Goal: Transaction & Acquisition: Purchase product/service

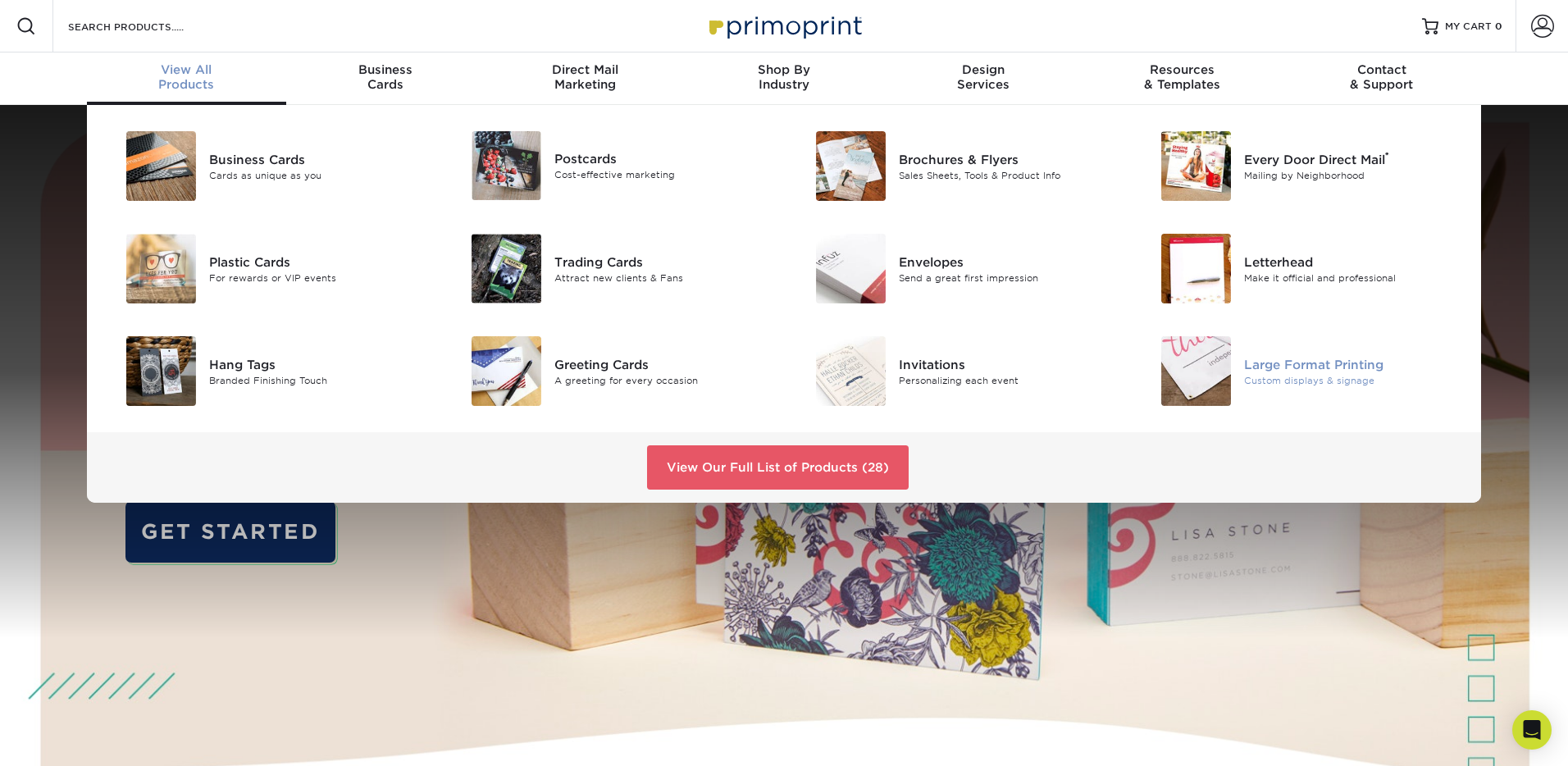
click at [1217, 367] on img at bounding box center [1196, 371] width 70 height 70
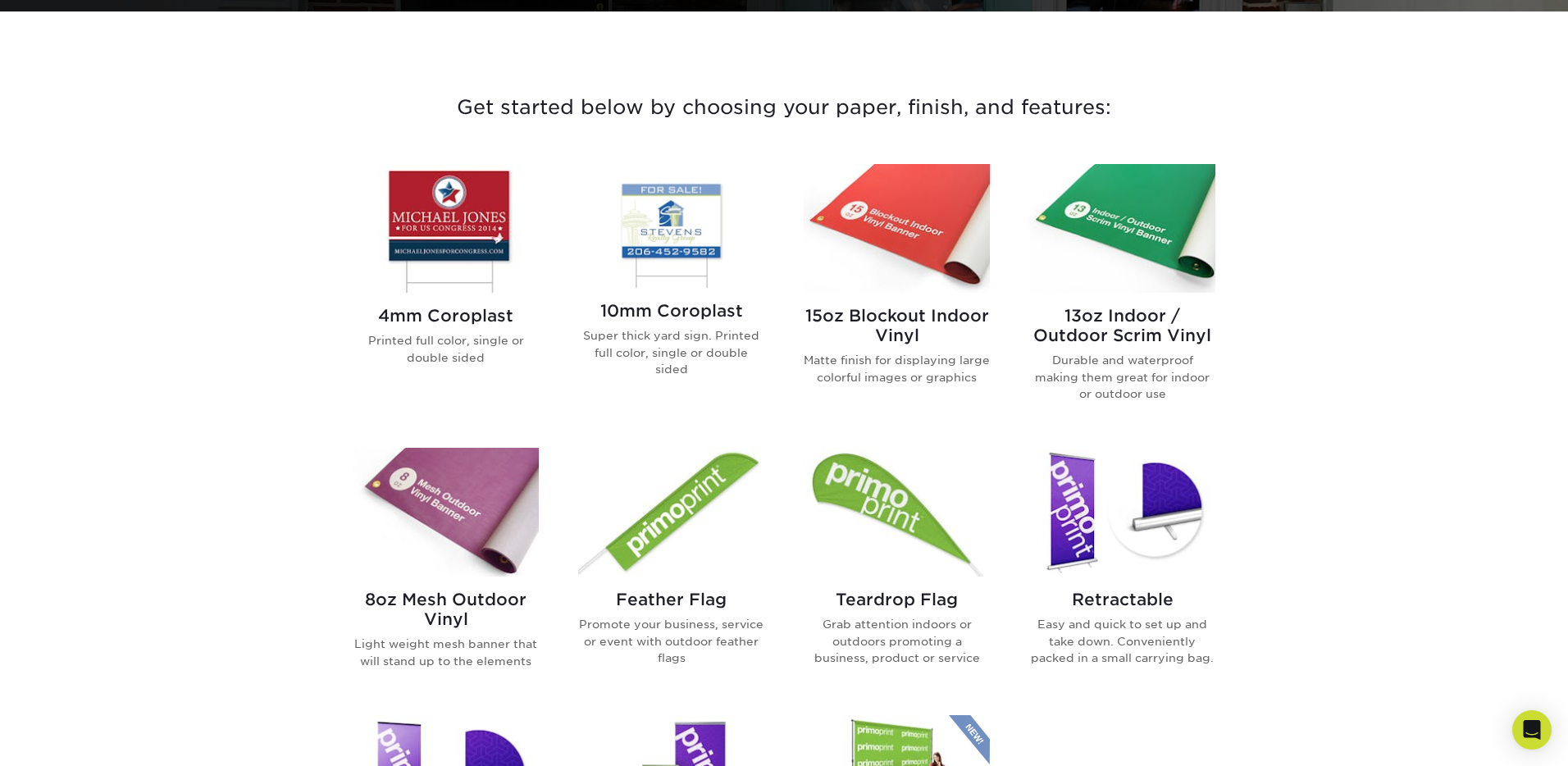
scroll to position [574, 0]
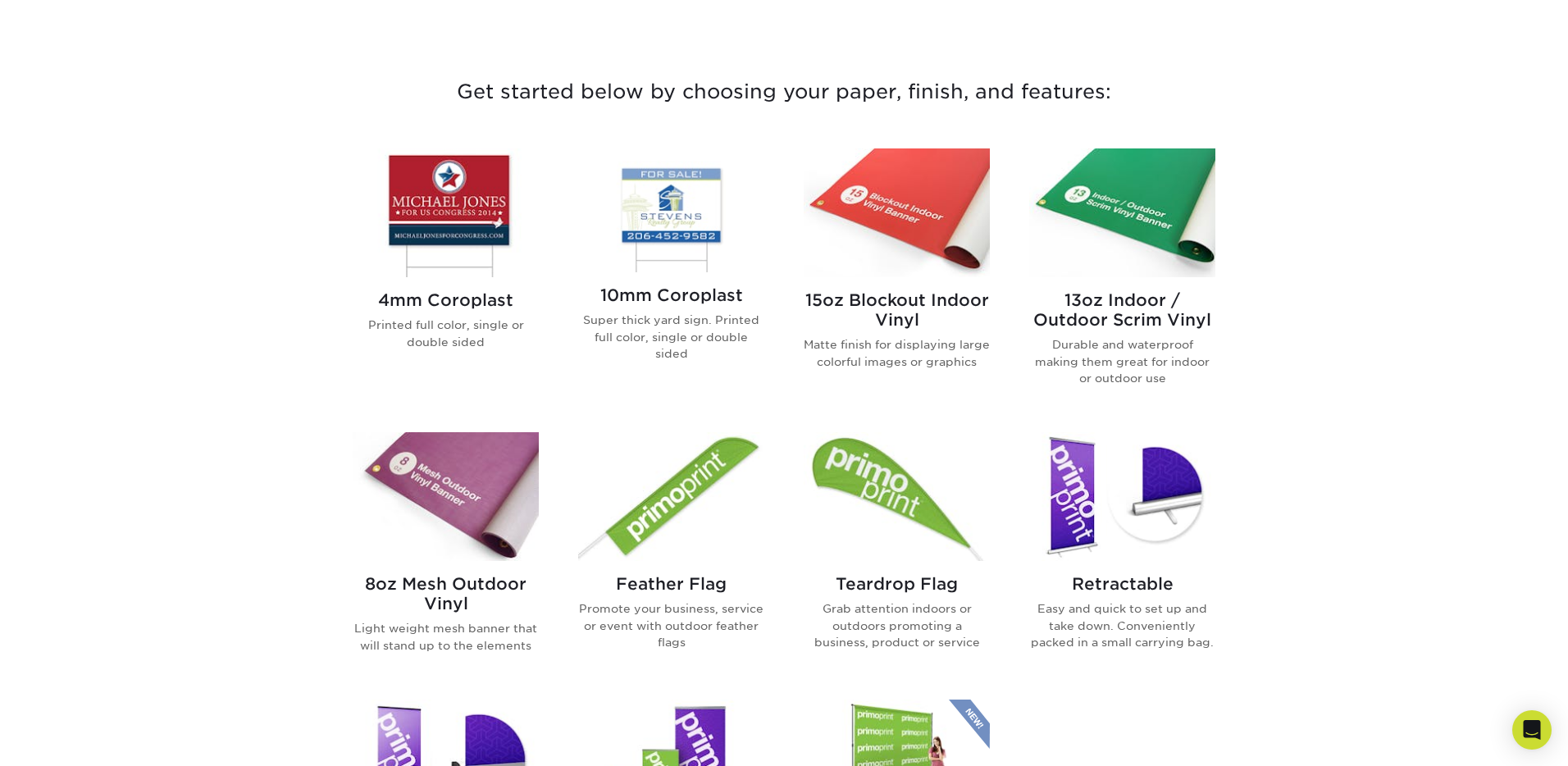
click at [433, 190] on img at bounding box center [446, 213] width 186 height 129
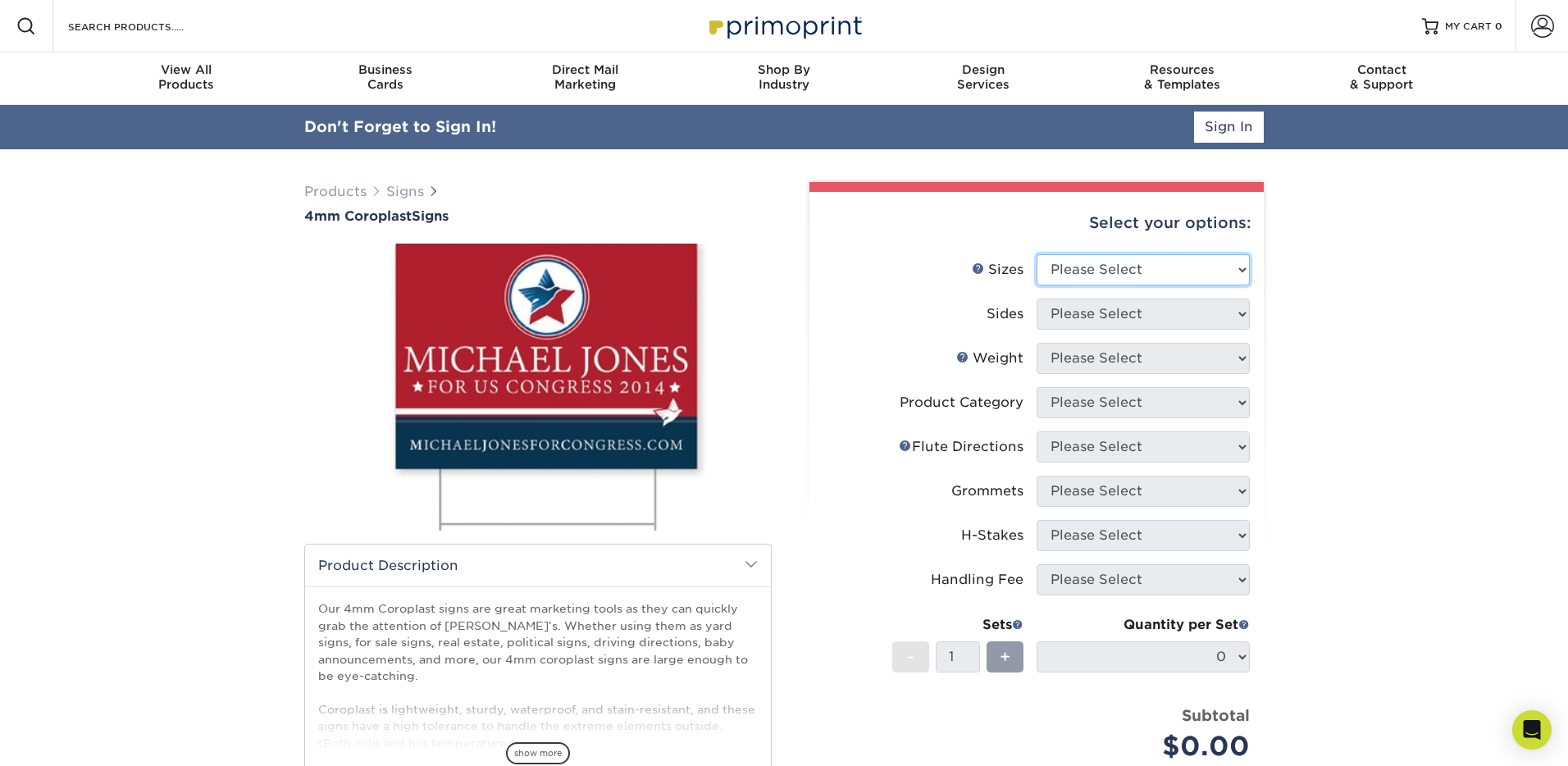
click at [1116, 268] on select "Please Select 12" x 18" 18" x 24" 24" x 24" 24" x 36"" at bounding box center [1144, 270] width 213 height 31
select select "24.00x36.00"
click at [1111, 309] on select "Please Select Print Both Sides Print Front Only" at bounding box center [1144, 314] width 213 height 31
select select "32d3c223-f82c-492b-b915-ba065a00862f"
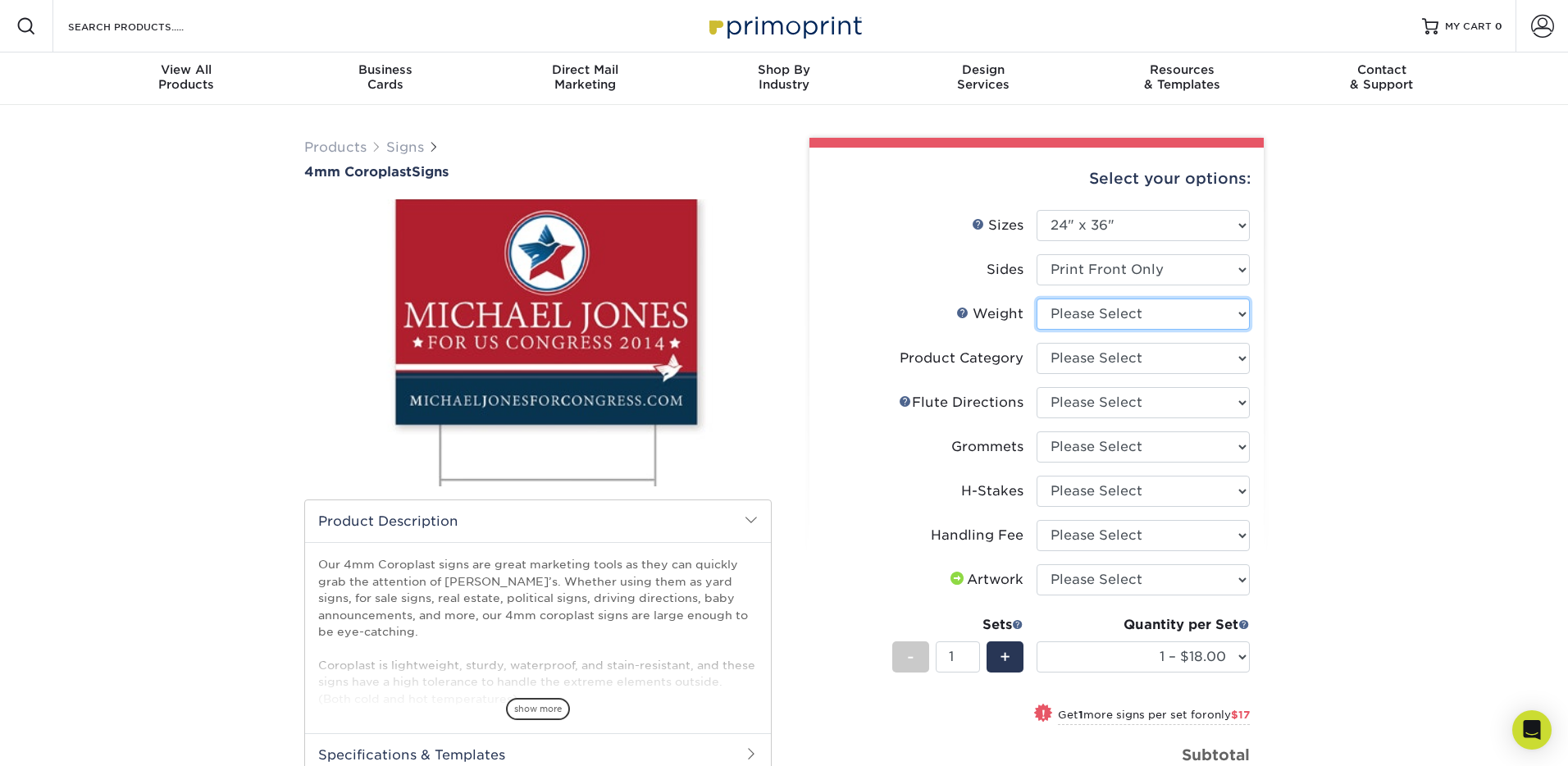
click at [1138, 324] on select "Please Select 4CORO" at bounding box center [1144, 314] width 213 height 31
select select "4CORO"
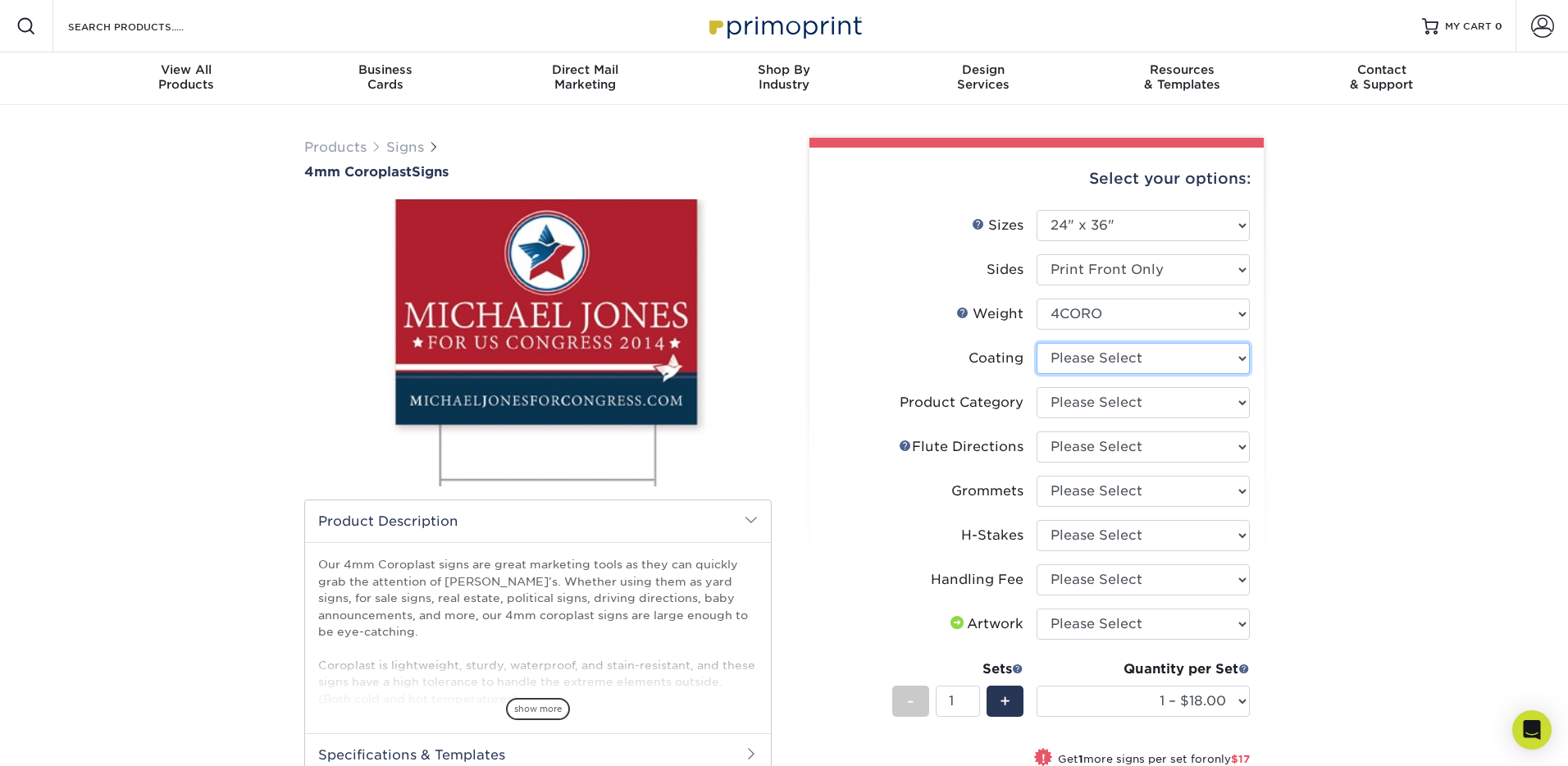
click at [1199, 358] on select at bounding box center [1144, 359] width 213 height 31
select select "3e7618de-abca-4bda-9f97-8b9129e913d8"
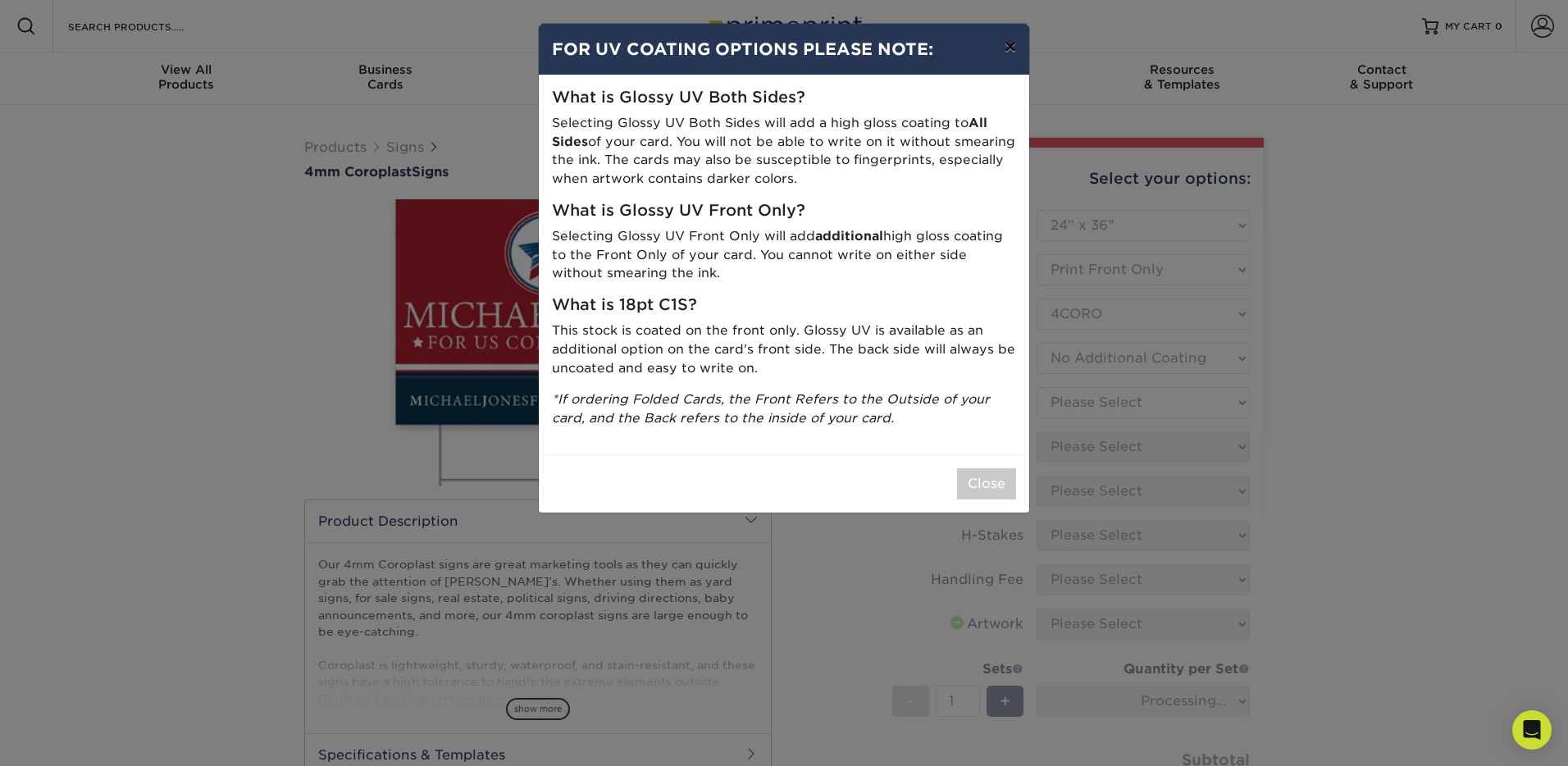
click at [1014, 47] on button "×" at bounding box center [1011, 47] width 38 height 46
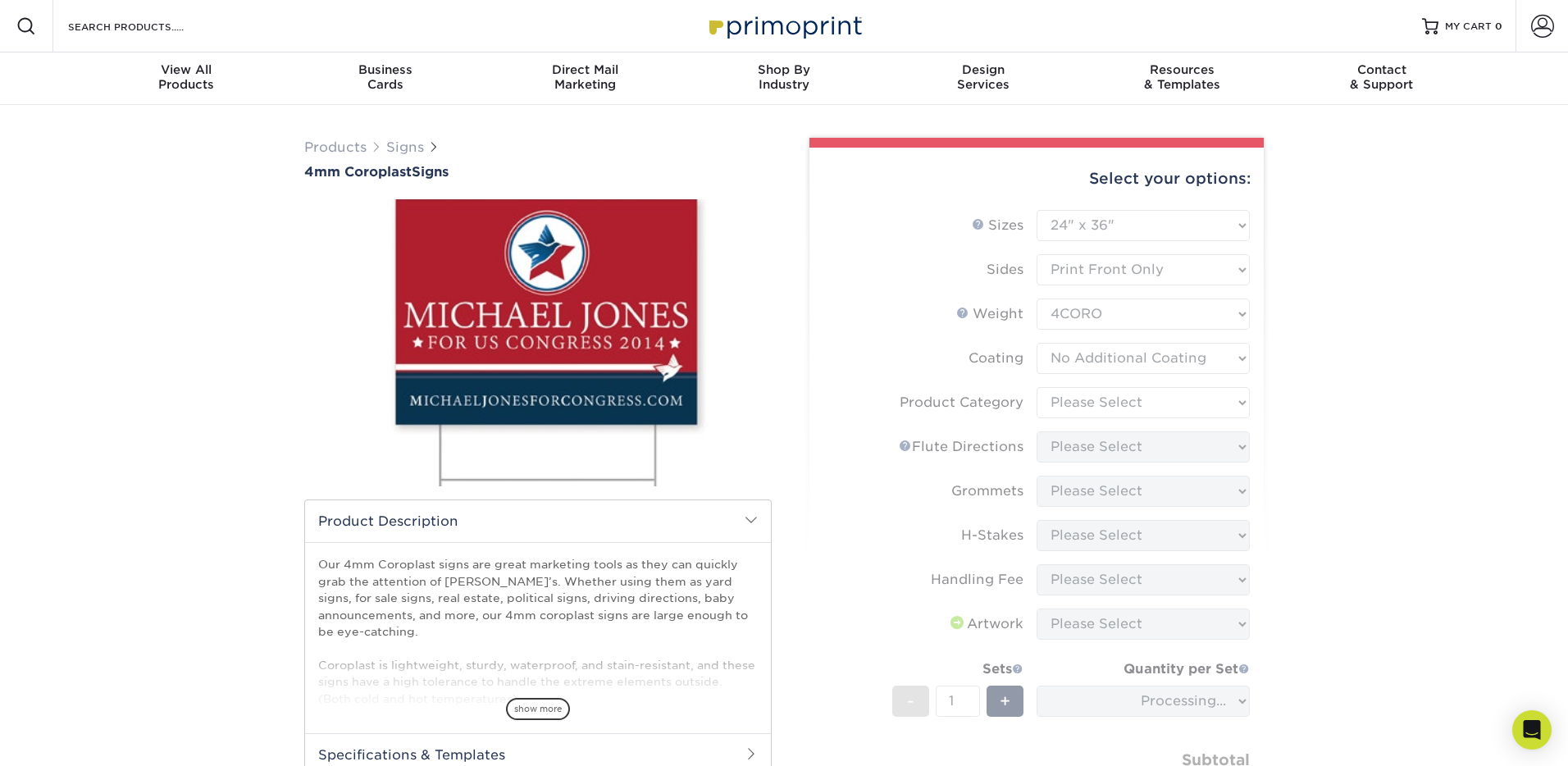
click at [1204, 363] on form "Sizes Help Sizes Please Select 12" x 18" 18" x 24" 24" x 24" 24" x 36" Sides Pl…" at bounding box center [1037, 527] width 429 height 634
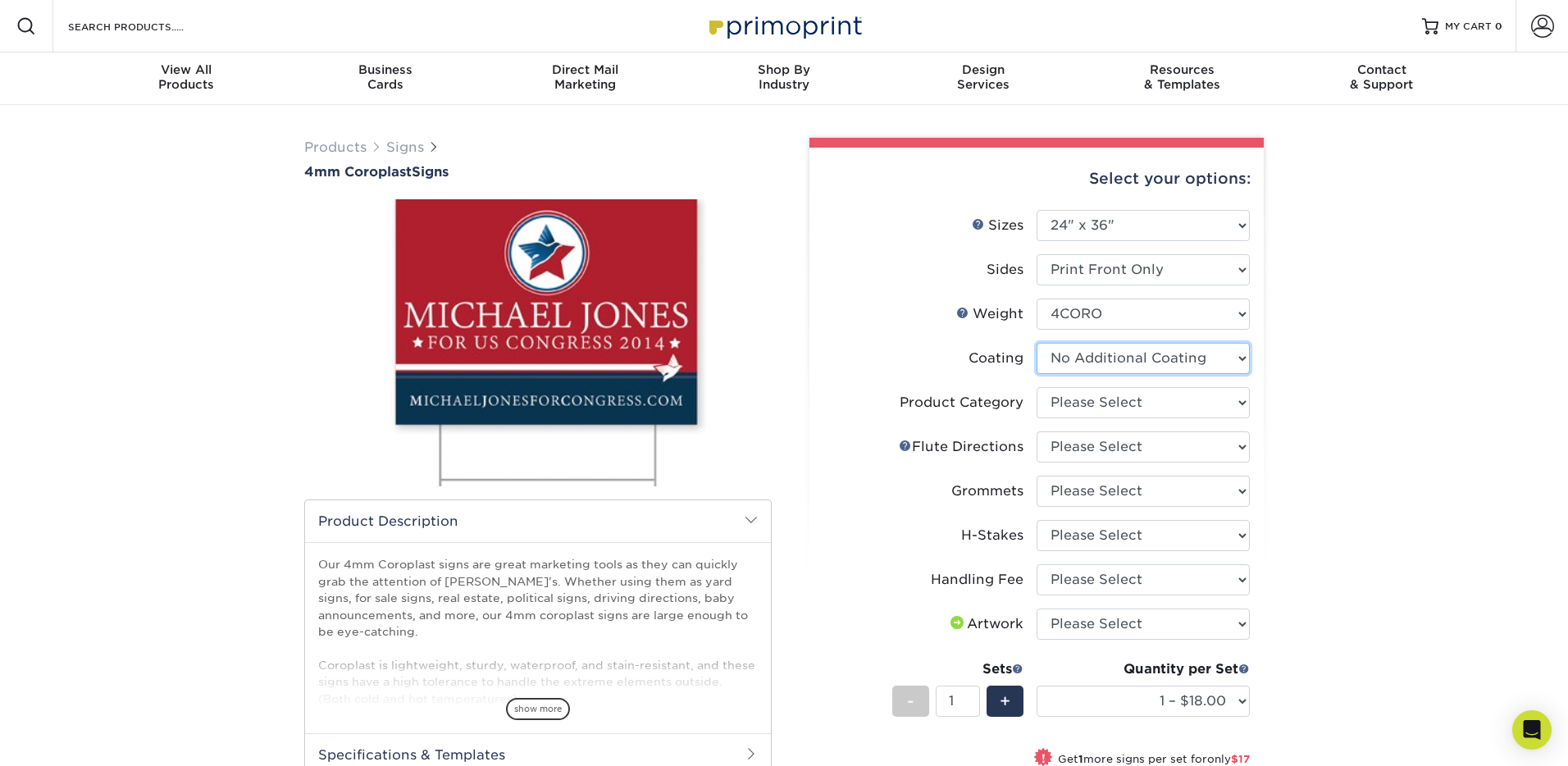
click at [1204, 363] on select at bounding box center [1144, 359] width 213 height 31
click at [1186, 403] on select "Please Select Coroplast Signs" at bounding box center [1144, 403] width 213 height 31
select select "b3582ed5-6912-492c-8440-2cc51afdb8e1"
click at [1162, 447] on select "Please Select Flute Direction (Horizontal) Flute Direction (Vertical)" at bounding box center [1144, 447] width 213 height 31
select select "b9474d6d-25b7-40b8-b284-85b7690982f8"
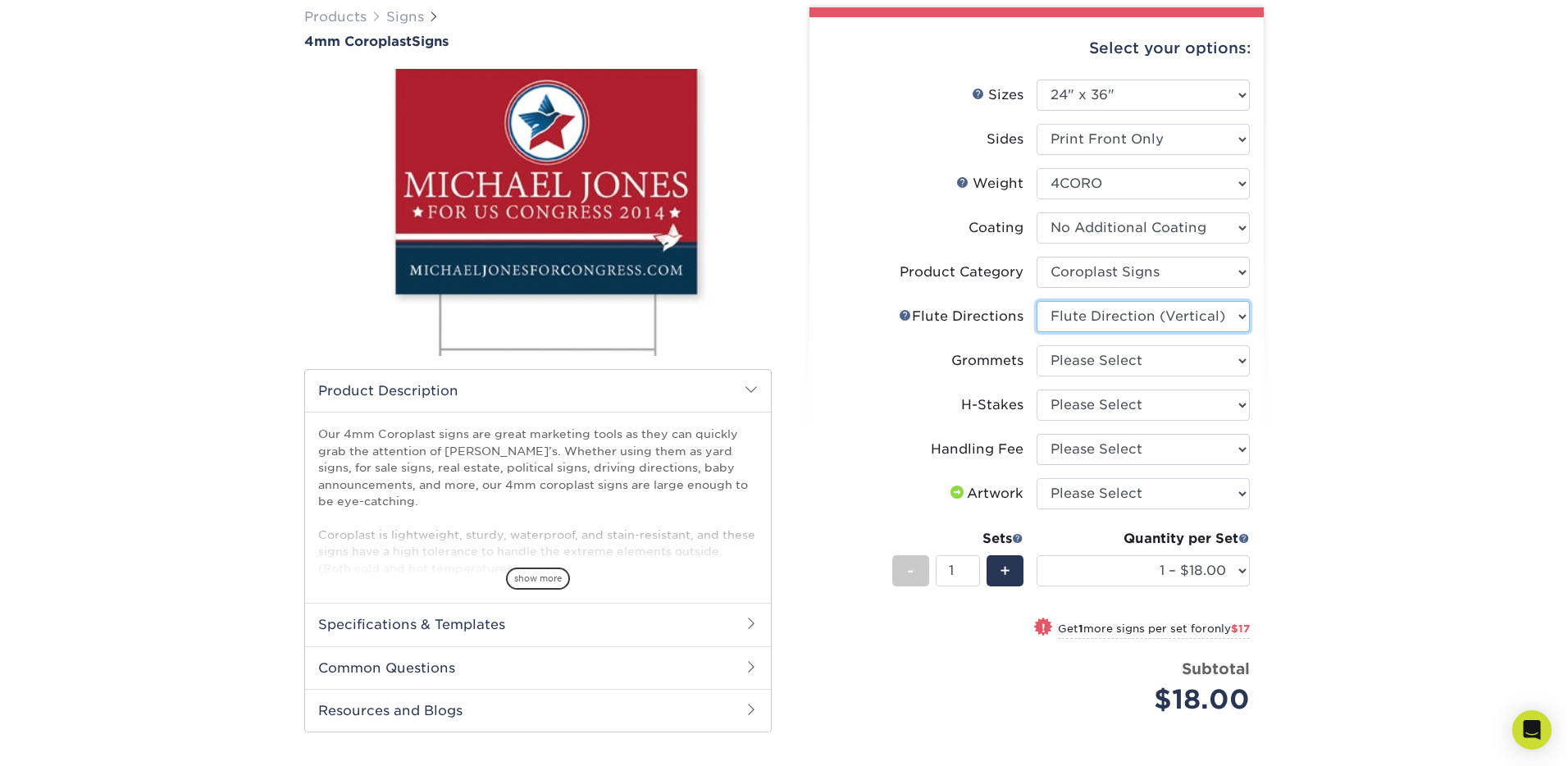
scroll to position [152, 0]
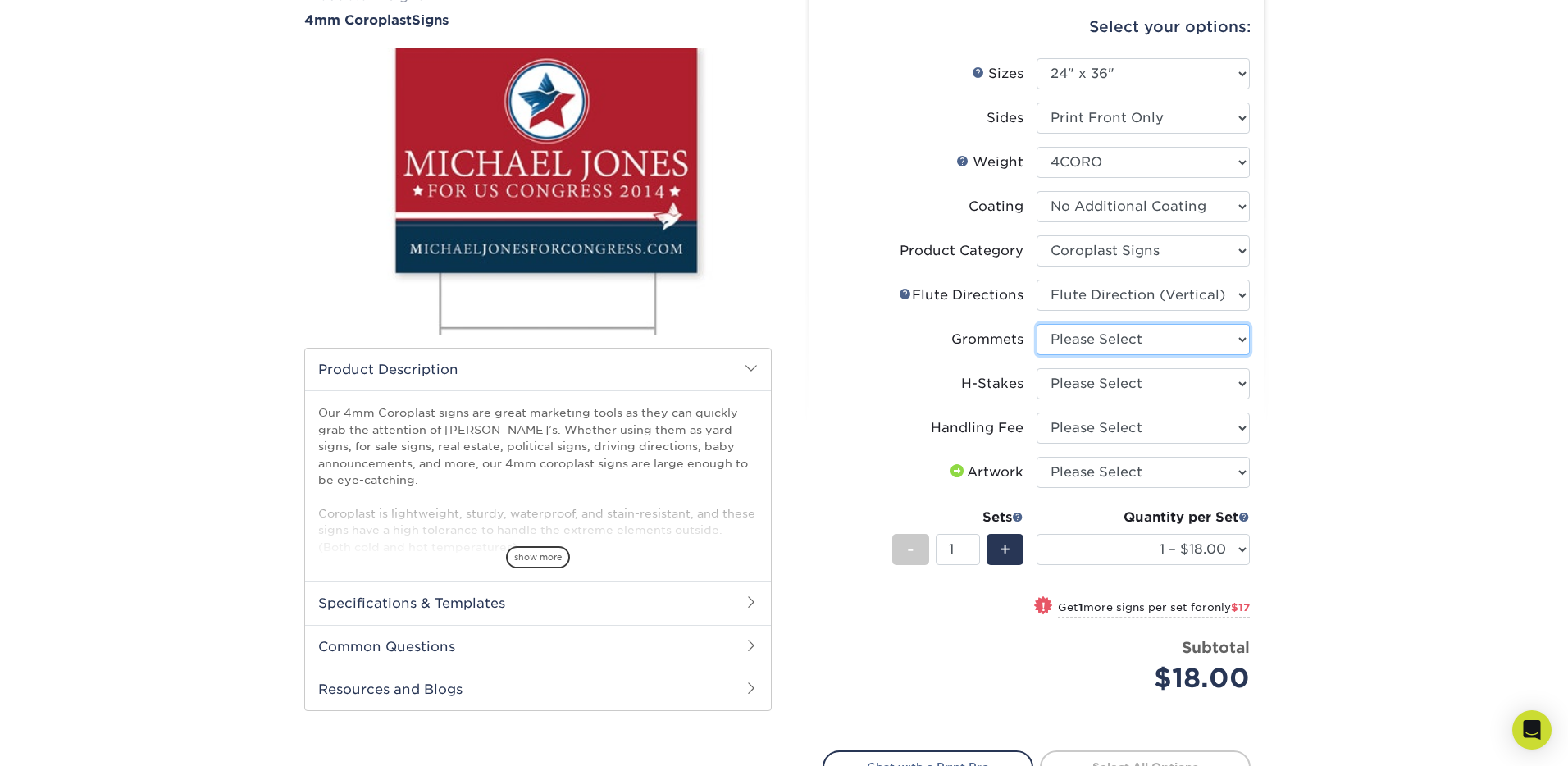
click at [1133, 341] on select "Please Select No Grommets Yes, Grommet All 4 Corners Yes, Grommet All 4 Corners…" at bounding box center [1144, 340] width 213 height 31
select select "90d329df-db80-4206-b821-ff9d3f363977"
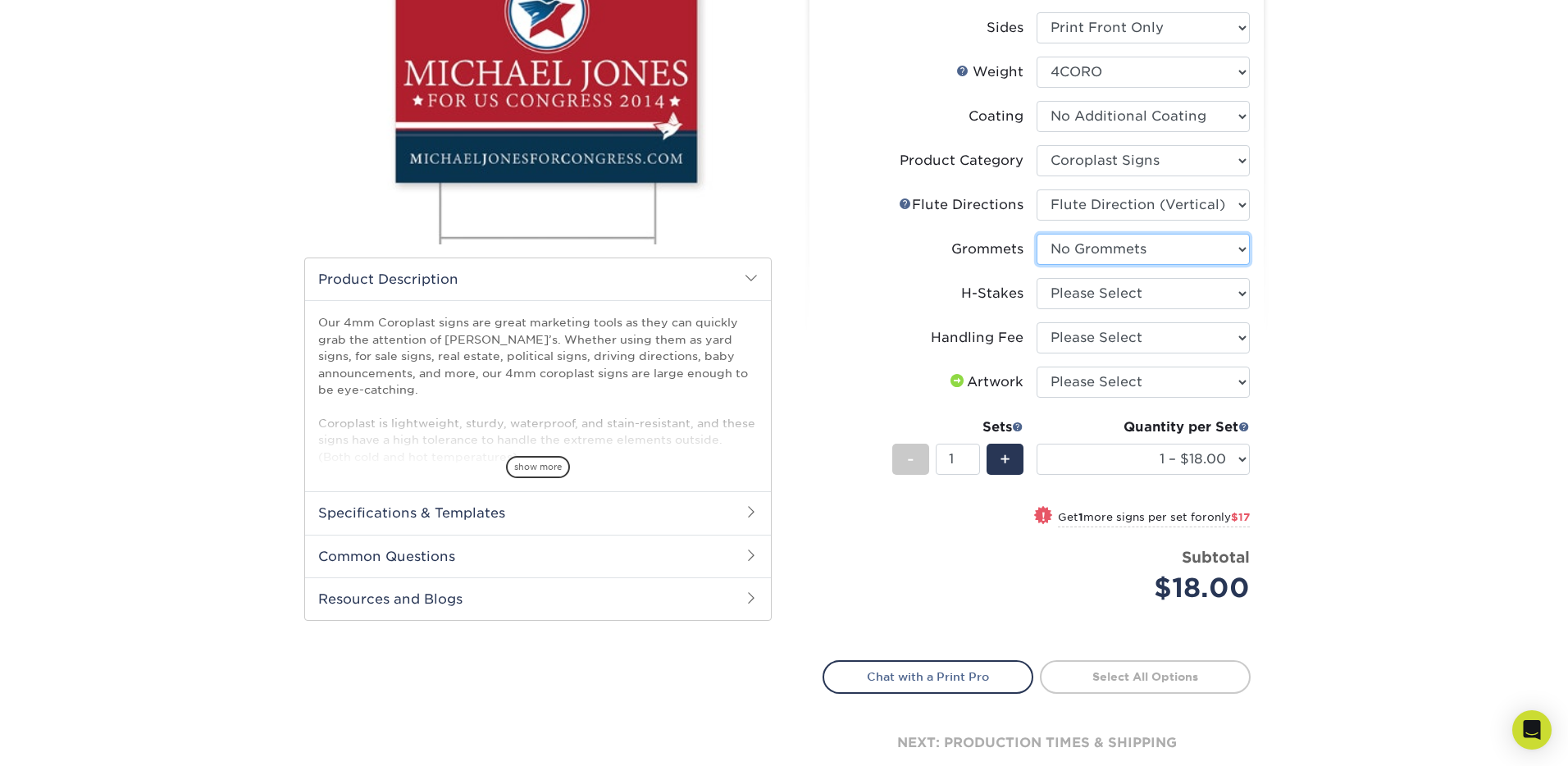
scroll to position [293, 0]
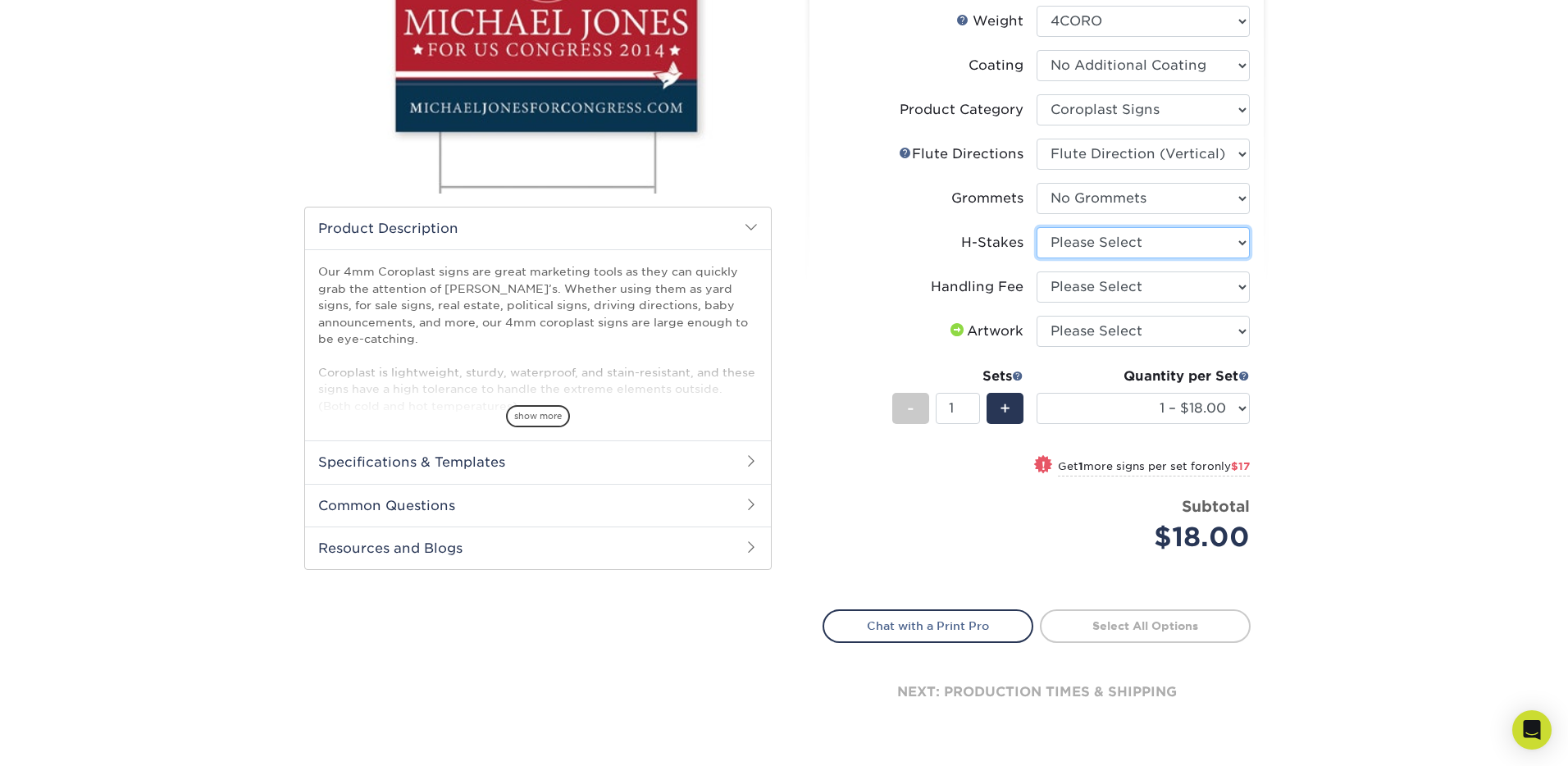
click at [1184, 241] on select "Please Select No H-Stakes Yes" at bounding box center [1144, 243] width 213 height 31
select select "aec992a9-897e-40ed-b45c-8ce74849ba63"
click at [1215, 277] on select "Please Select Handling Fee" at bounding box center [1144, 287] width 213 height 31
select select "ab74c079-444c-4260-ae6a-e09bdee8073c"
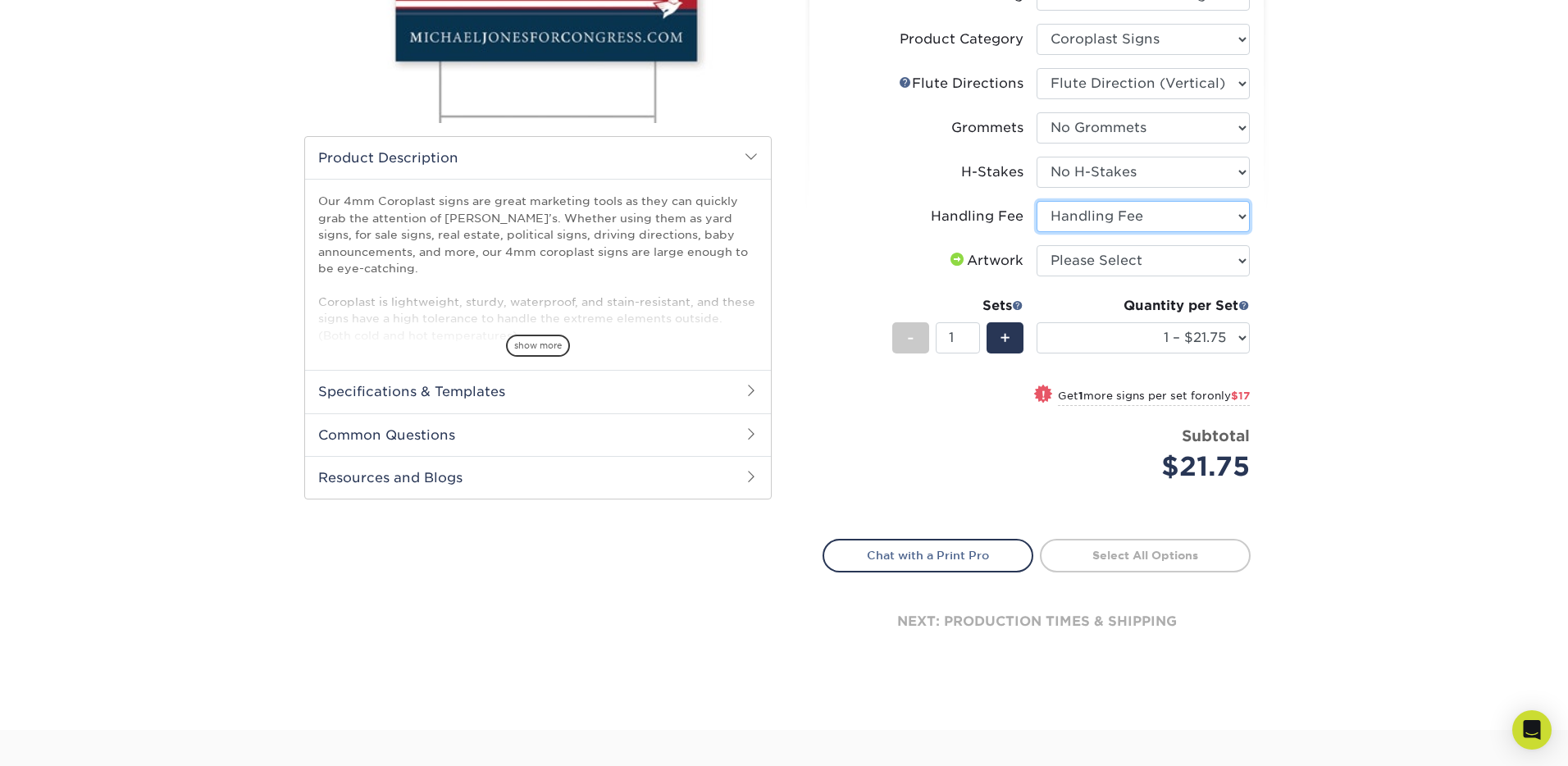
scroll to position [388, 0]
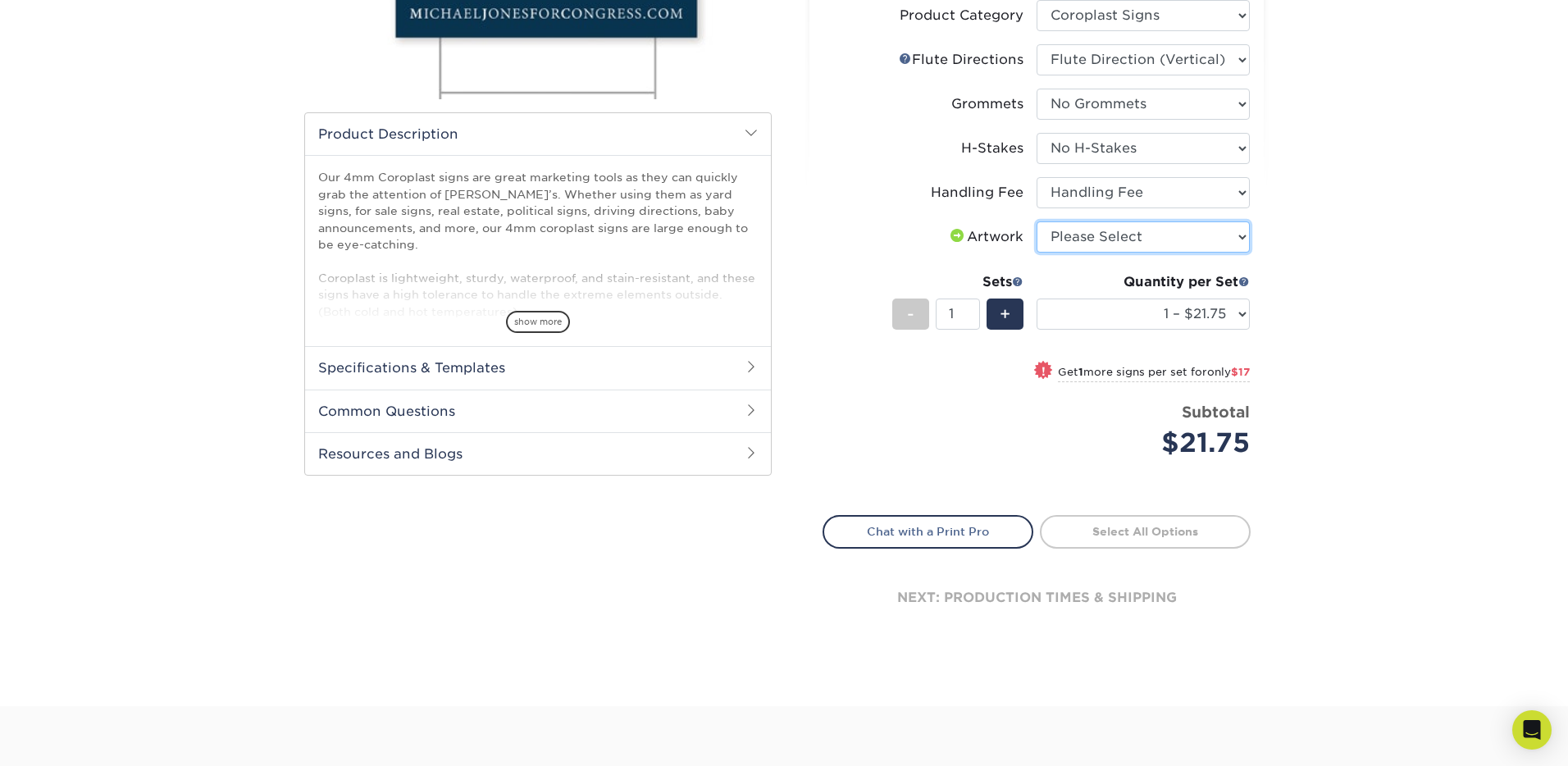
click at [1186, 240] on select "Please Select I will upload files I need a design - $50" at bounding box center [1144, 237] width 213 height 31
select select "upload"
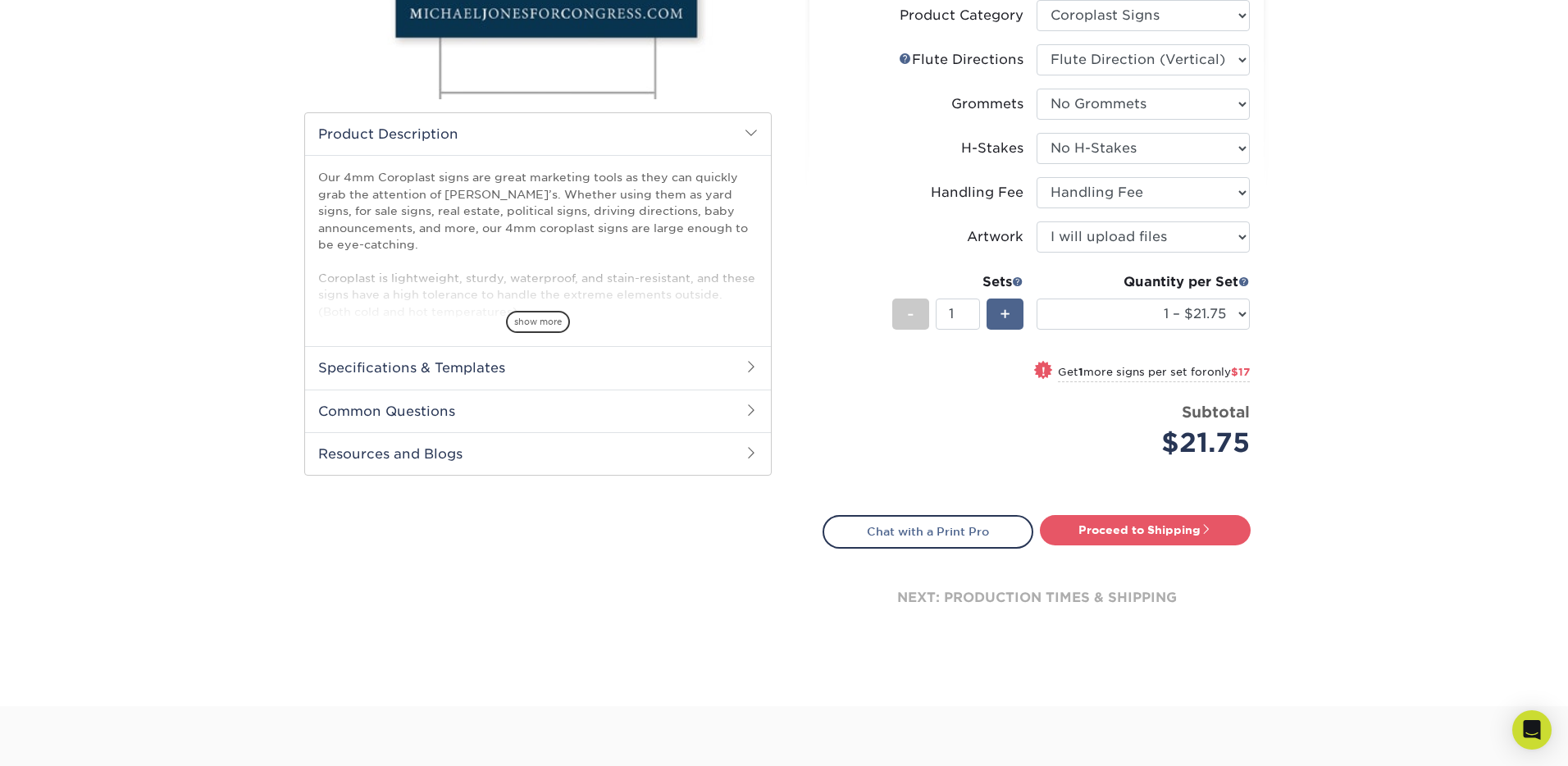
click at [1008, 314] on span "+" at bounding box center [1005, 314] width 11 height 25
type input "2"
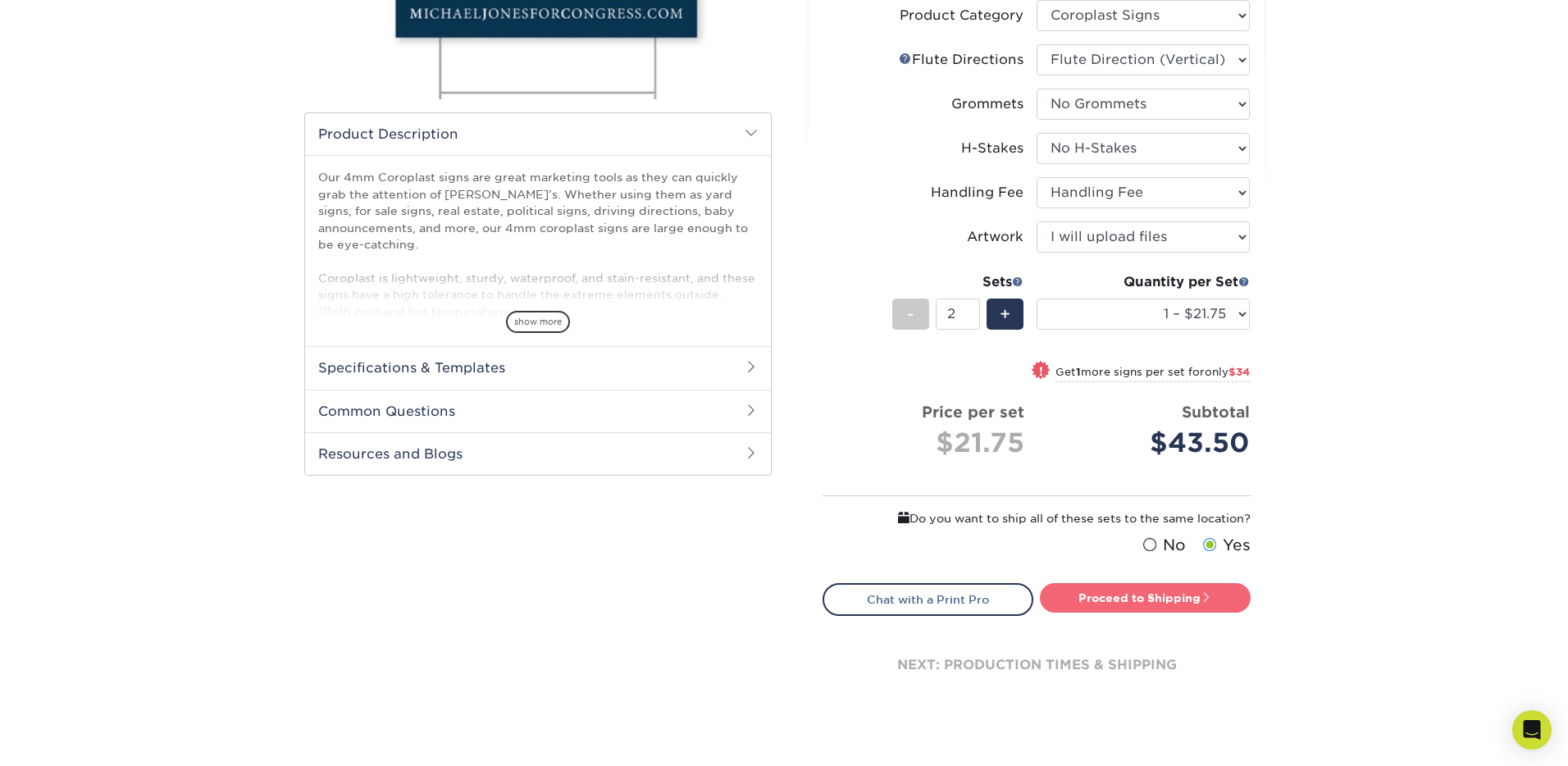
click at [1172, 599] on link "Proceed to Shipping" at bounding box center [1145, 598] width 211 height 30
type input "Set 1"
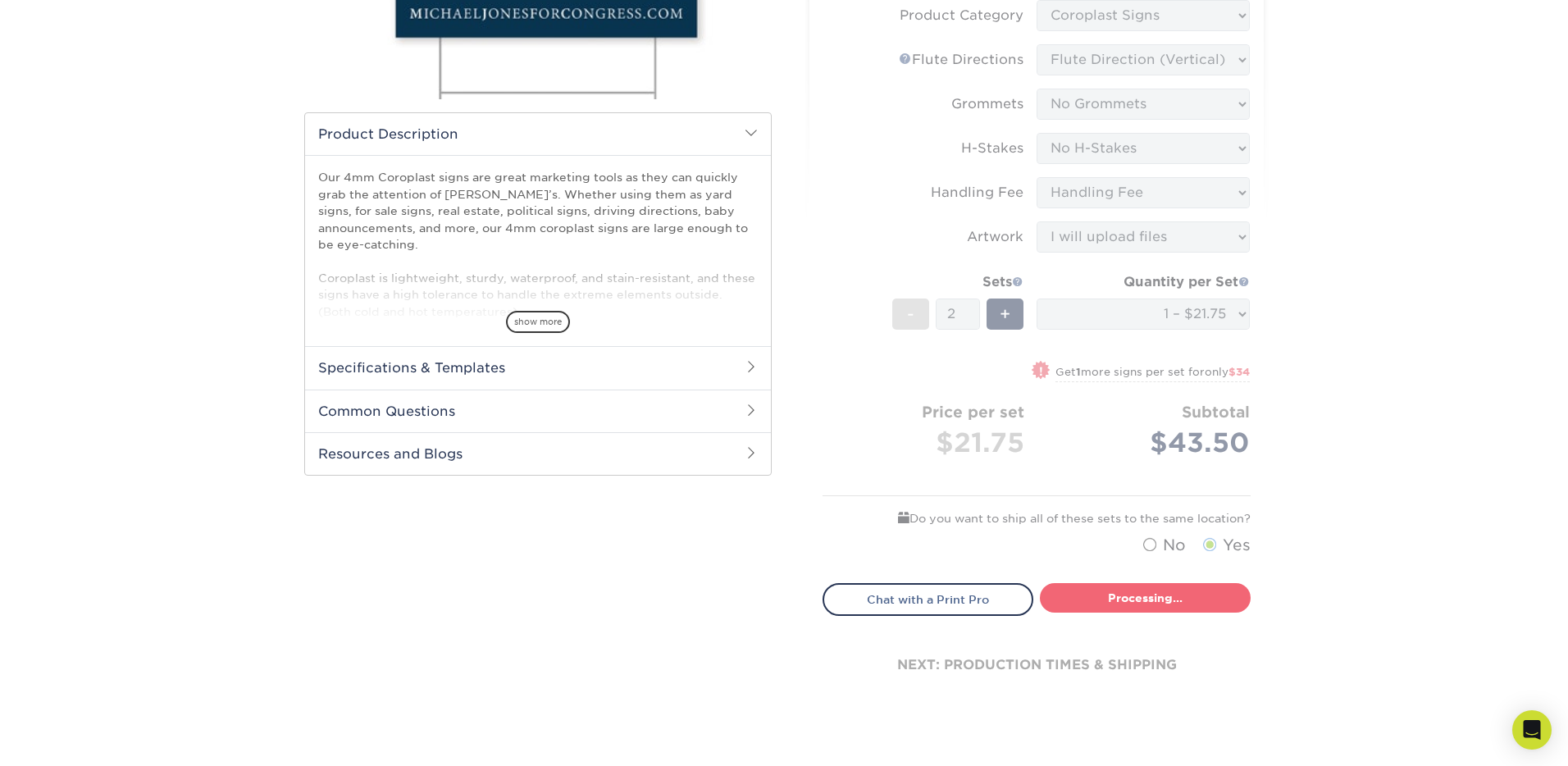
select select "044640a2-81e0-4a14-b128-5232b6ab5635"
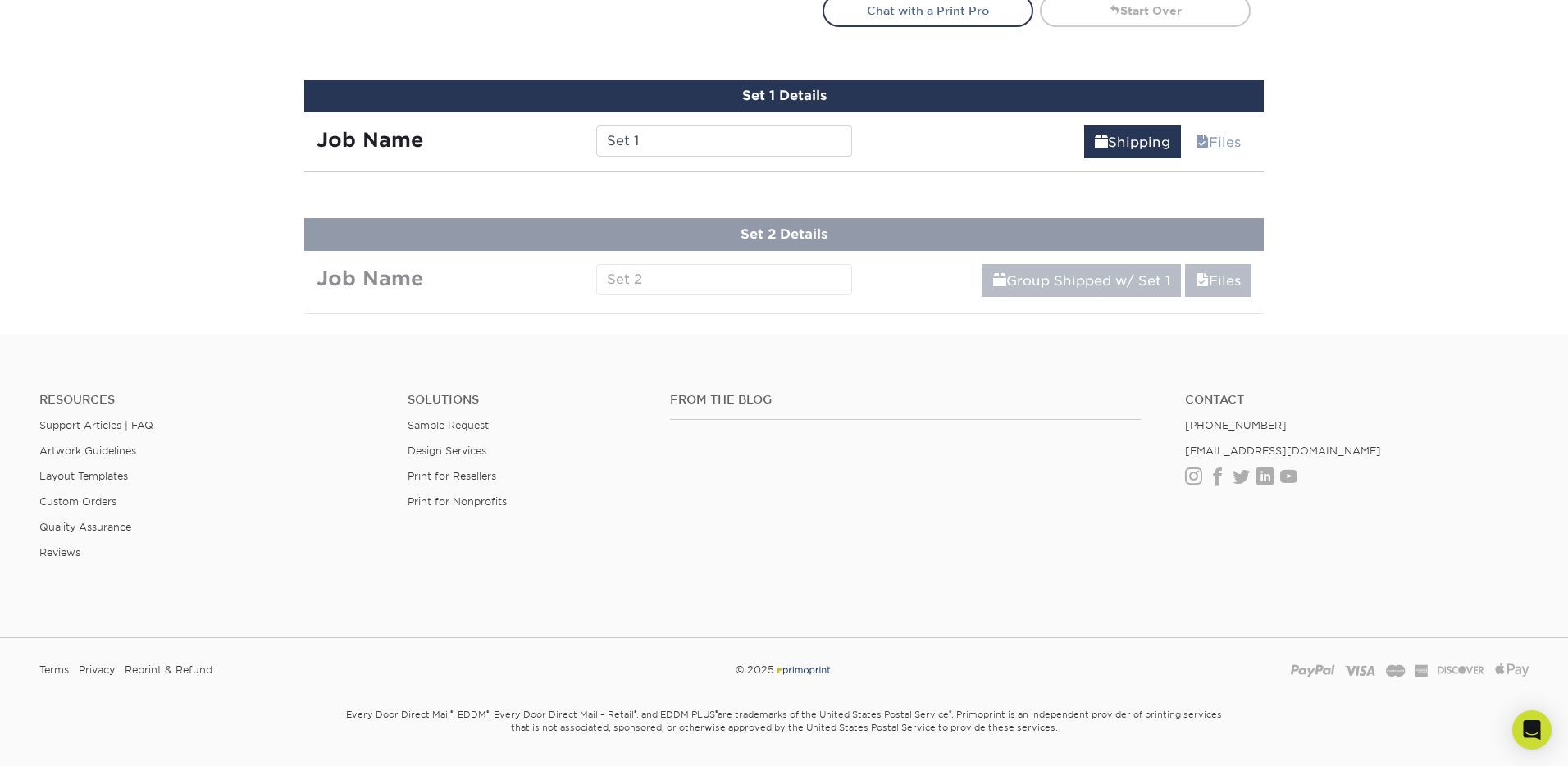
scroll to position [1014, 0]
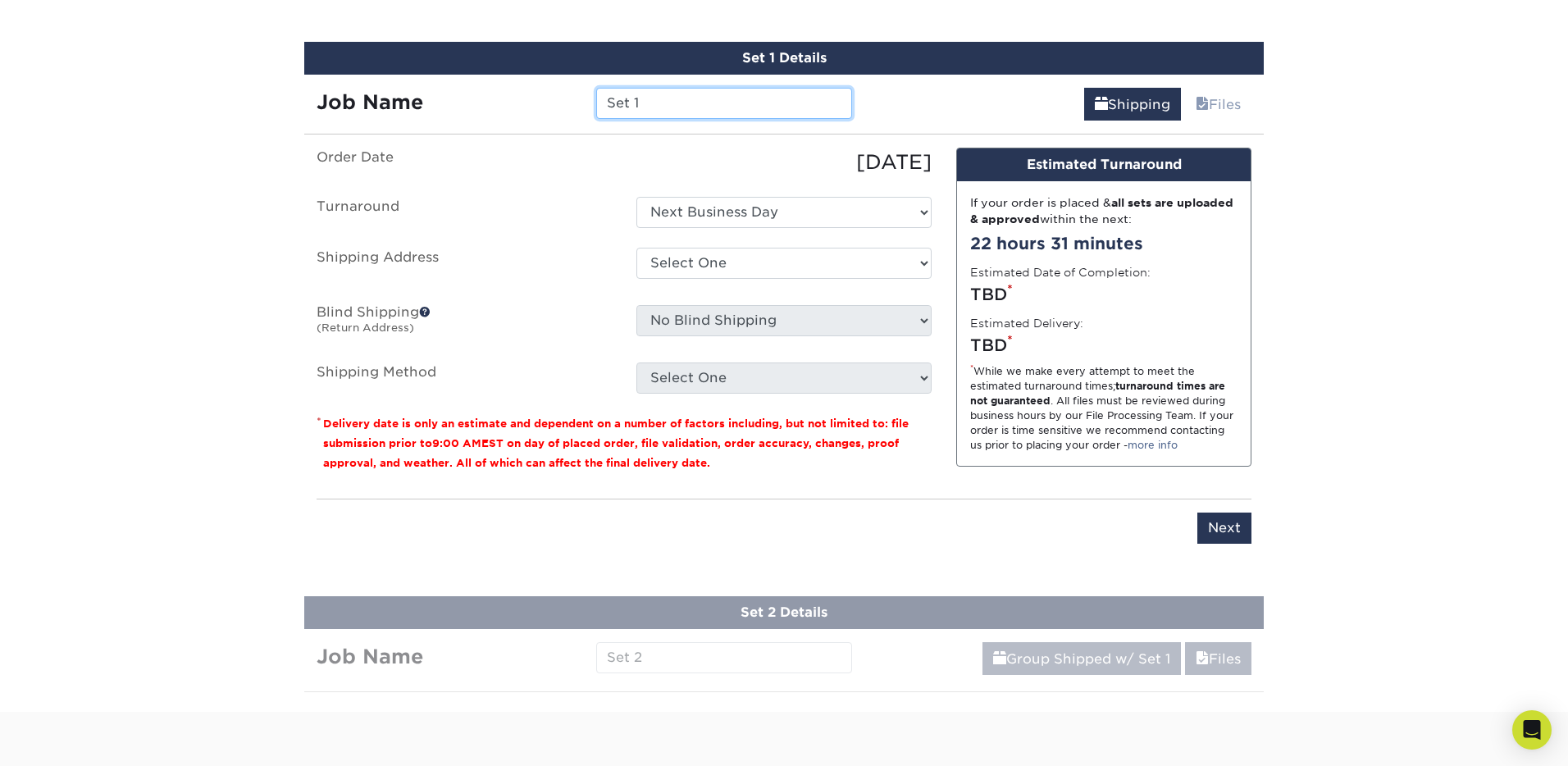
click at [665, 102] on input "Set 1" at bounding box center [723, 103] width 255 height 31
type input "Set 1 Islamorada"
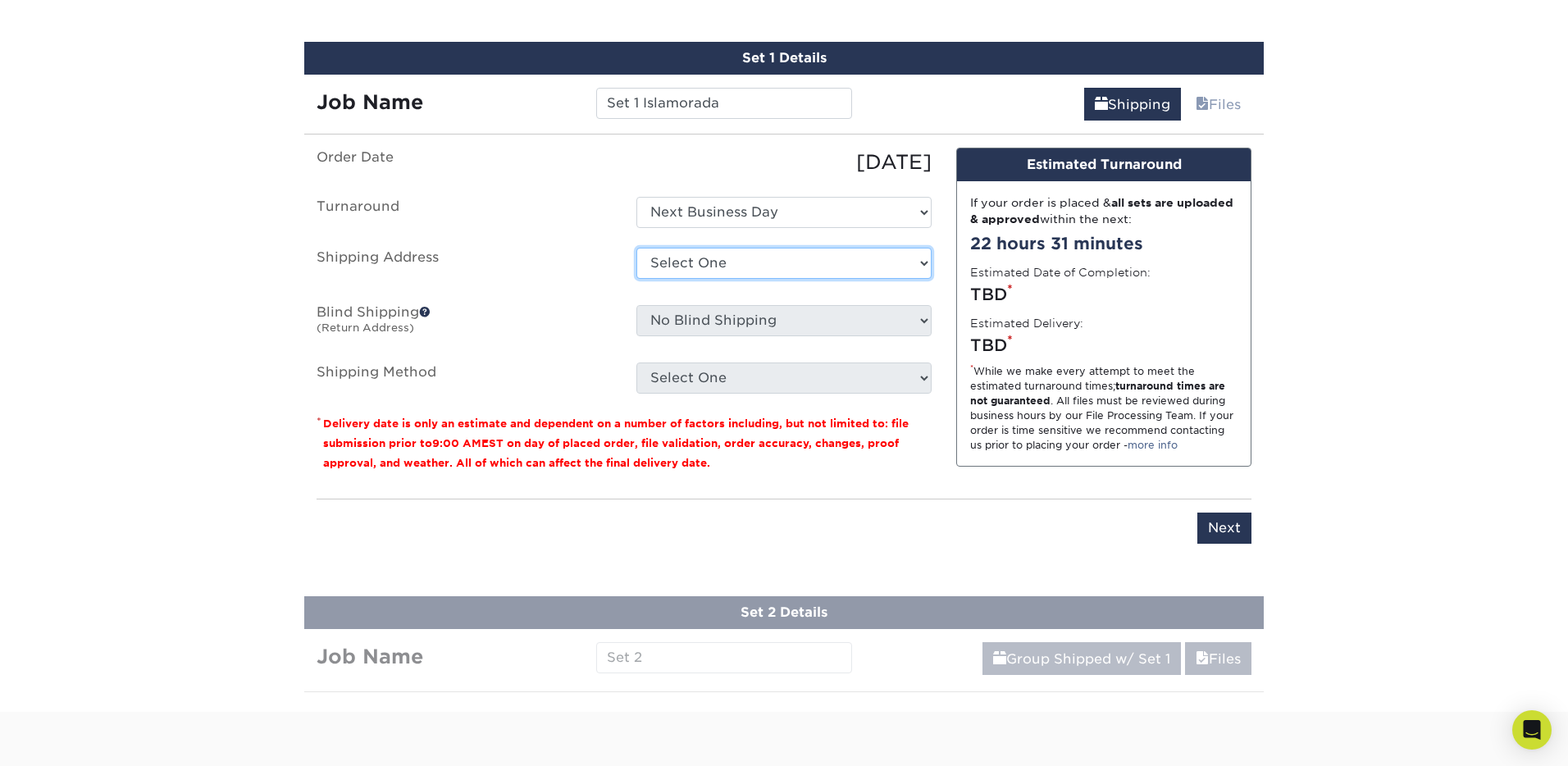
click at [818, 258] on select "Select One + Add New Address - Login" at bounding box center [784, 264] width 296 height 31
click at [810, 211] on select "Select One Next Business Day" at bounding box center [784, 213] width 296 height 31
click at [762, 259] on select "Select One + Add New Address - Login" at bounding box center [784, 264] width 296 height 31
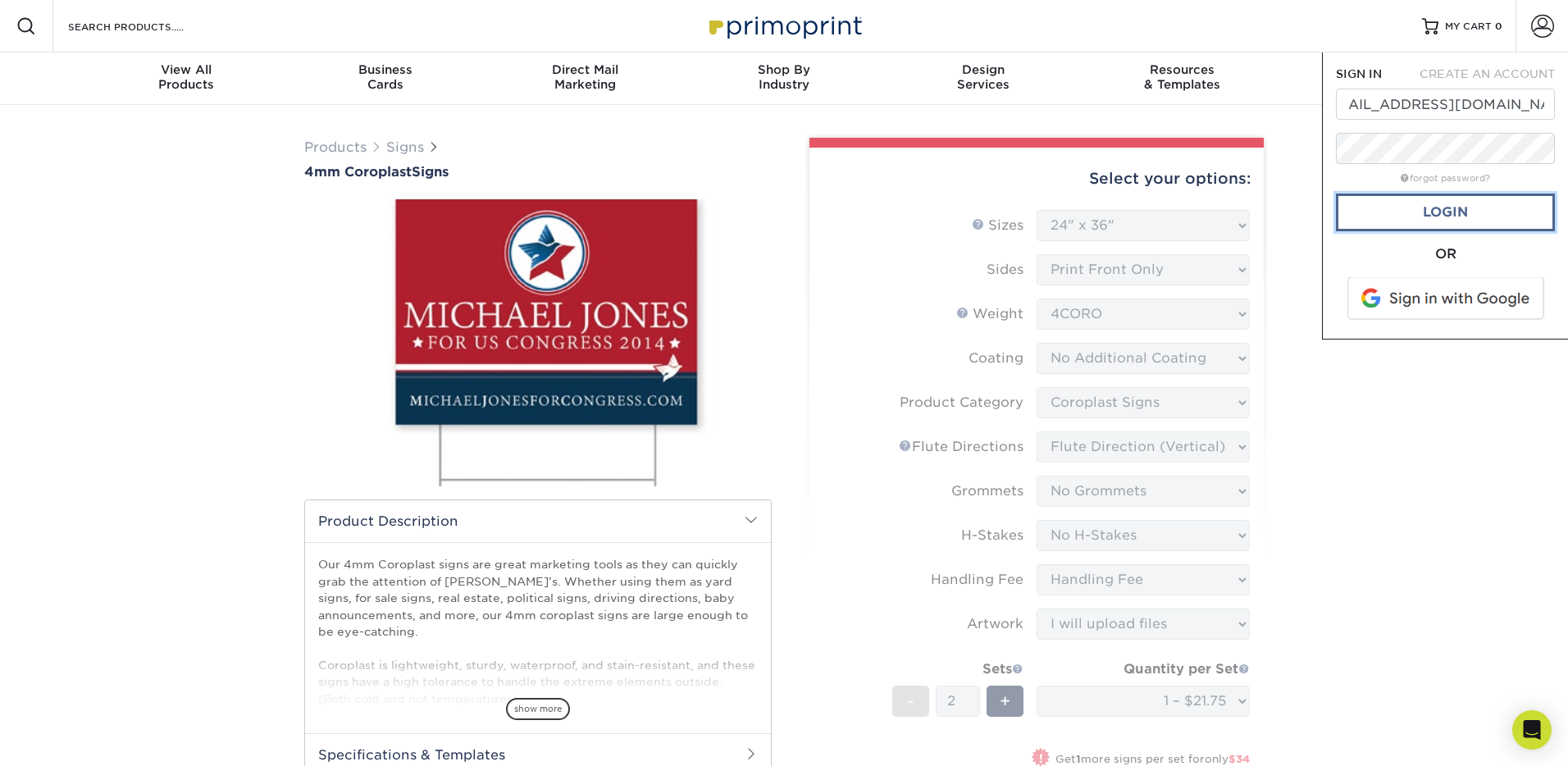
click at [1420, 223] on link "Login" at bounding box center [1445, 213] width 219 height 38
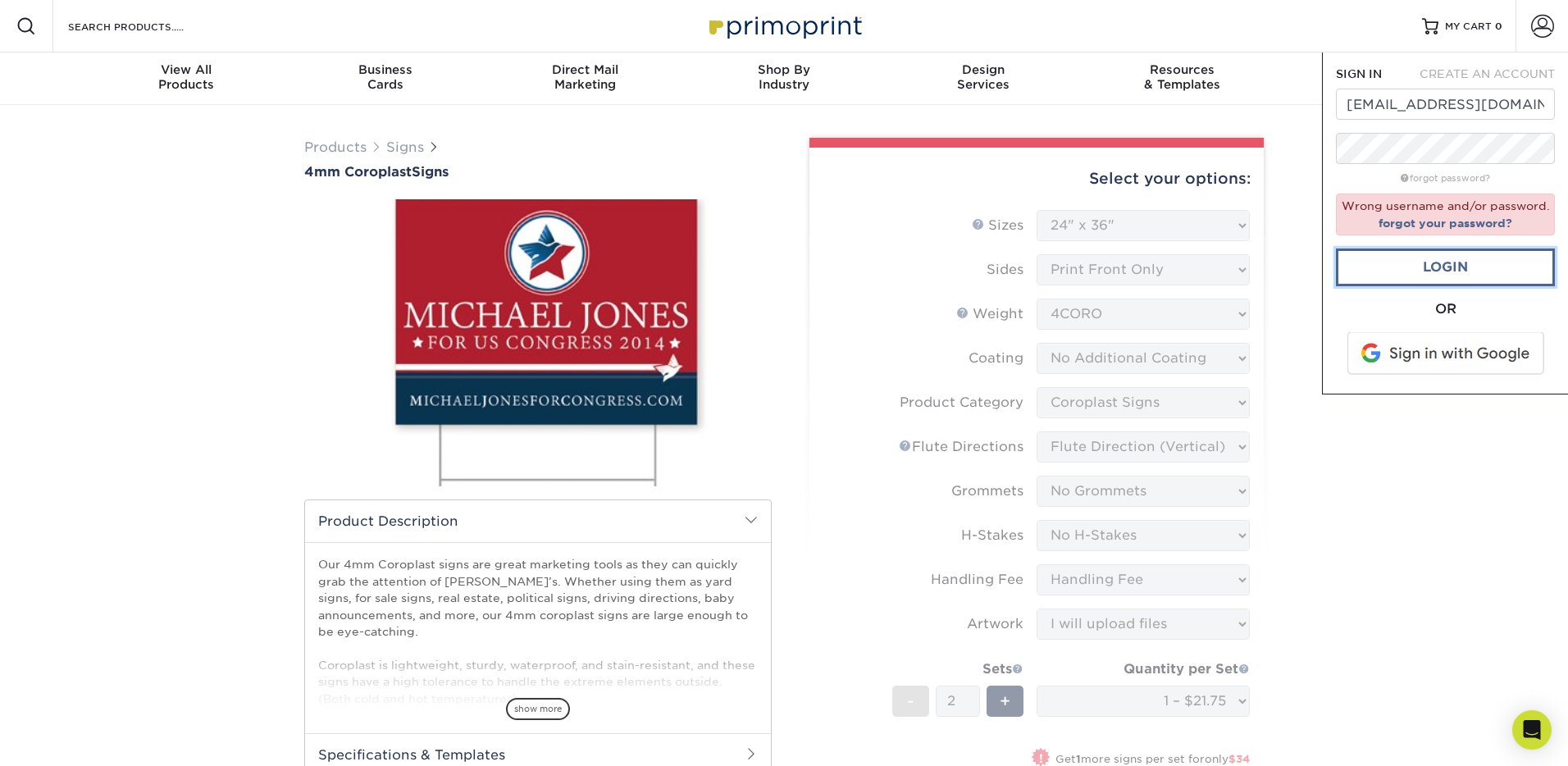
click at [1434, 267] on link "Login" at bounding box center [1445, 268] width 219 height 38
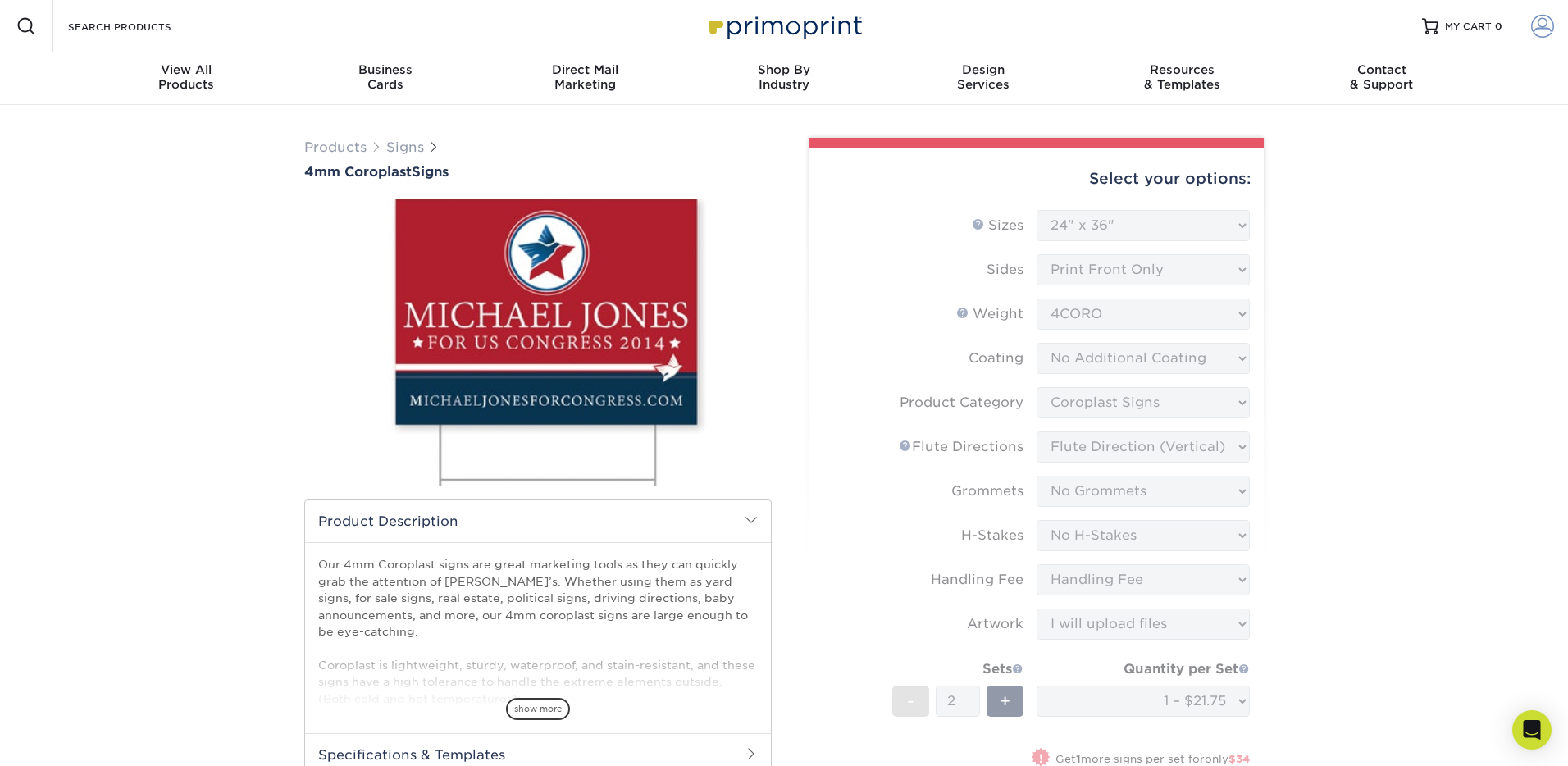
click at [1534, 30] on span at bounding box center [1543, 26] width 23 height 23
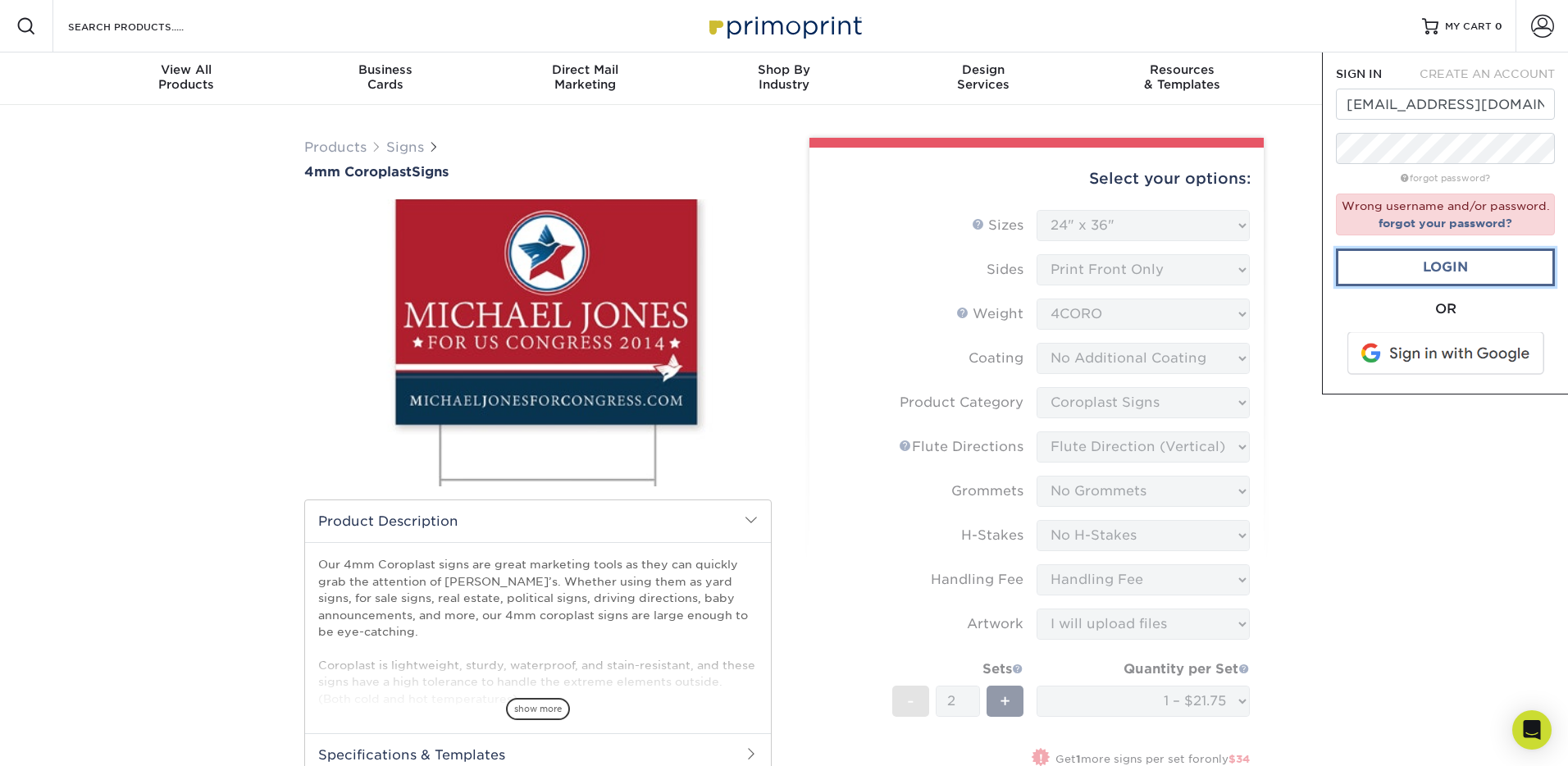
click at [1460, 255] on link "Login" at bounding box center [1445, 268] width 219 height 38
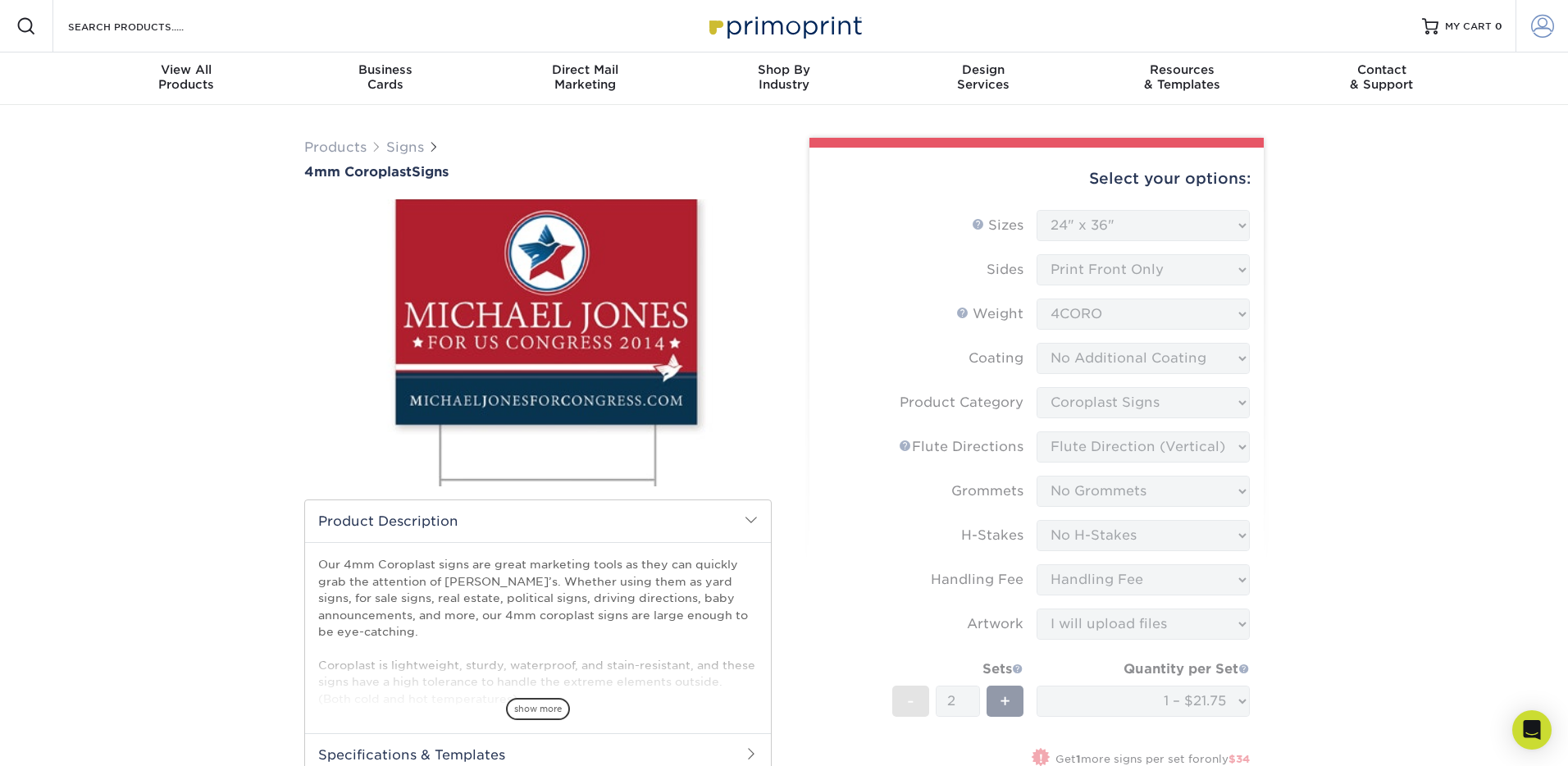
click at [1529, 29] on link "Account" at bounding box center [1542, 26] width 53 height 53
click at [1542, 25] on span at bounding box center [1543, 26] width 23 height 23
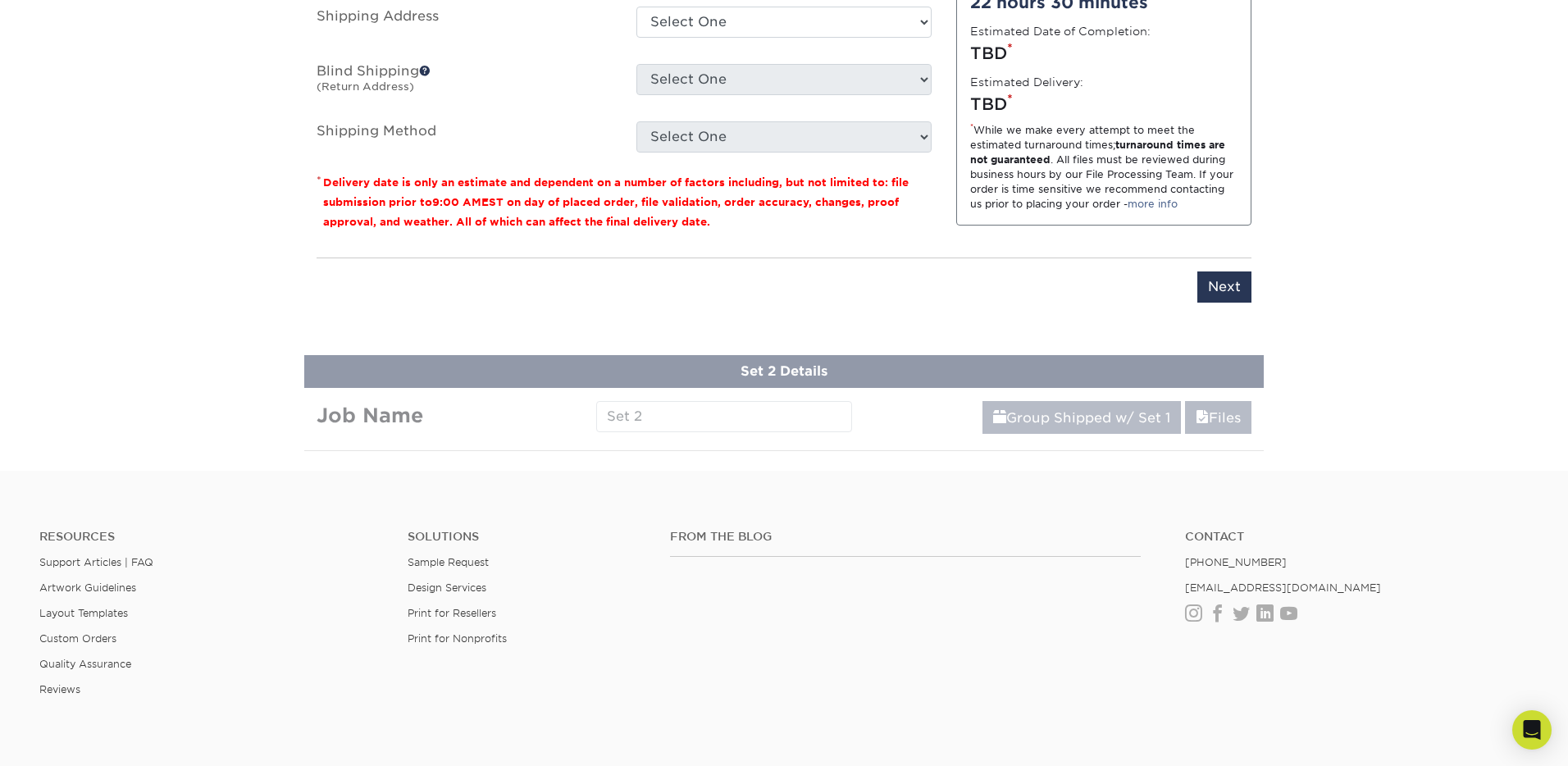
scroll to position [1012, 0]
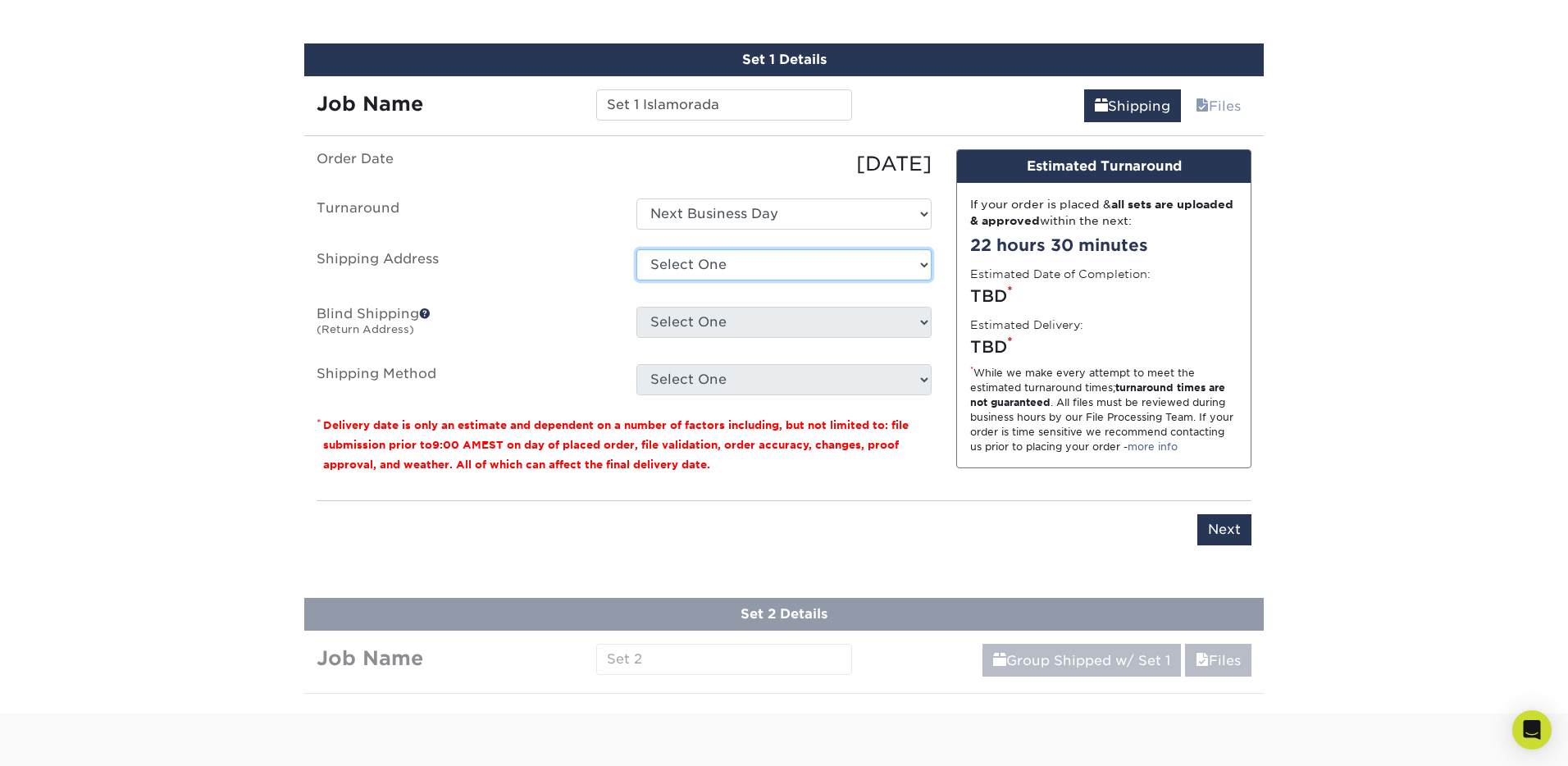
click at [655, 259] on select "Select One 9960 SW 223RD TER, CUTLER BAY, FL 110 PALM LN, ISLAMORADA, FL 1271 C…" at bounding box center [784, 265] width 296 height 31
select select "15346"
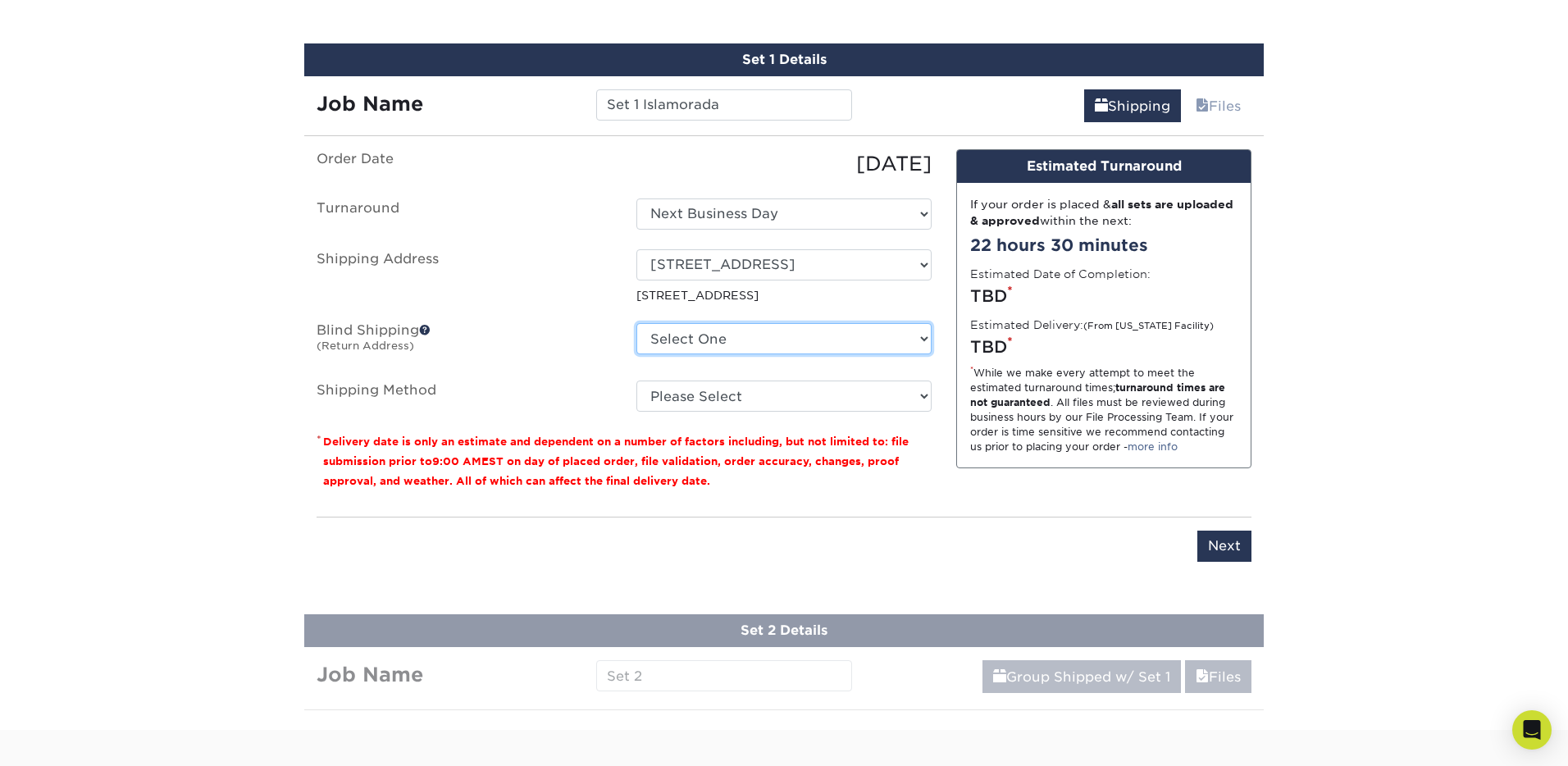
click at [669, 337] on select "Select One 9960 SW 223RD TER, CUTLER BAY, FL 110 PALM LN, ISLAMORADA, FL 1271 C…" at bounding box center [784, 339] width 296 height 31
select select "15346"
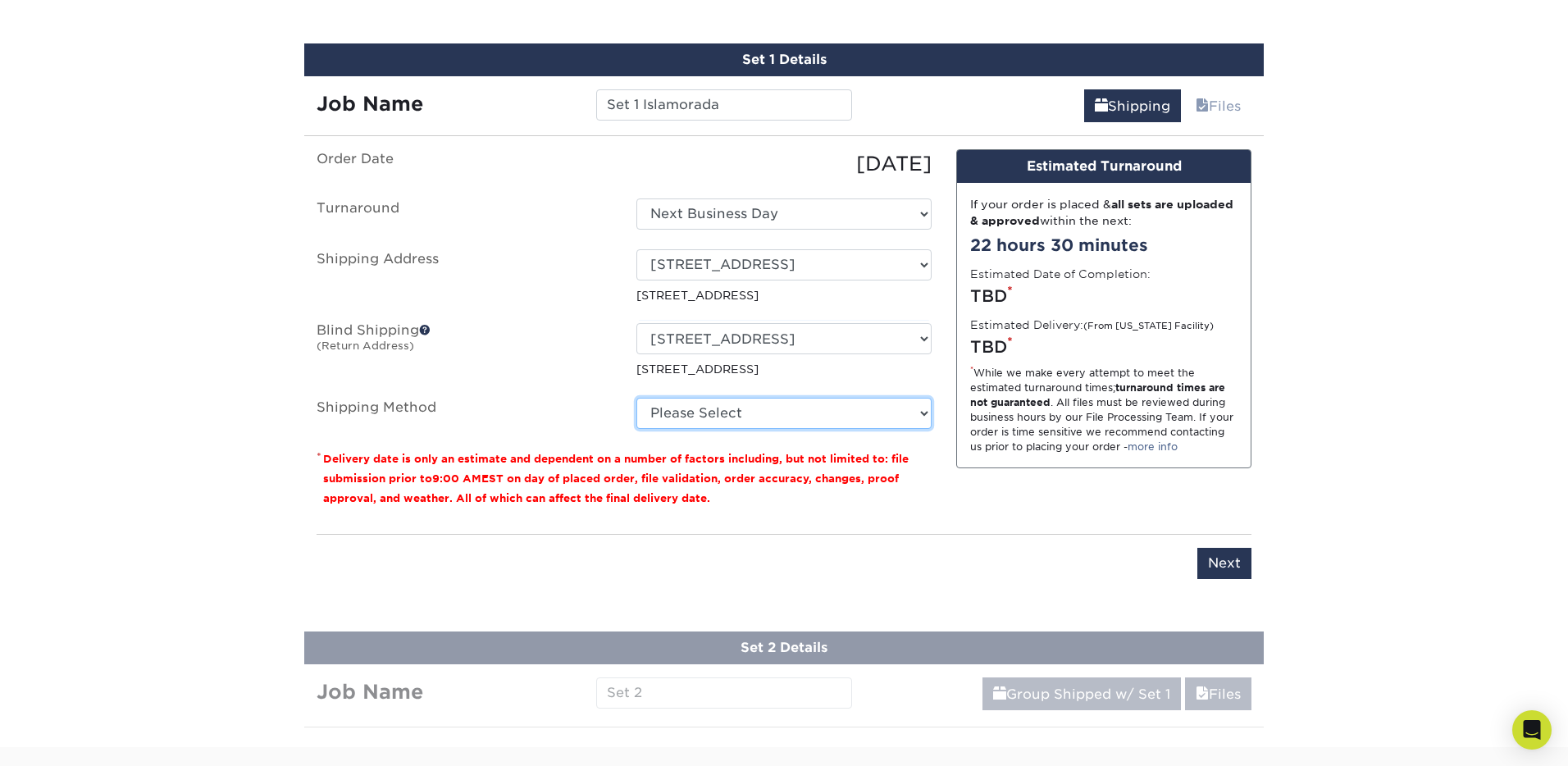
click at [863, 421] on select "Please Select Next Day Everywhere (+$11.20) 3 Day Shipping Service (+$26.64) 2 …" at bounding box center [784, 414] width 296 height 31
select select "NEXTDAYEVERYWHERE"
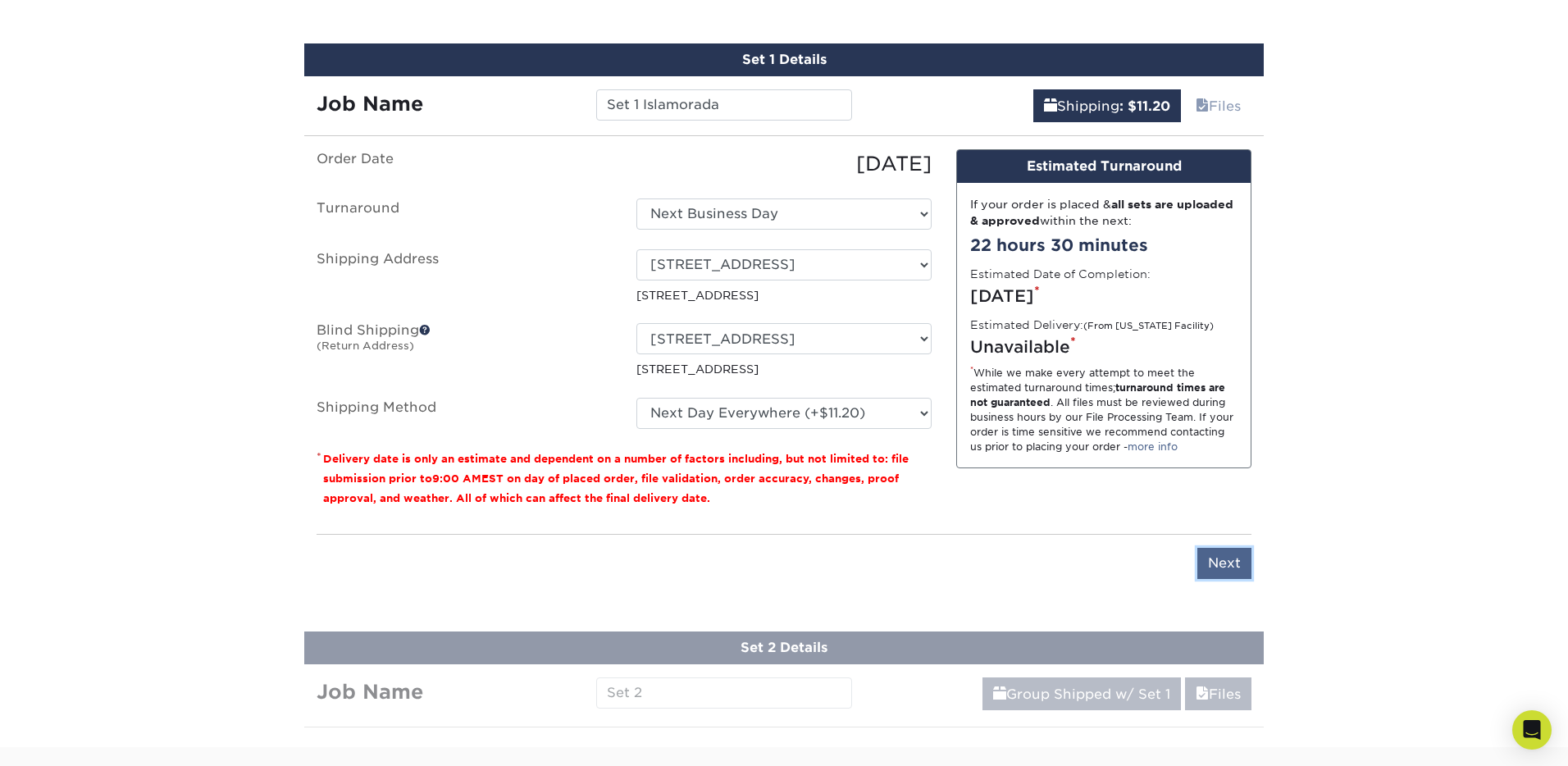
click at [1226, 564] on input "Next" at bounding box center [1225, 563] width 54 height 31
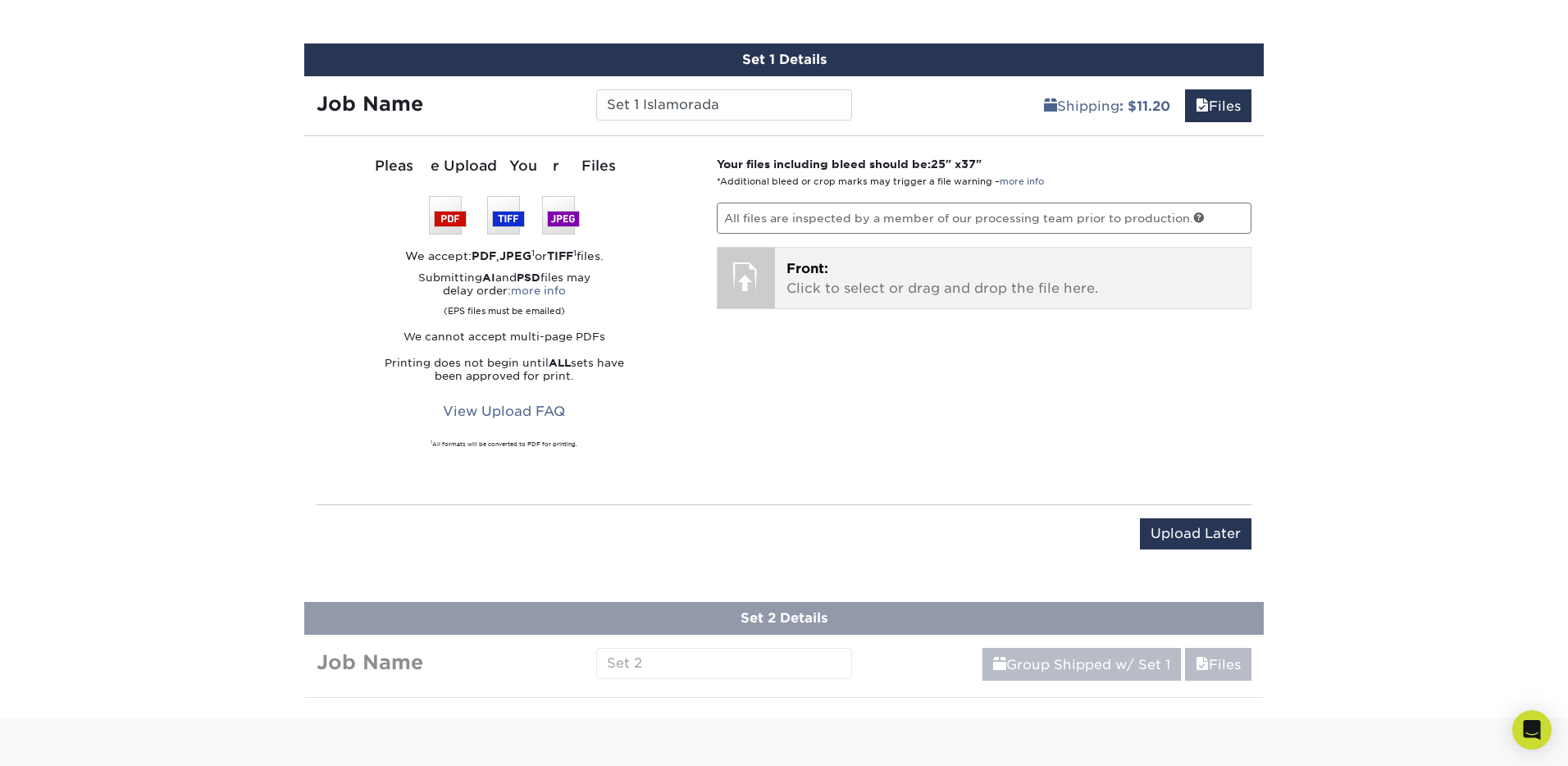
click at [844, 261] on p "Front: Click to select or drag and drop the file here." at bounding box center [1013, 279] width 453 height 39
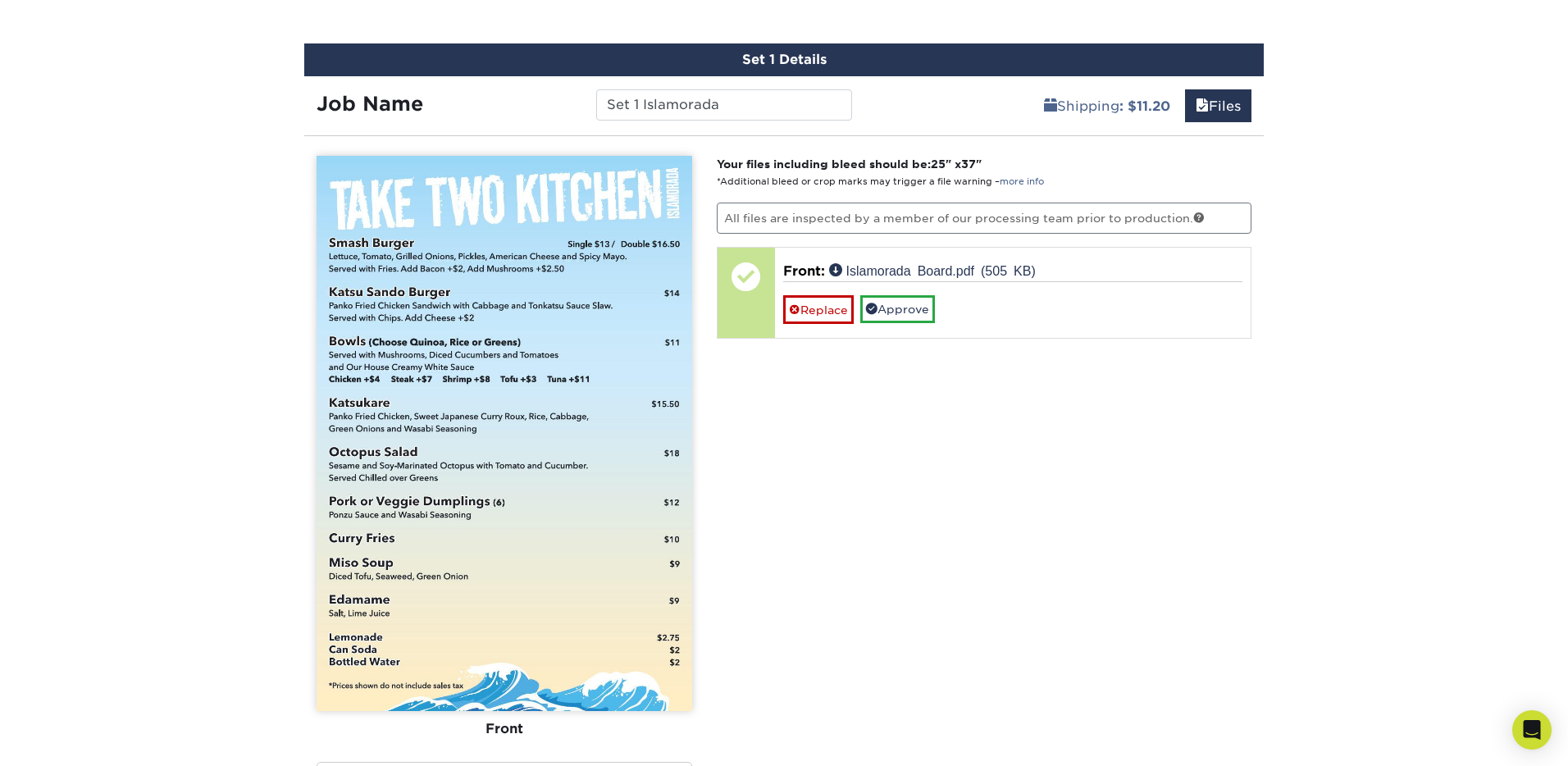
scroll to position [1094, 0]
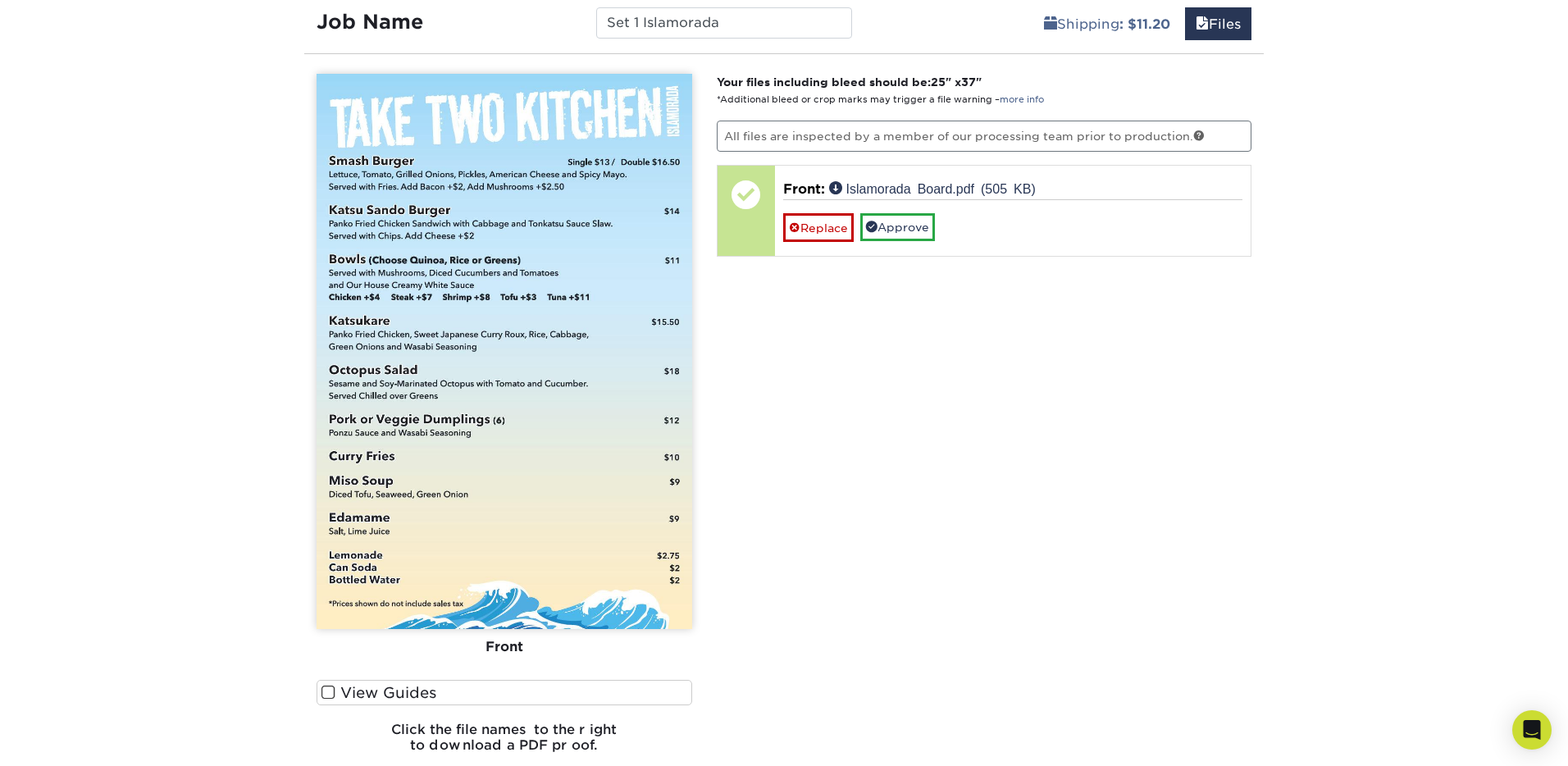
click at [324, 691] on span at bounding box center [328, 692] width 14 height 16
click at [0, 0] on input "View Guides" at bounding box center [0, 0] width 0 height 0
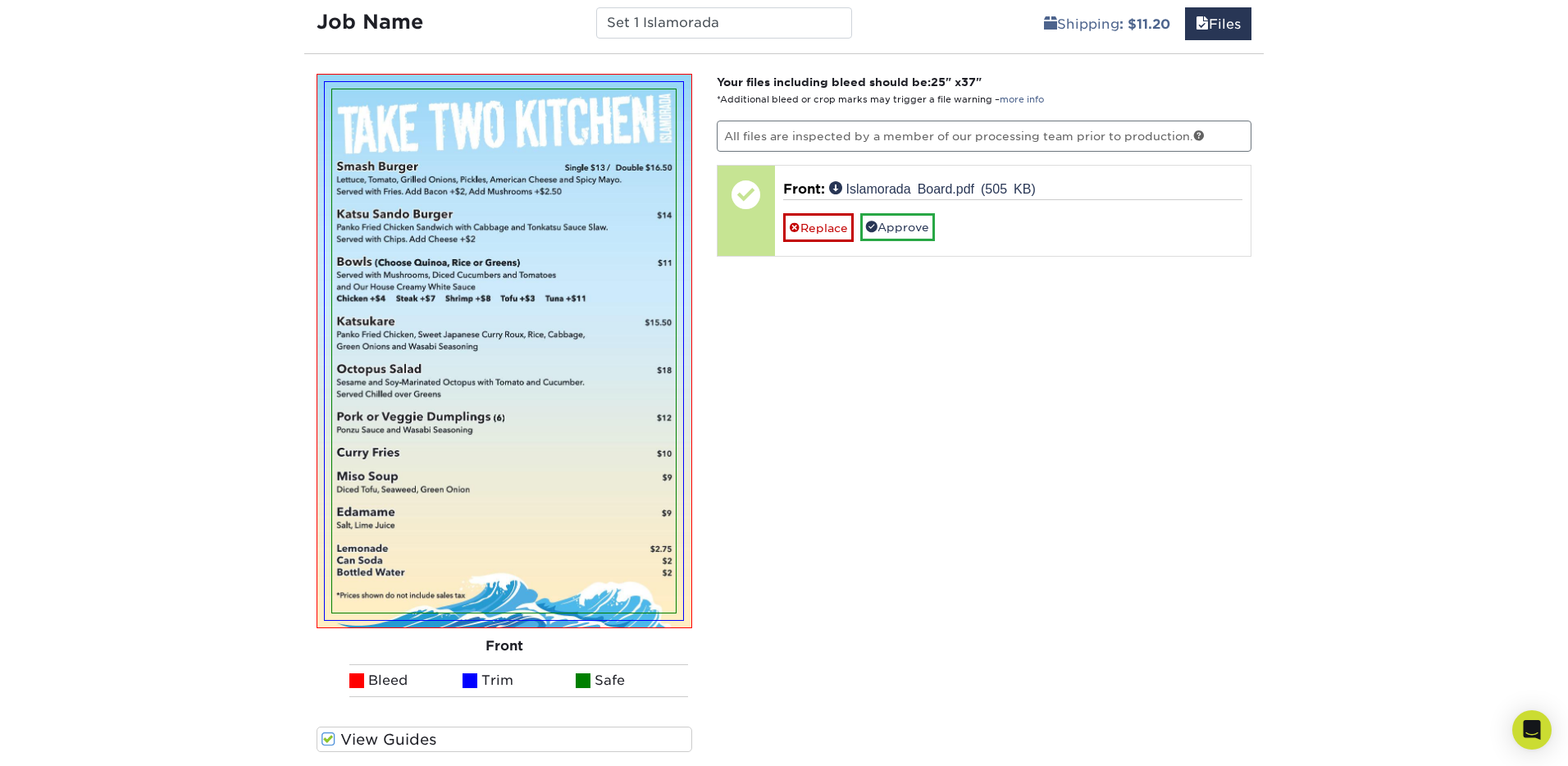
click at [328, 740] on span at bounding box center [328, 739] width 14 height 16
click at [0, 0] on input "View Guides" at bounding box center [0, 0] width 0 height 0
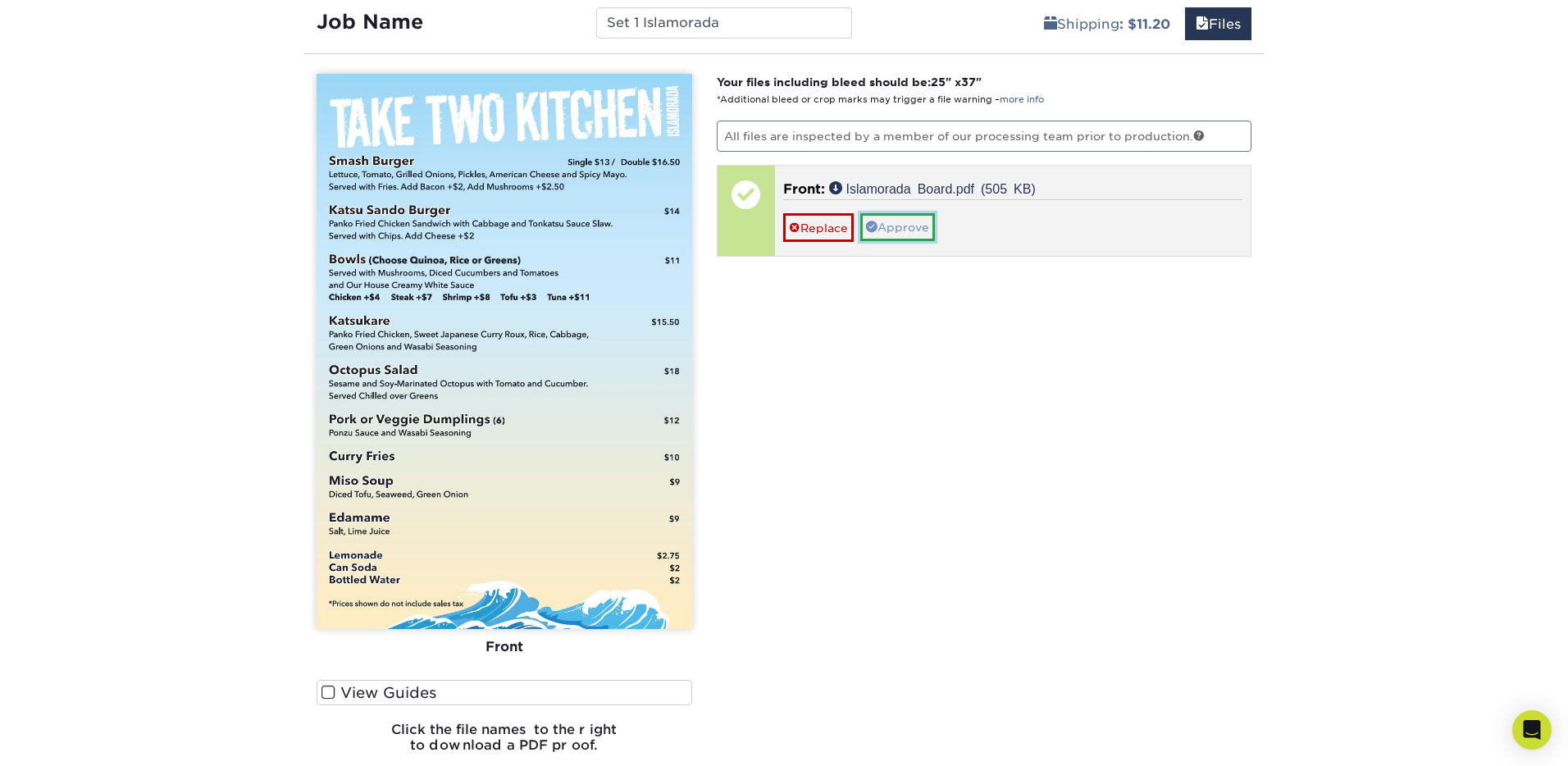
click at [900, 224] on link "Approve" at bounding box center [897, 227] width 75 height 28
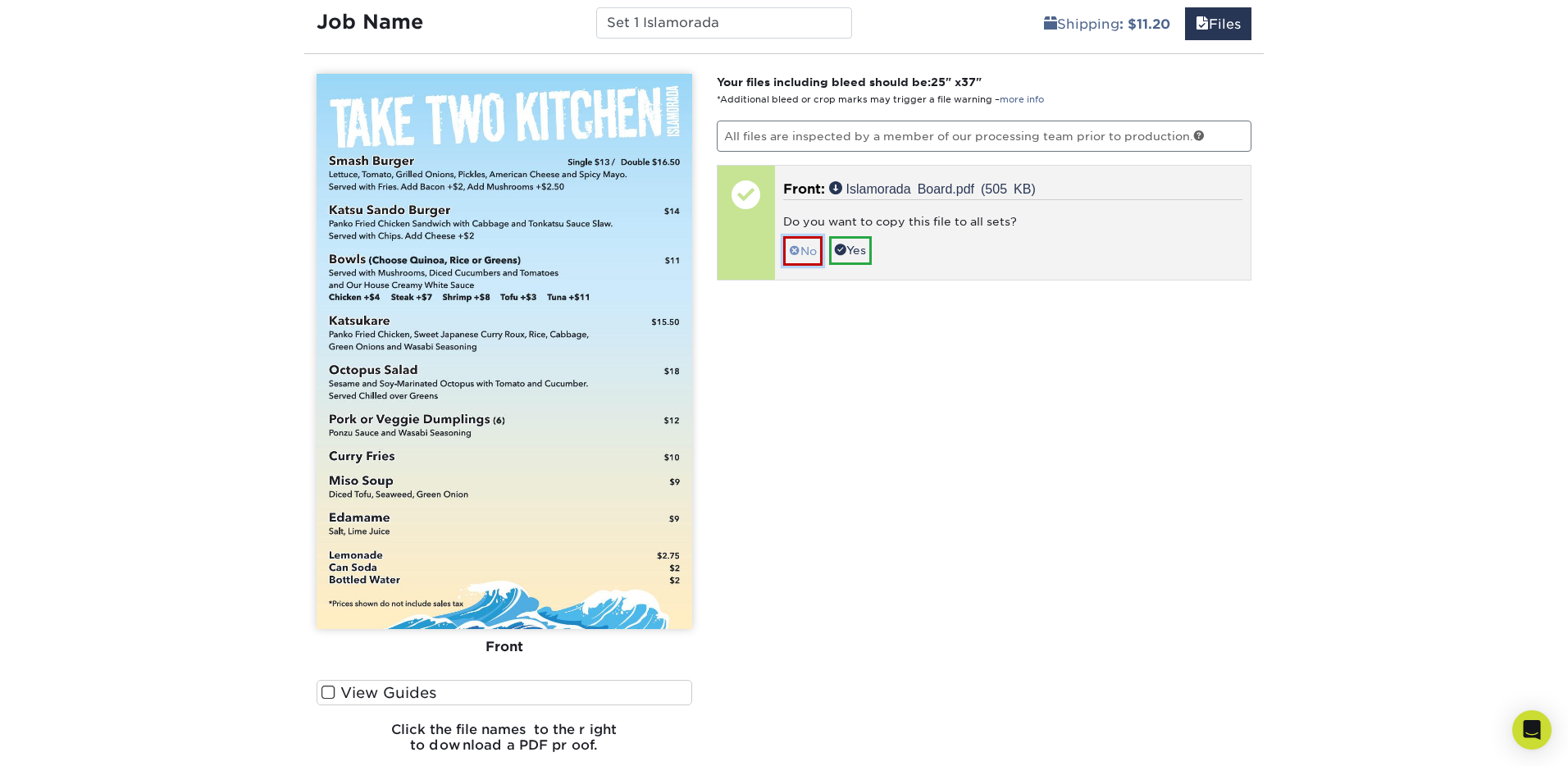
click at [809, 250] on link "No" at bounding box center [803, 250] width 39 height 29
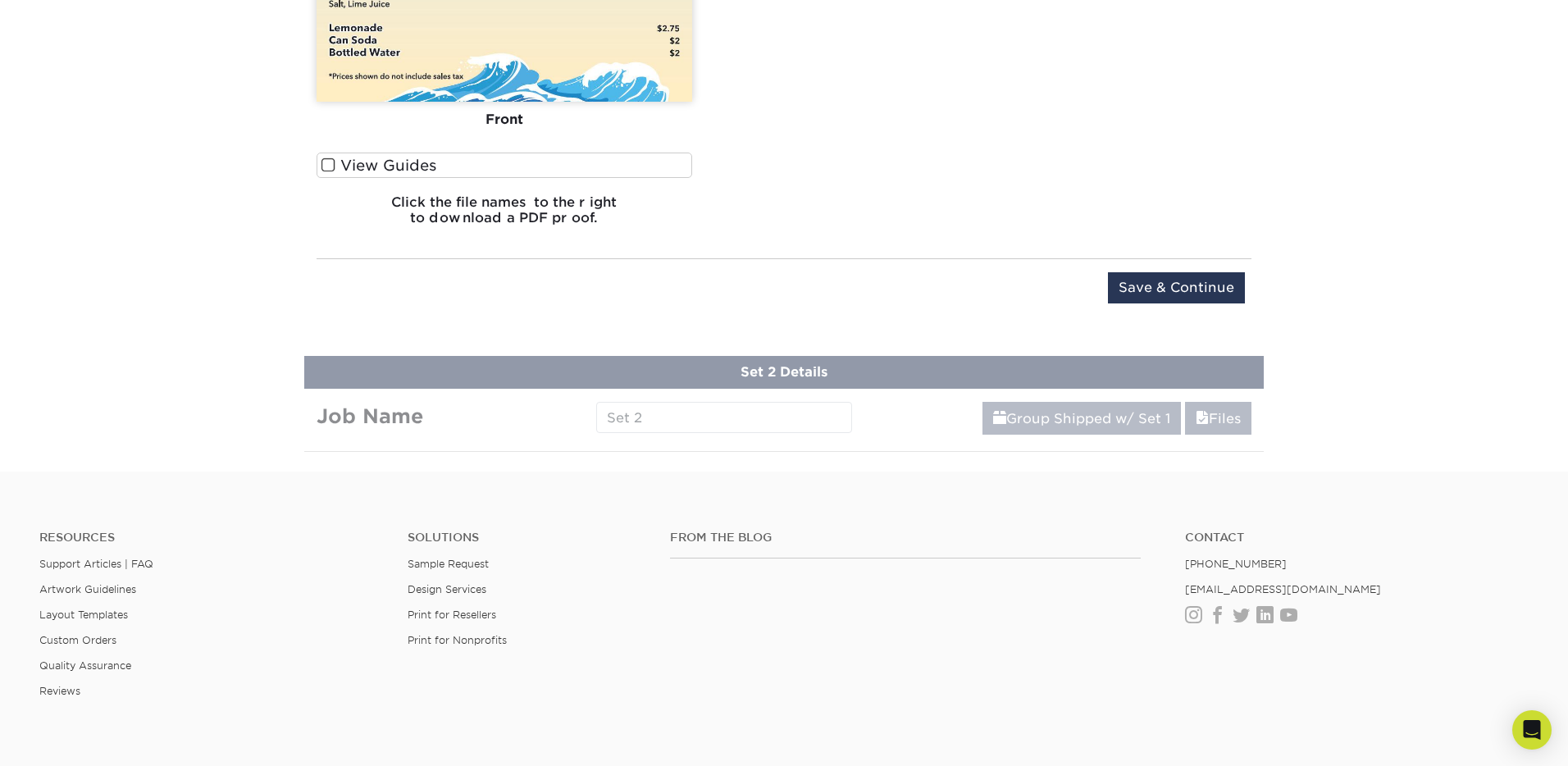
scroll to position [1623, 0]
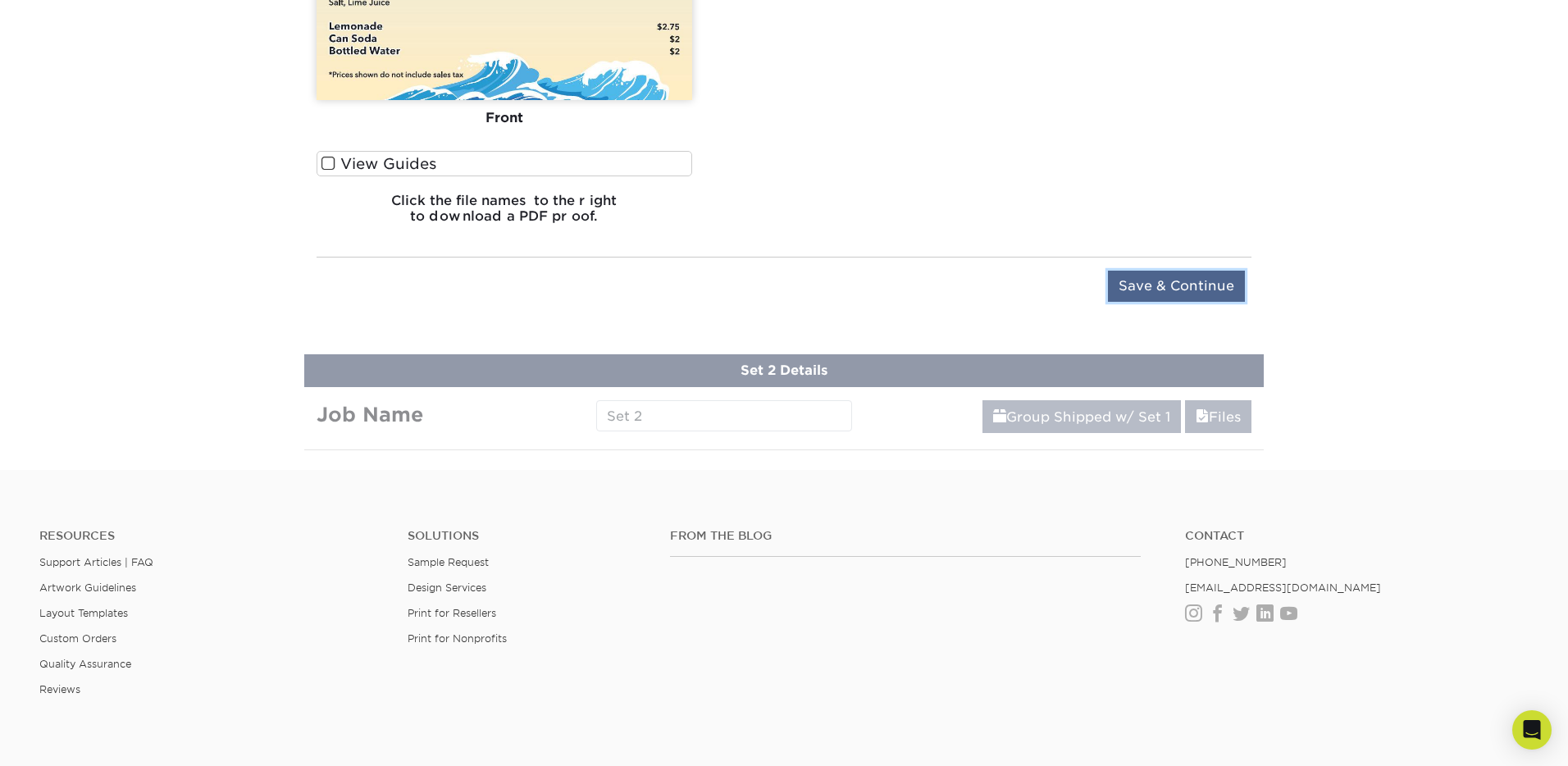
click at [1166, 288] on input "Save & Continue" at bounding box center [1176, 287] width 137 height 31
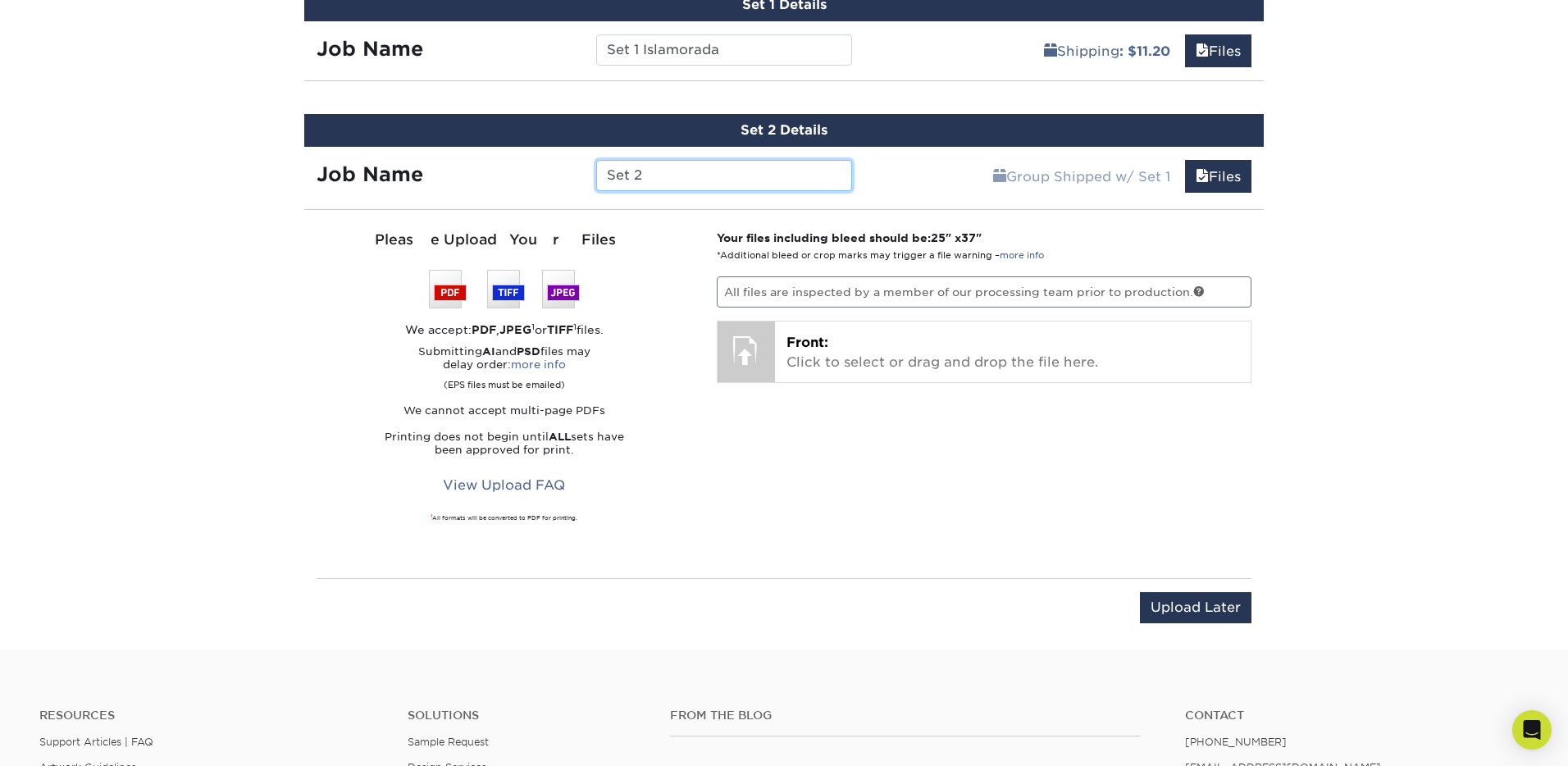
scroll to position [1066, 0]
type input "Set 2 Key Largo"
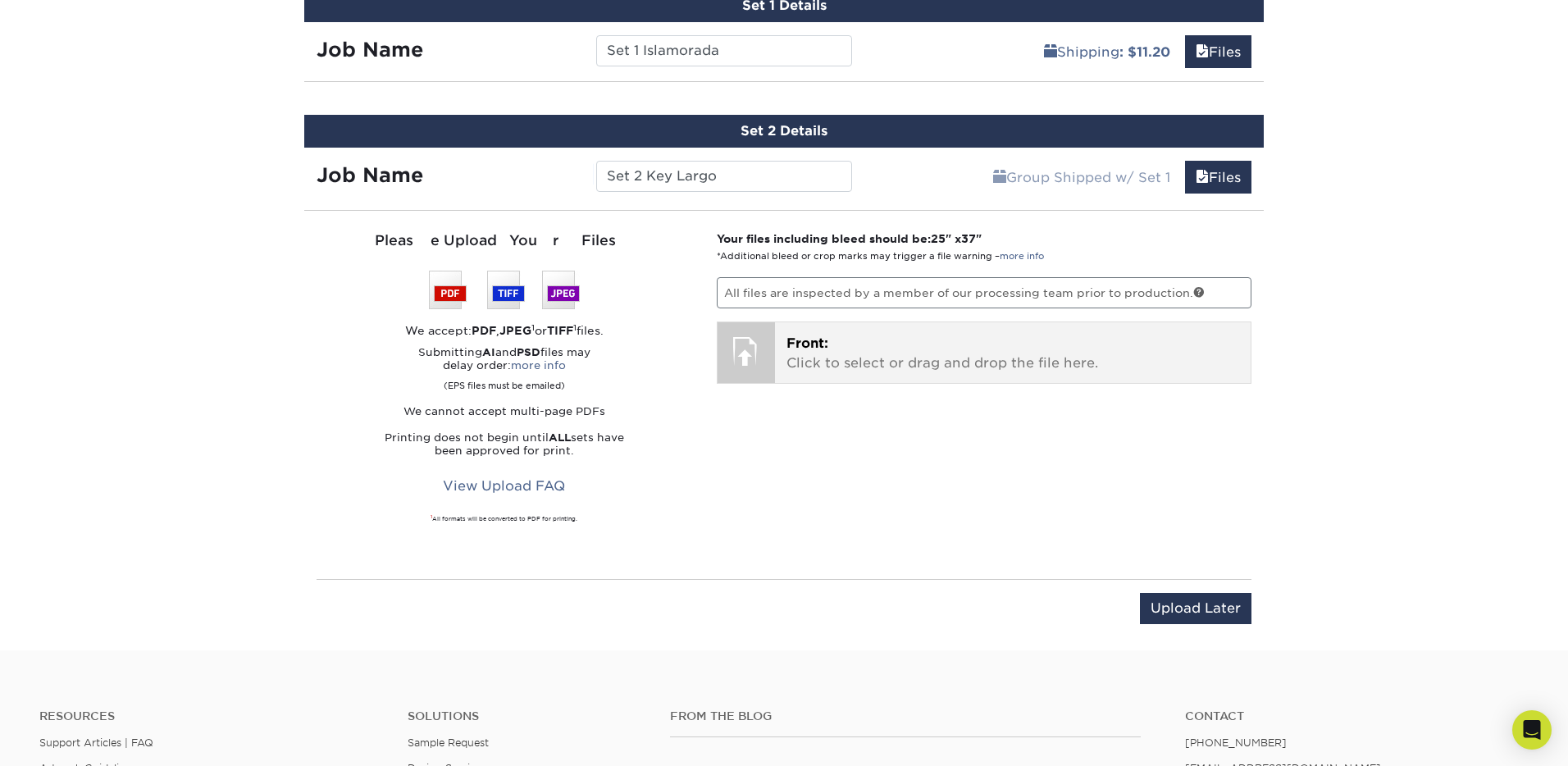
click at [891, 357] on p "Front: Click to select or drag and drop the file here." at bounding box center [1013, 354] width 453 height 39
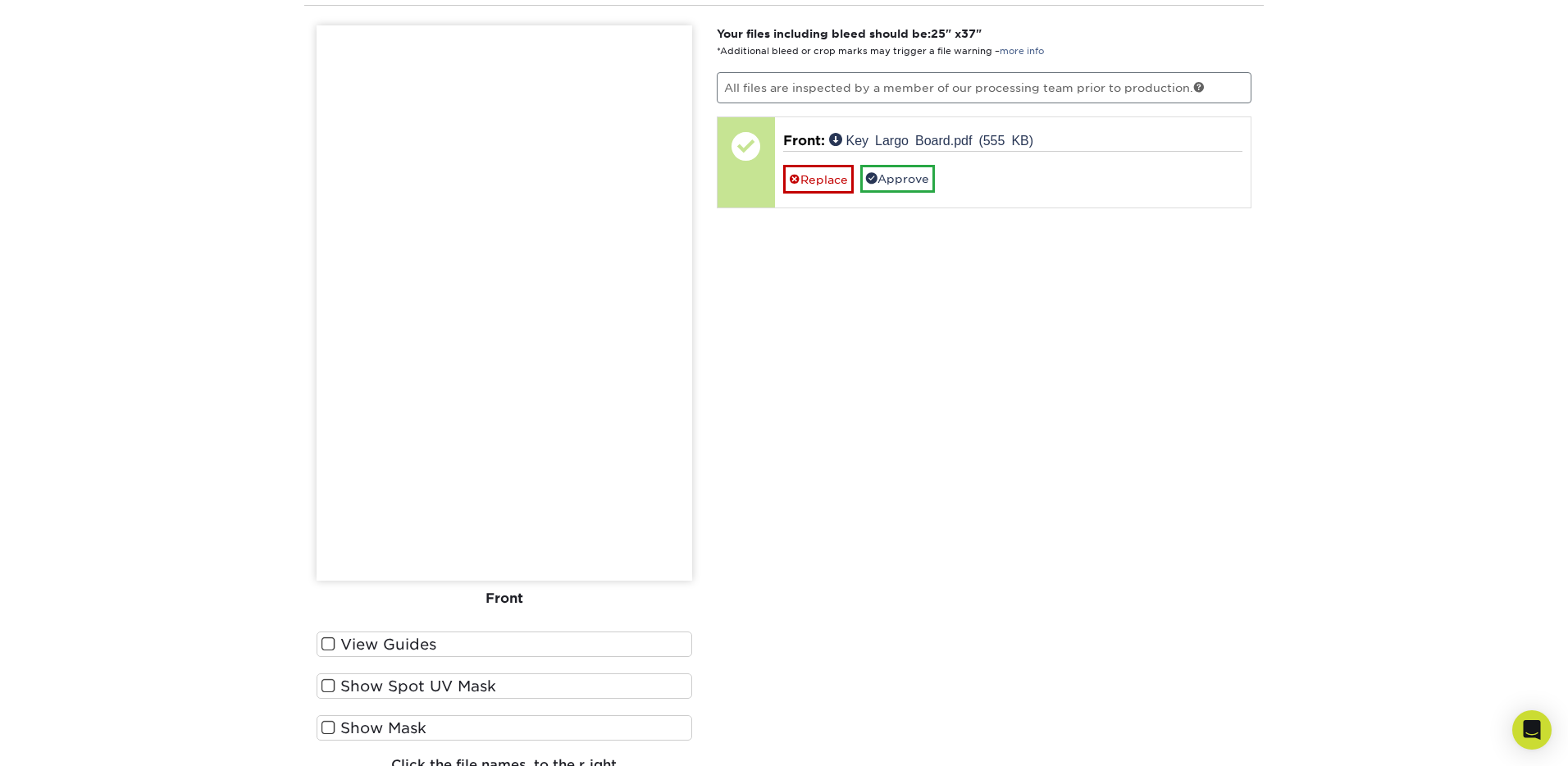
scroll to position [1319, 0]
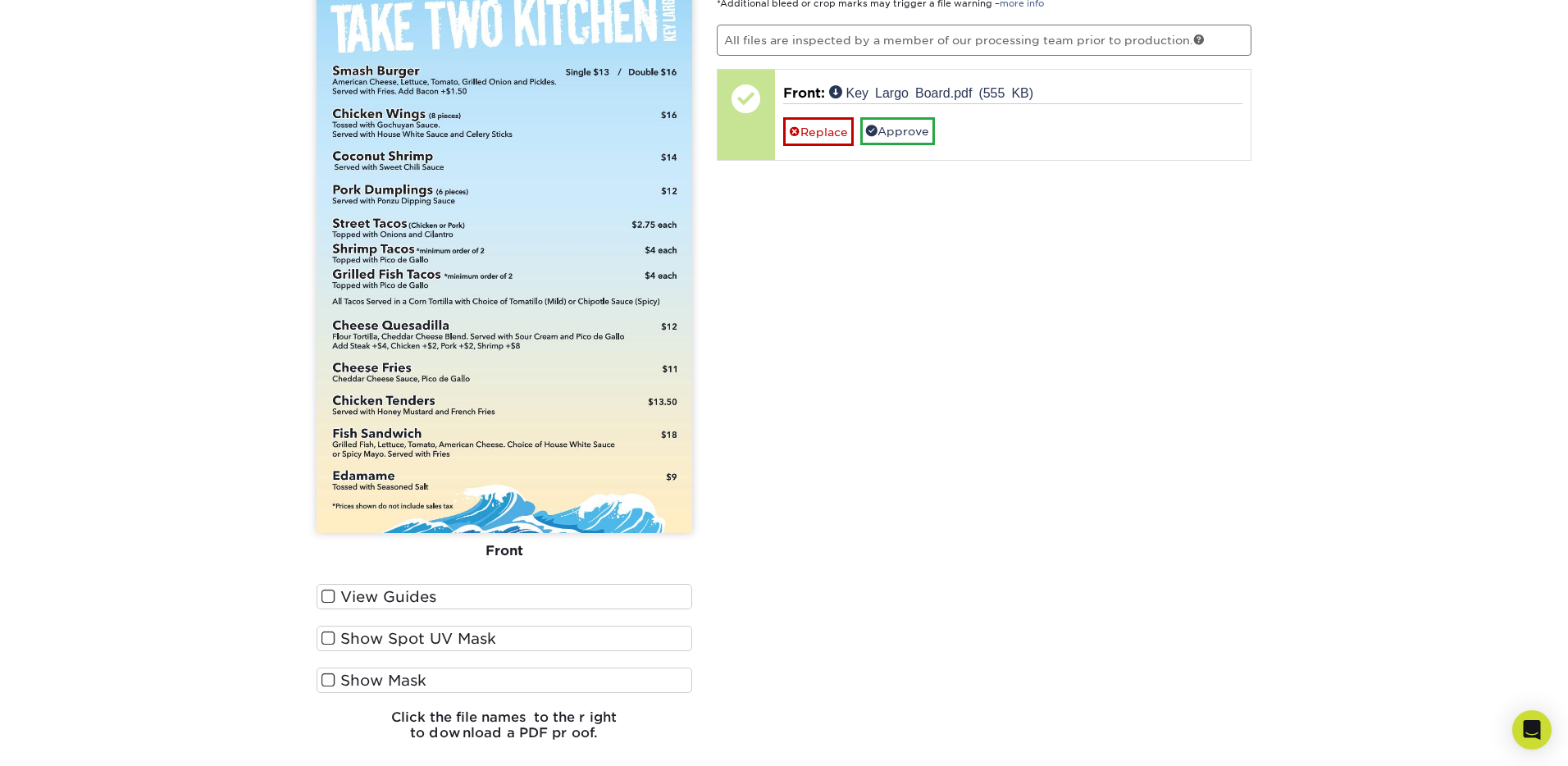
click at [324, 591] on span at bounding box center [328, 596] width 14 height 16
click at [0, 0] on input "View Guides" at bounding box center [0, 0] width 0 height 0
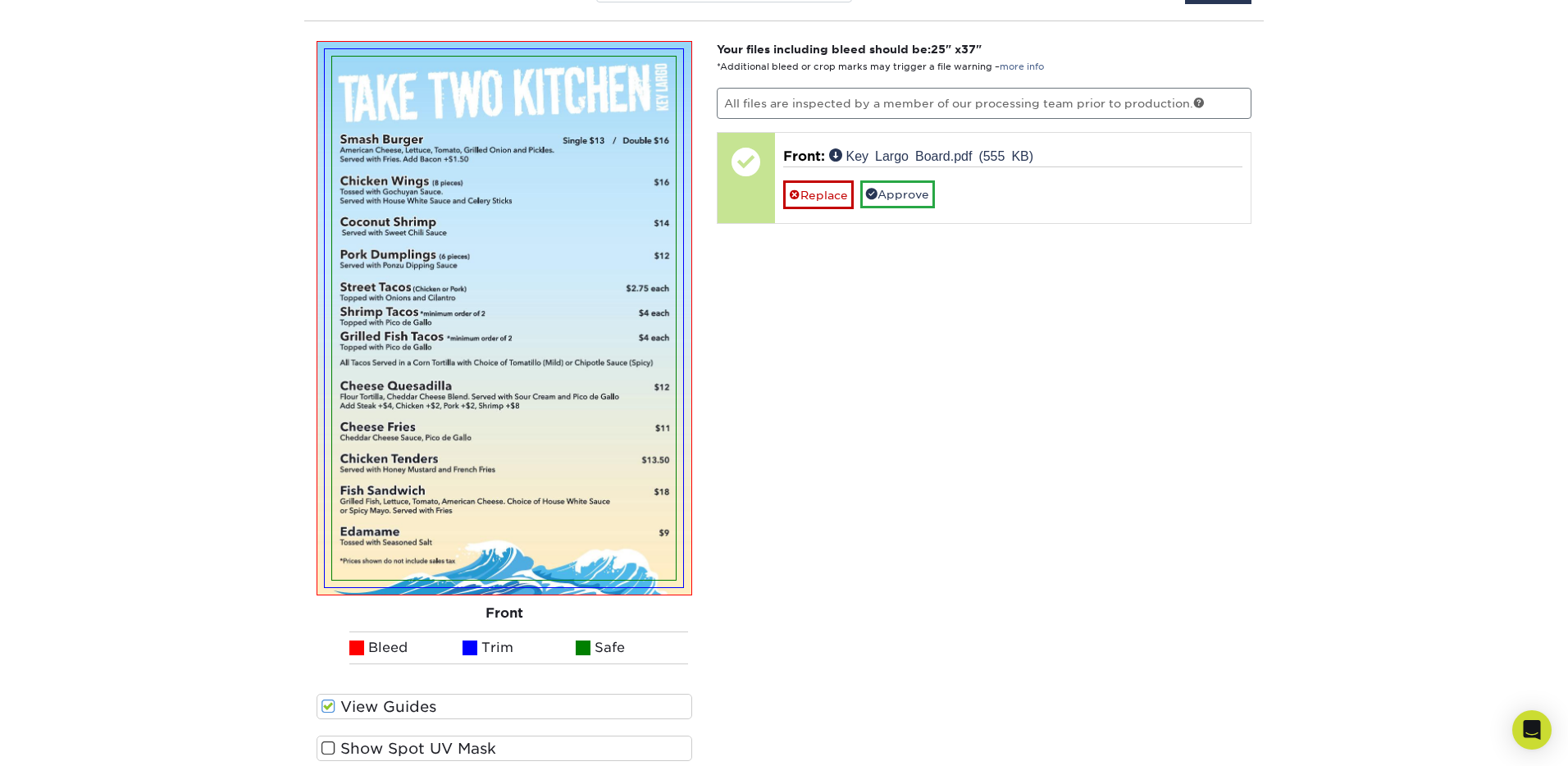
scroll to position [1252, 0]
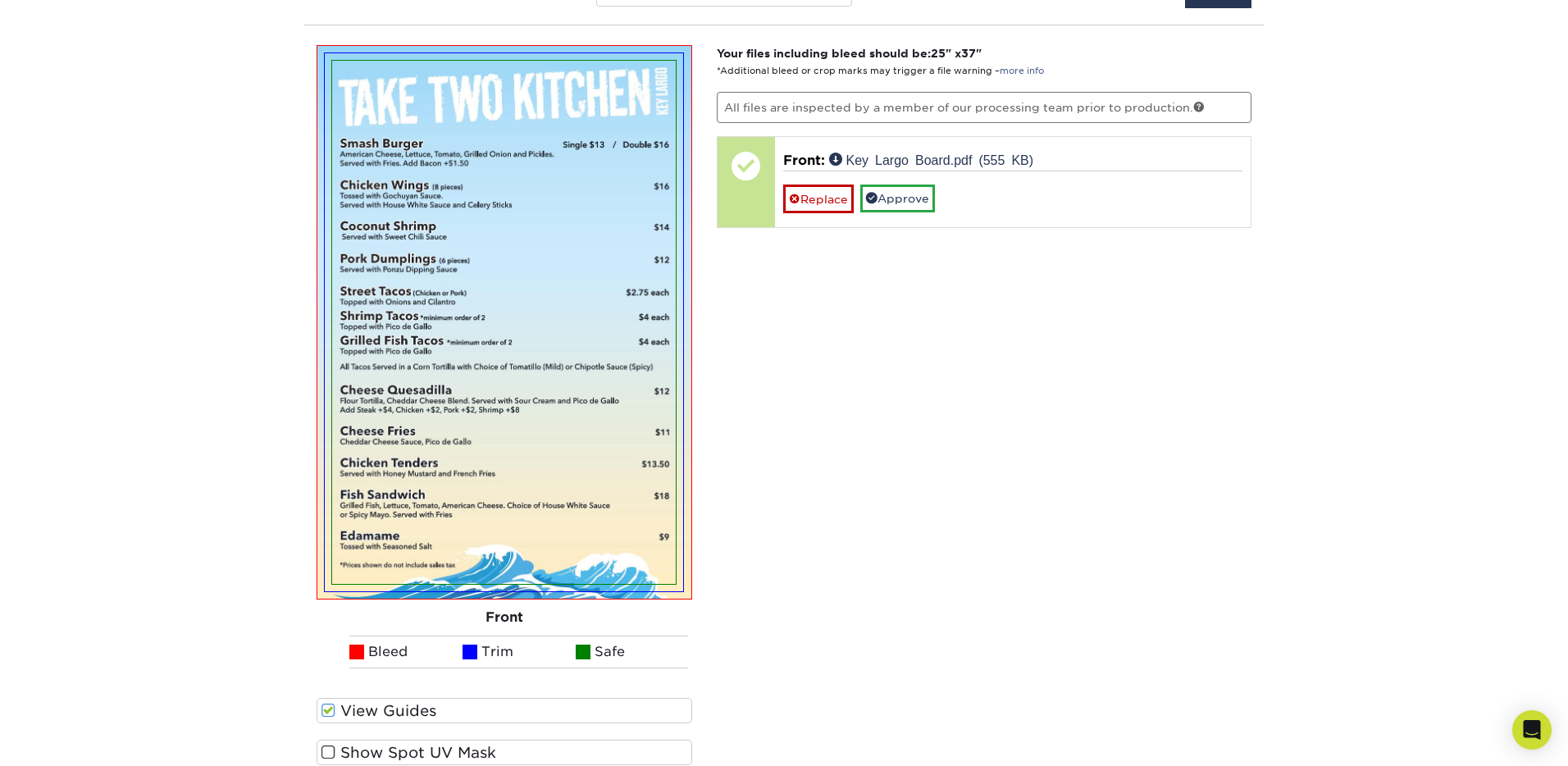
click at [332, 709] on span at bounding box center [328, 710] width 14 height 16
click at [0, 0] on input "View Guides" at bounding box center [0, 0] width 0 height 0
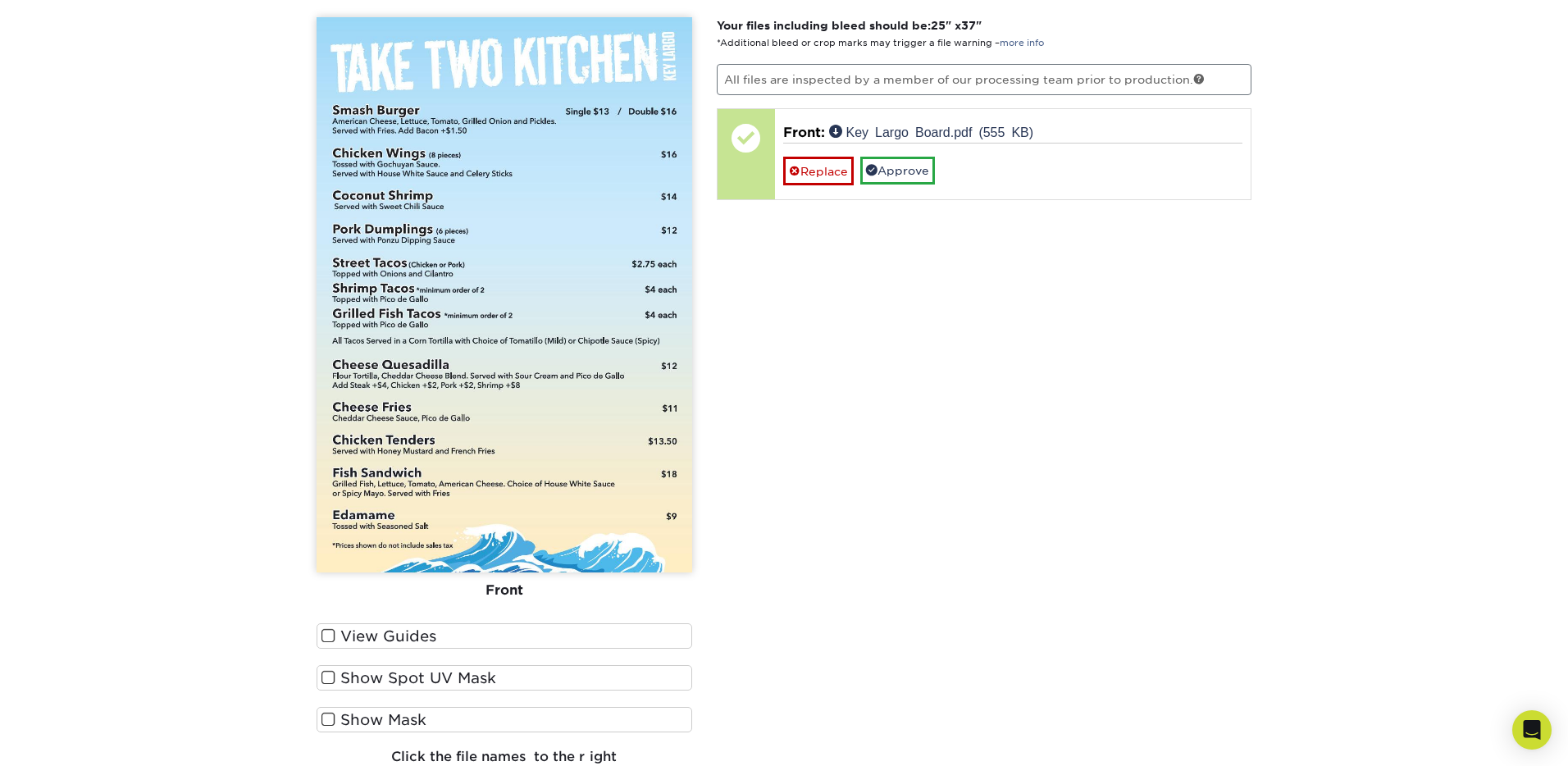
scroll to position [1282, 0]
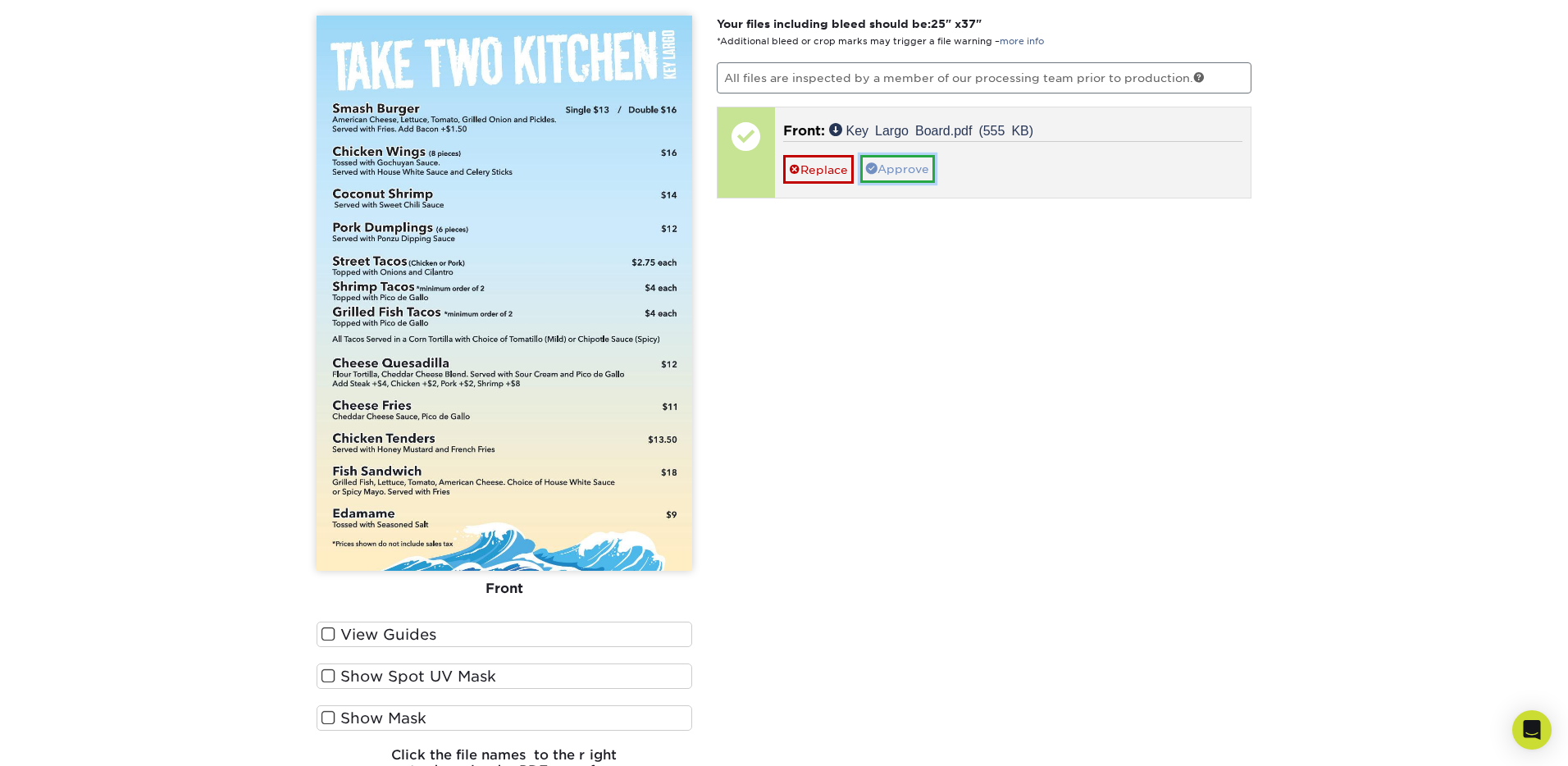
click at [919, 164] on link "Approve" at bounding box center [897, 169] width 75 height 28
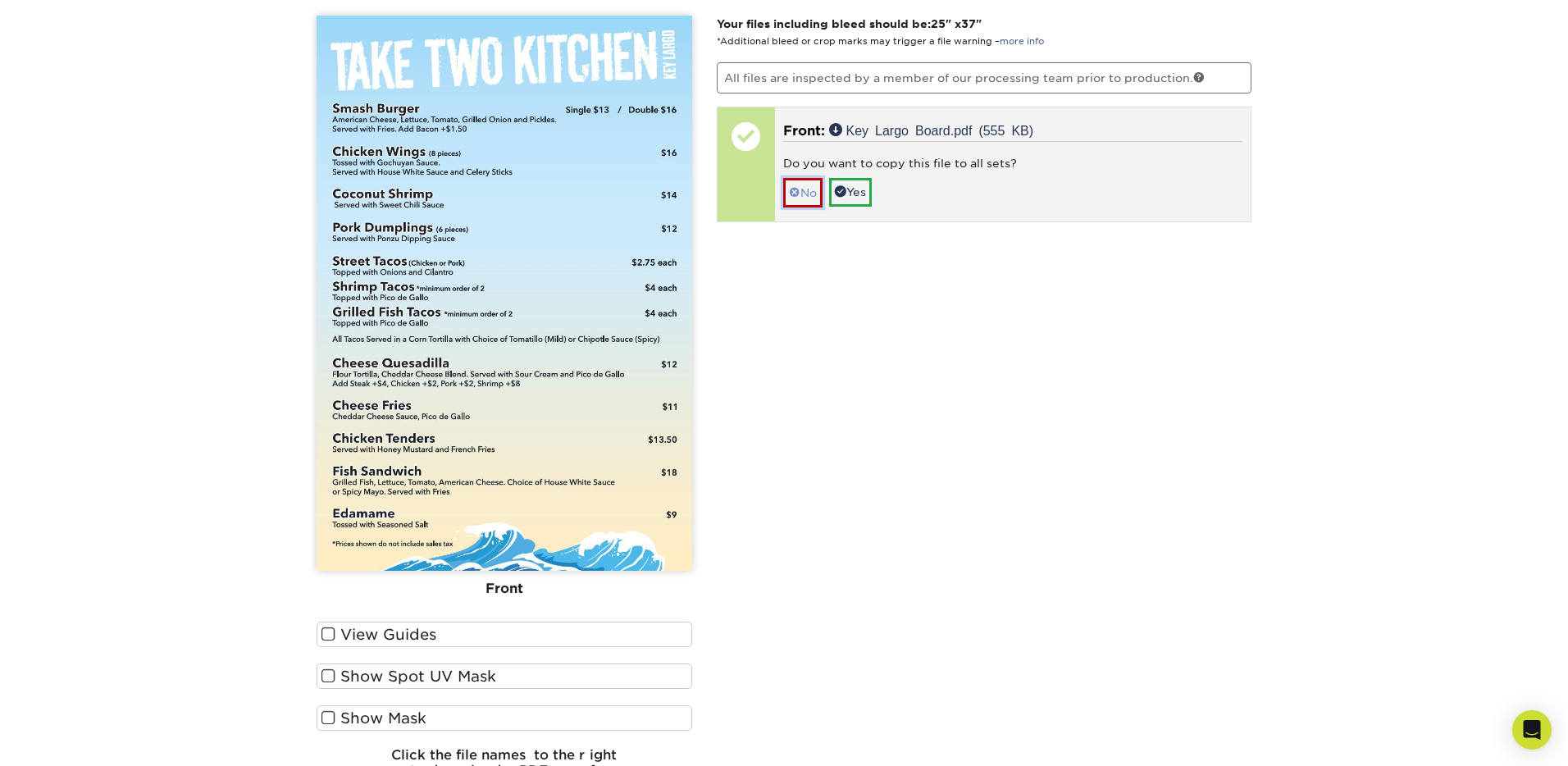
click at [810, 196] on link "No" at bounding box center [803, 192] width 39 height 29
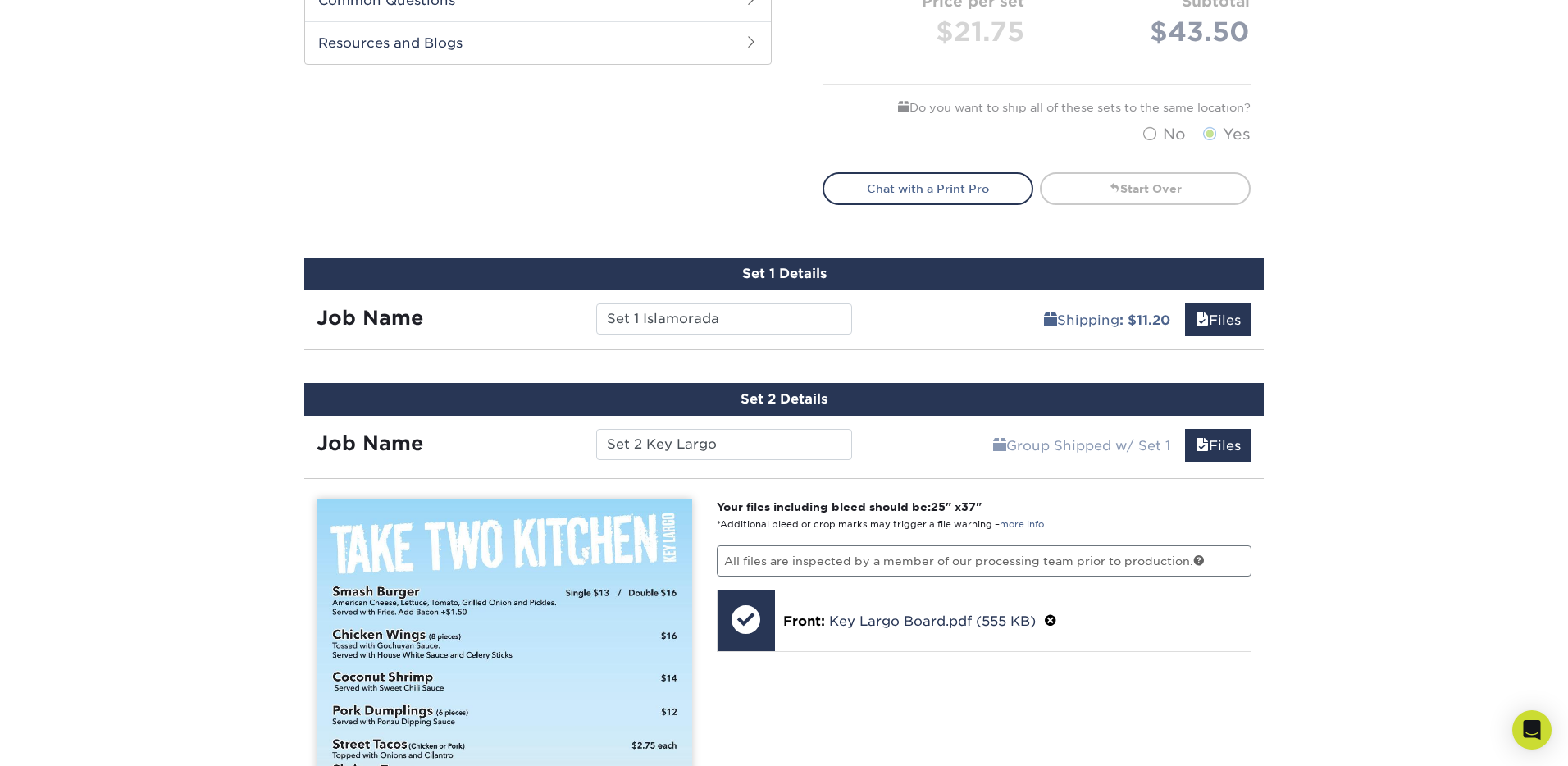
scroll to position [830, 0]
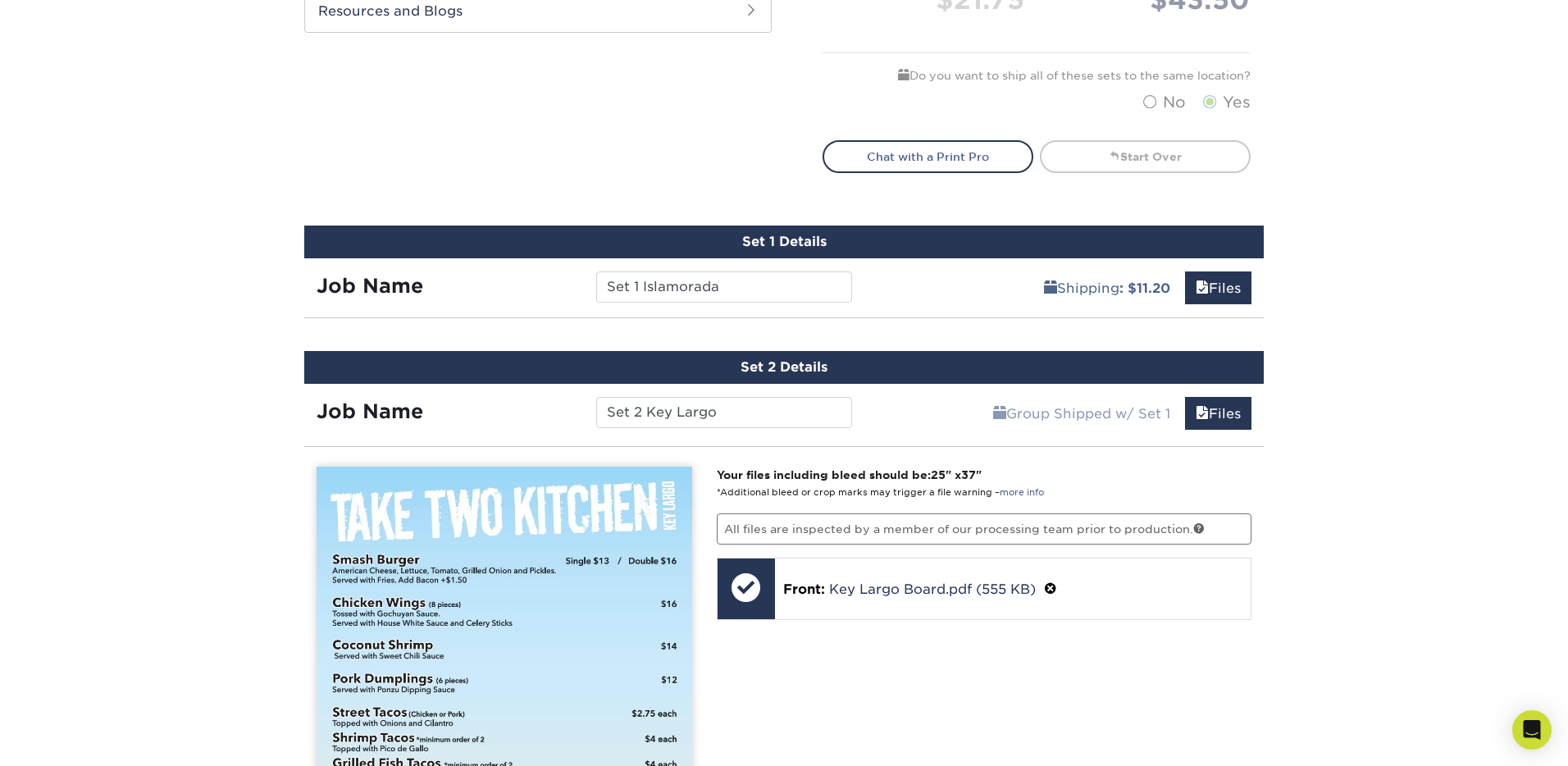
click at [504, 287] on div "Job Name" at bounding box center [444, 287] width 280 height 31
click at [1228, 286] on link "Files" at bounding box center [1218, 288] width 66 height 33
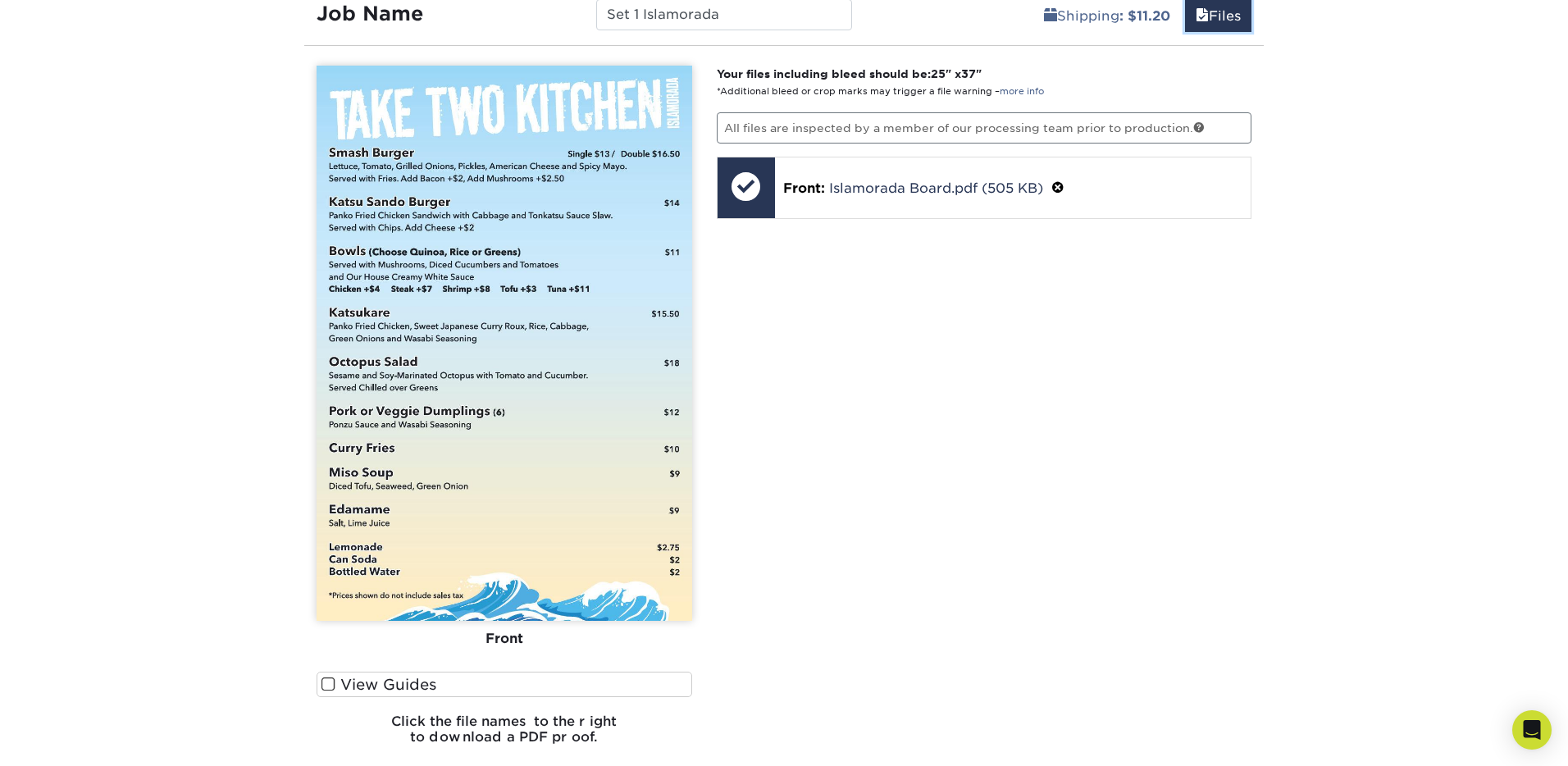
scroll to position [1102, 0]
click at [331, 683] on span at bounding box center [328, 685] width 14 height 16
click at [0, 0] on input "View Guides" at bounding box center [0, 0] width 0 height 0
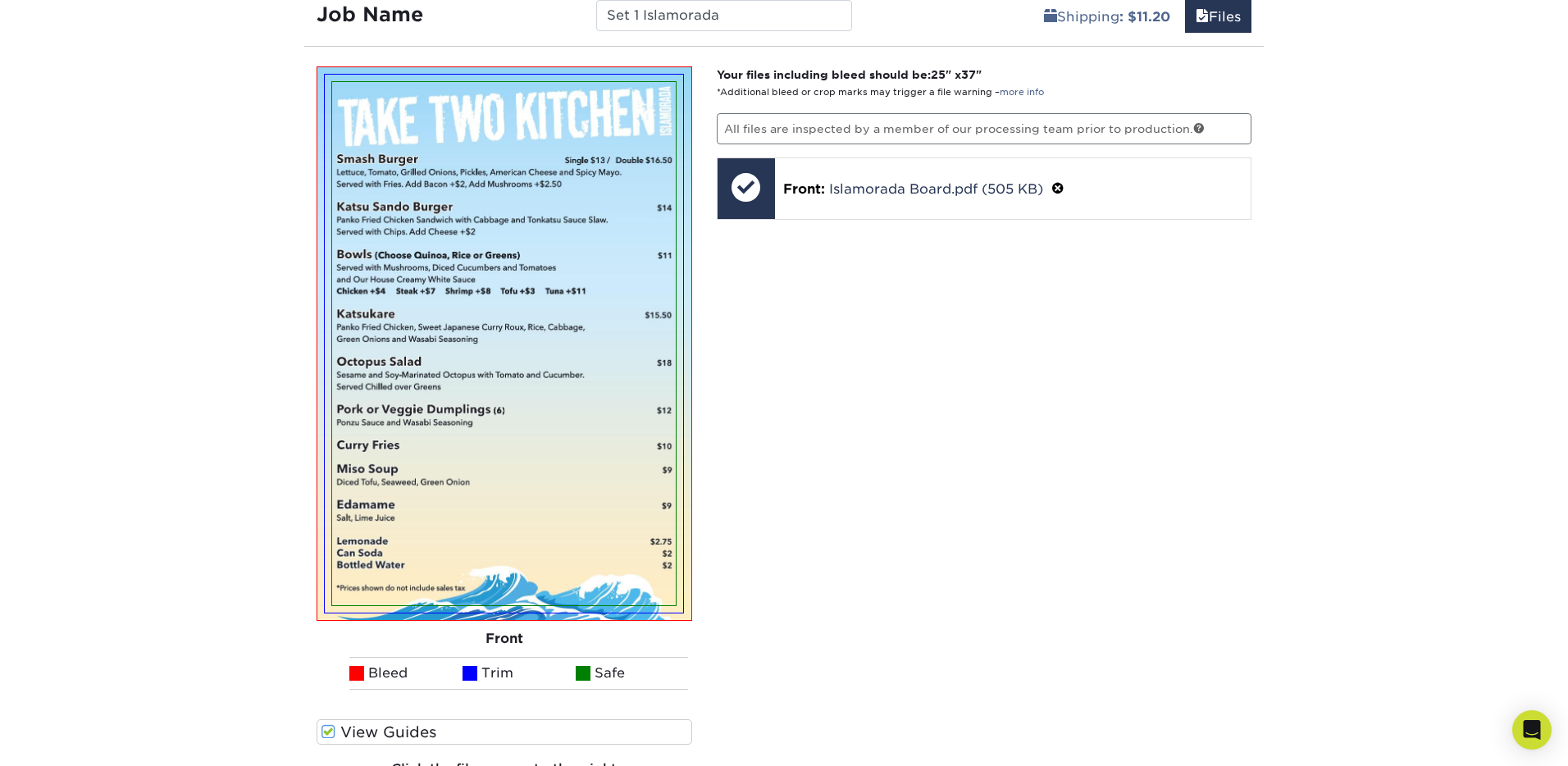
click at [331, 683] on ul "Bleed Trim Safe" at bounding box center [505, 673] width 376 height 33
click at [326, 728] on span at bounding box center [328, 732] width 14 height 16
click at [0, 0] on input "View Guides" at bounding box center [0, 0] width 0 height 0
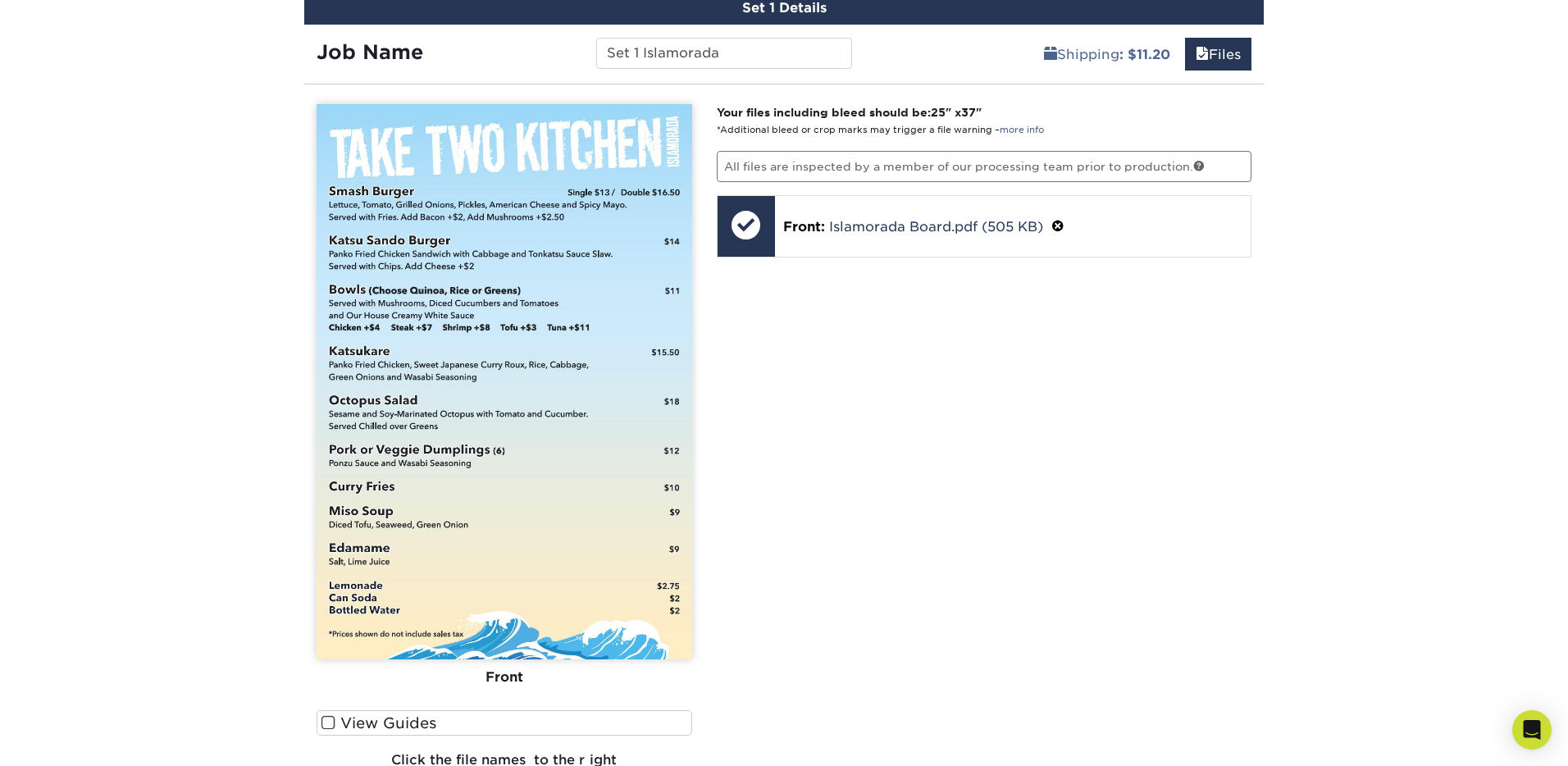
scroll to position [1017, 0]
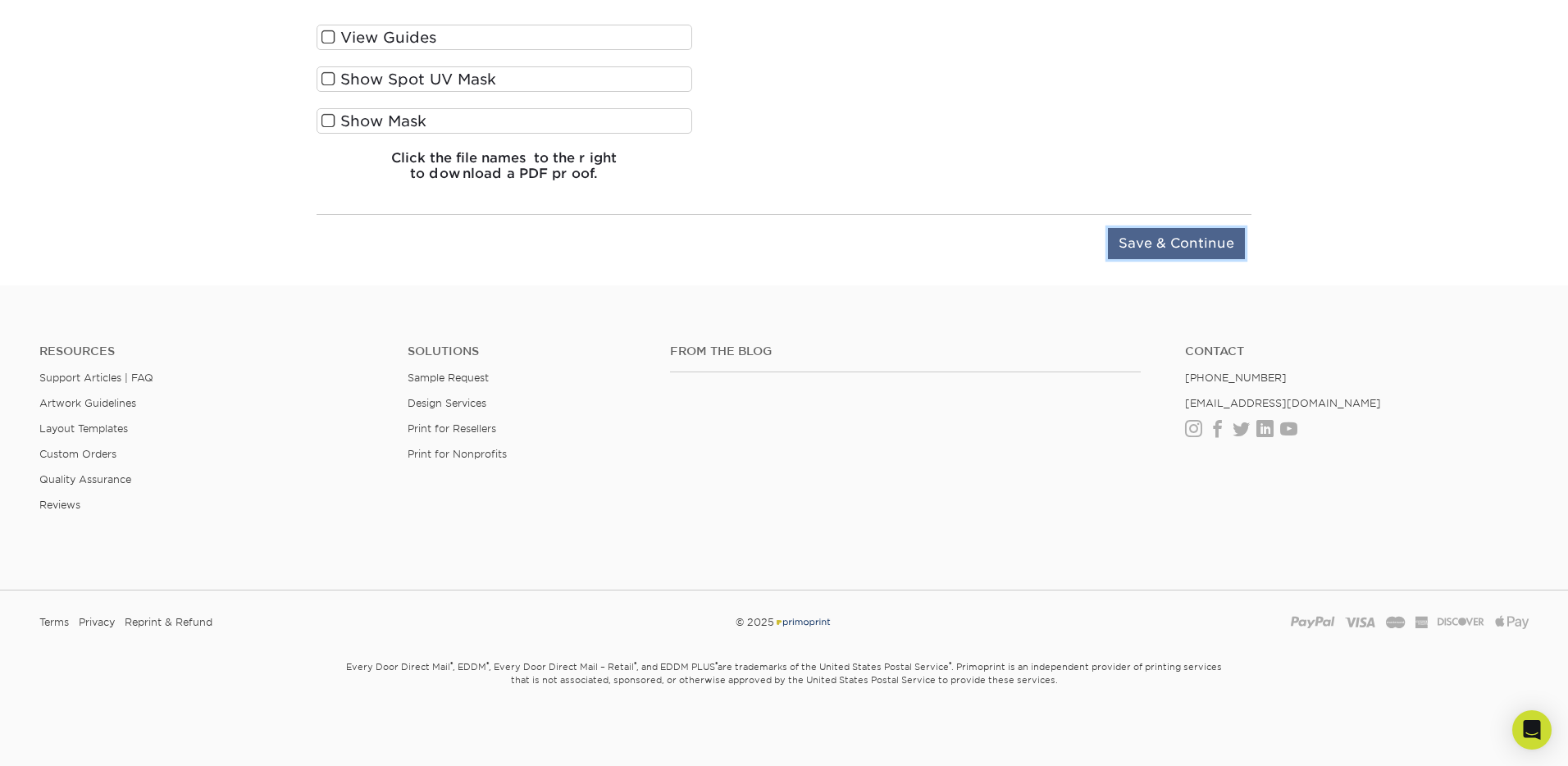
click at [1161, 243] on input "Save & Continue" at bounding box center [1176, 244] width 137 height 31
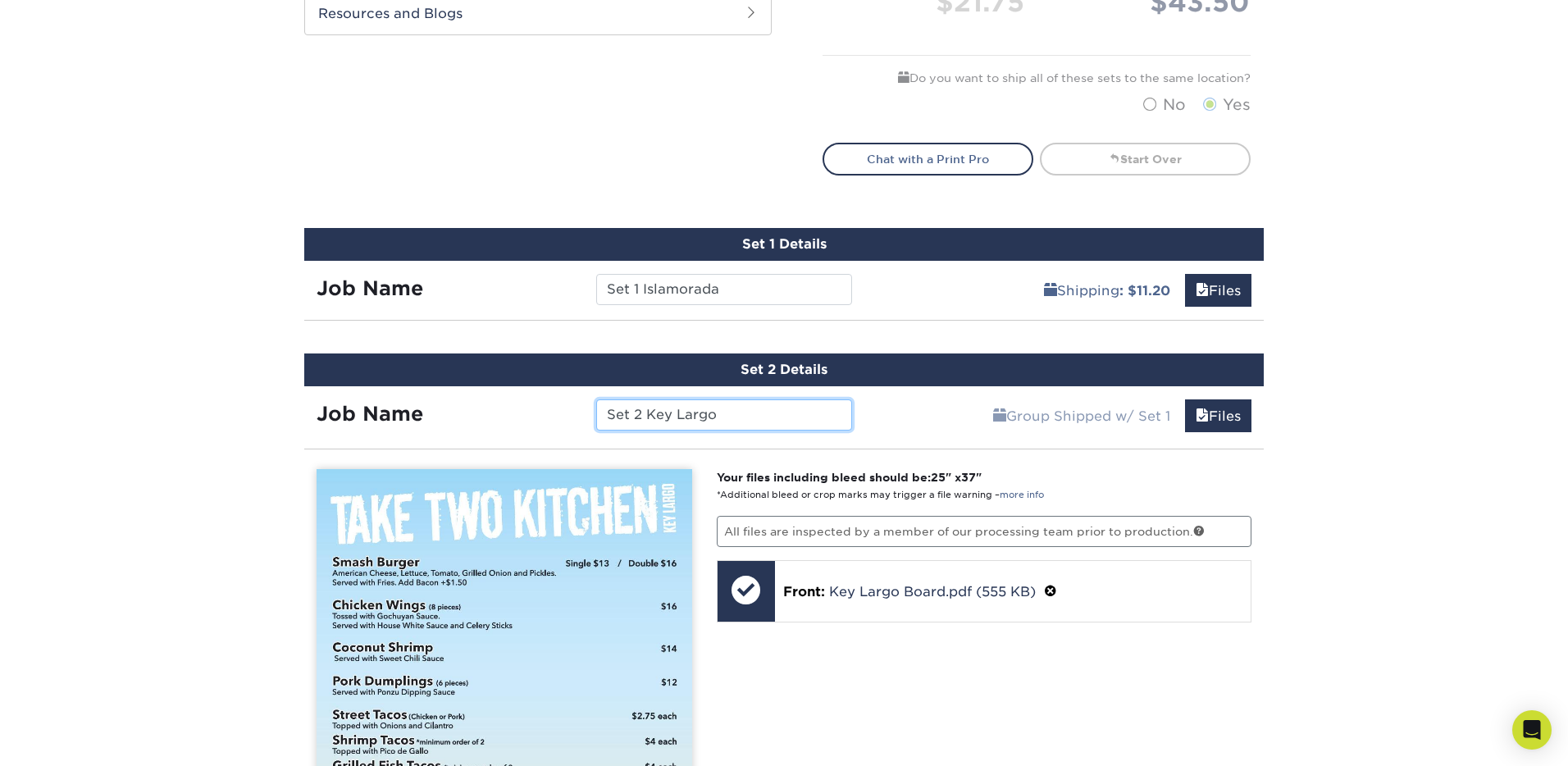
scroll to position [829, 0]
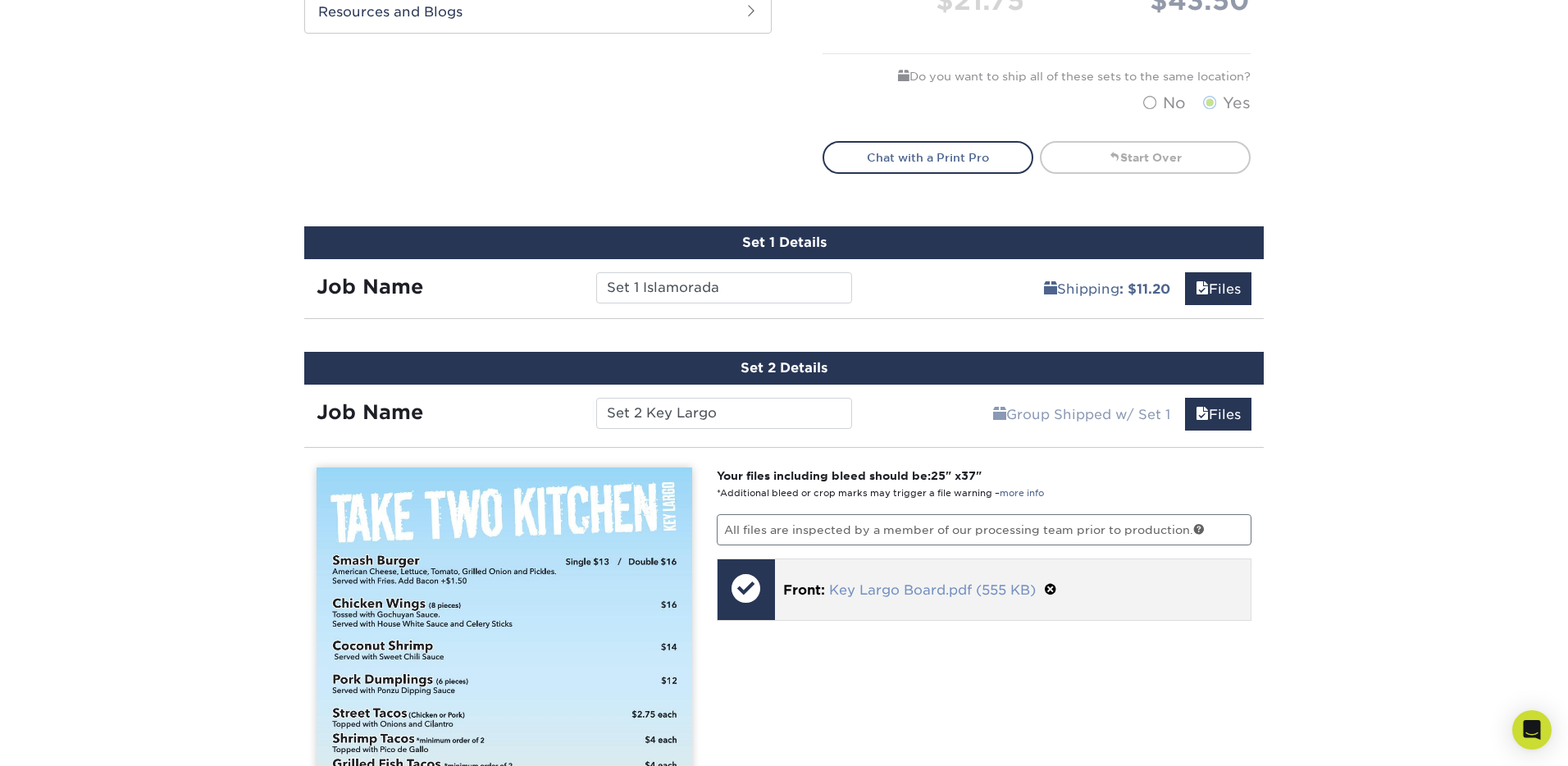
click at [903, 594] on link "Key Largo Board.pdf (555 KB)" at bounding box center [933, 589] width 207 height 16
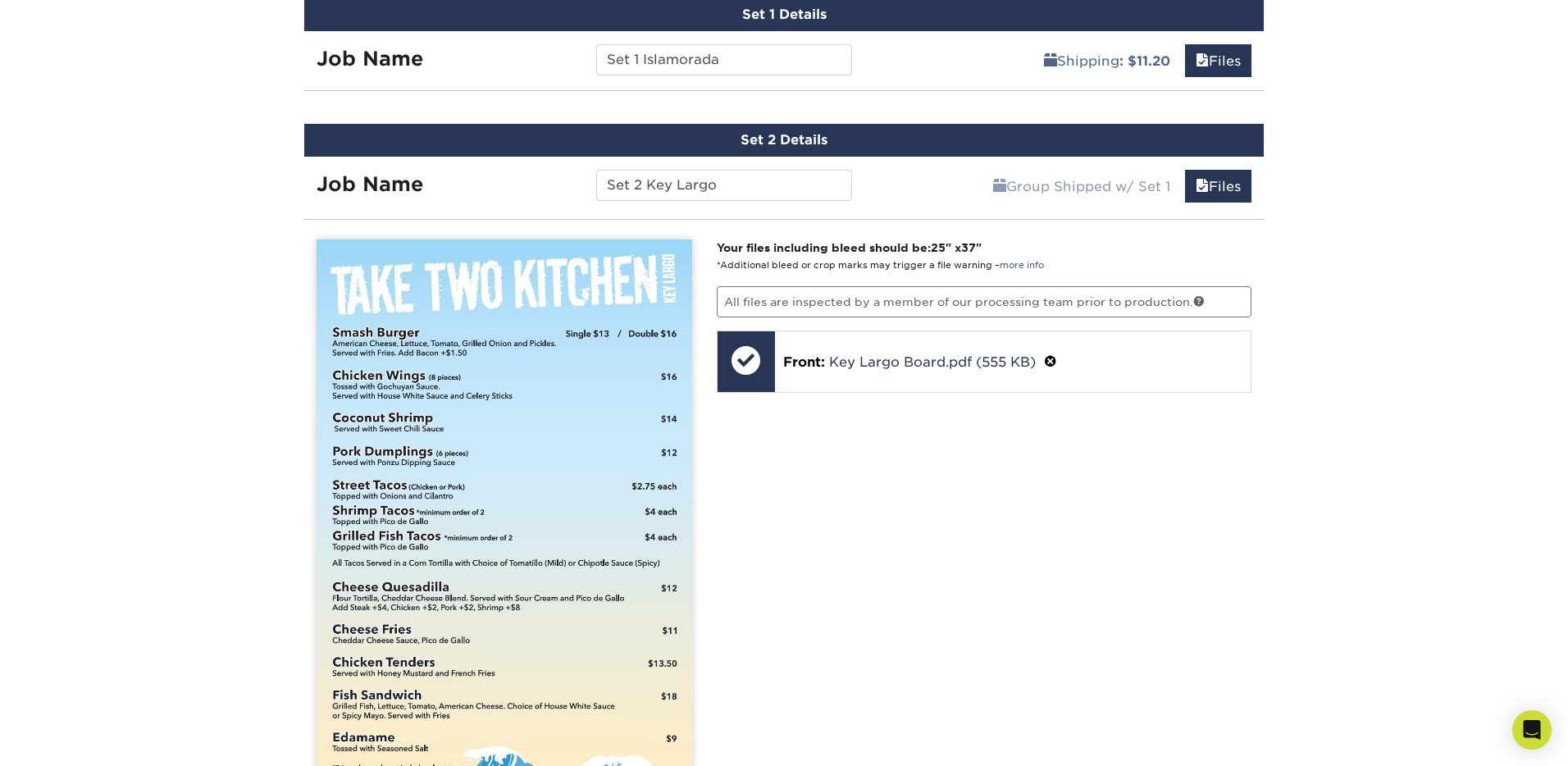
scroll to position [1062, 0]
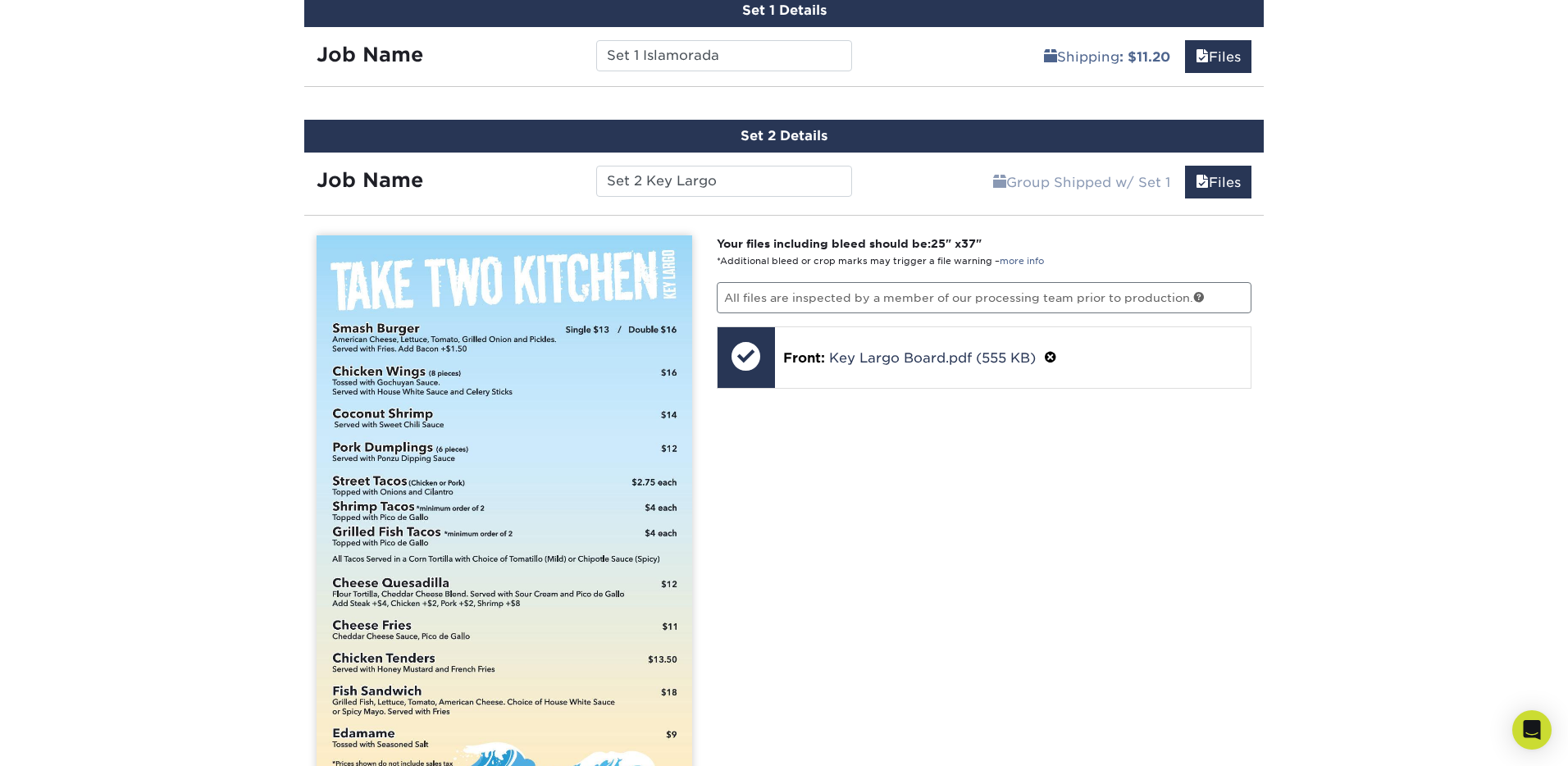
click at [1268, 437] on div "Set 2 Details Job Name Set 2 Key Largo Group Shipped w/ Set 1 Files Continue Yo…" at bounding box center [784, 566] width 984 height 932
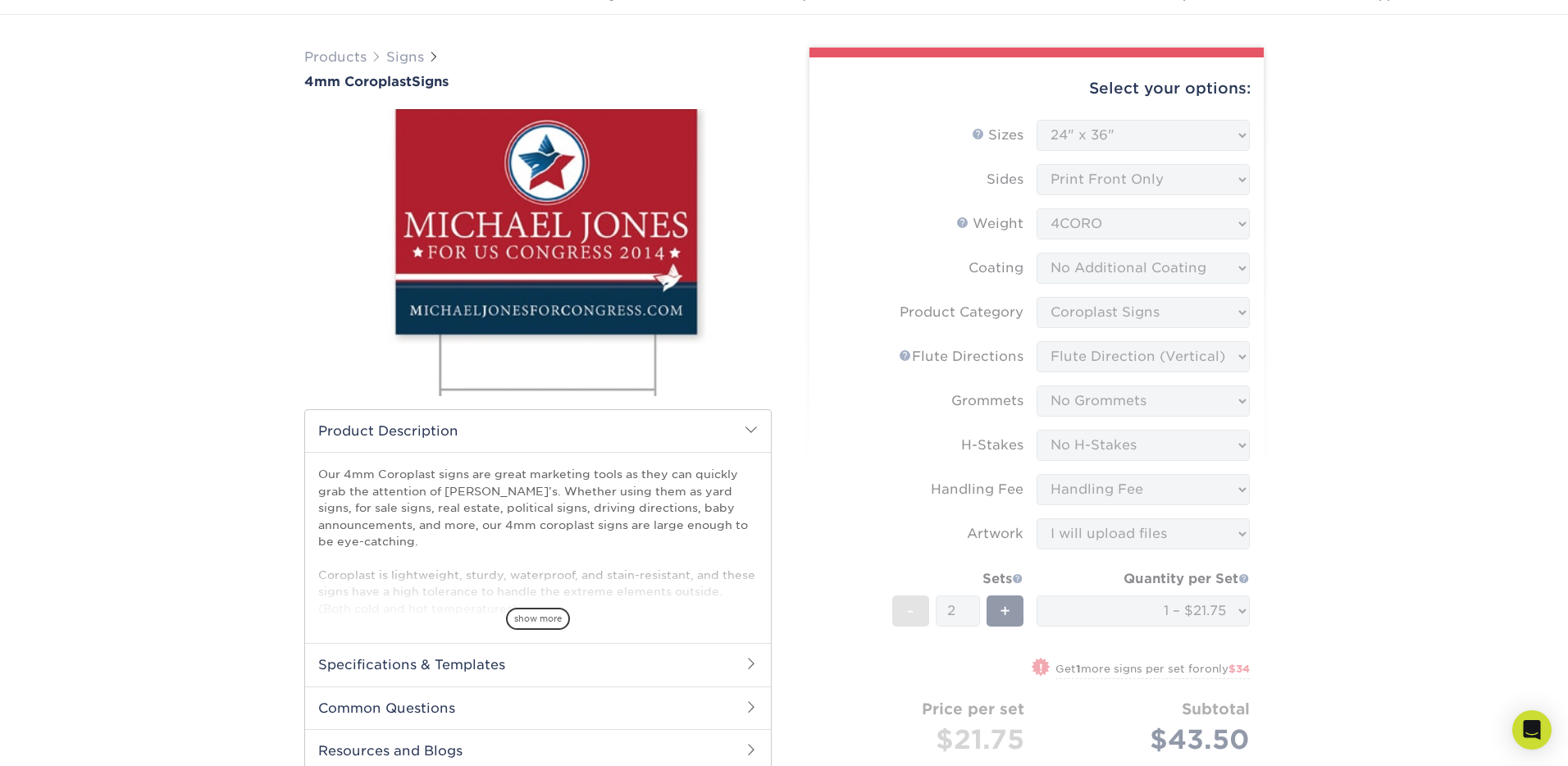
scroll to position [0, 0]
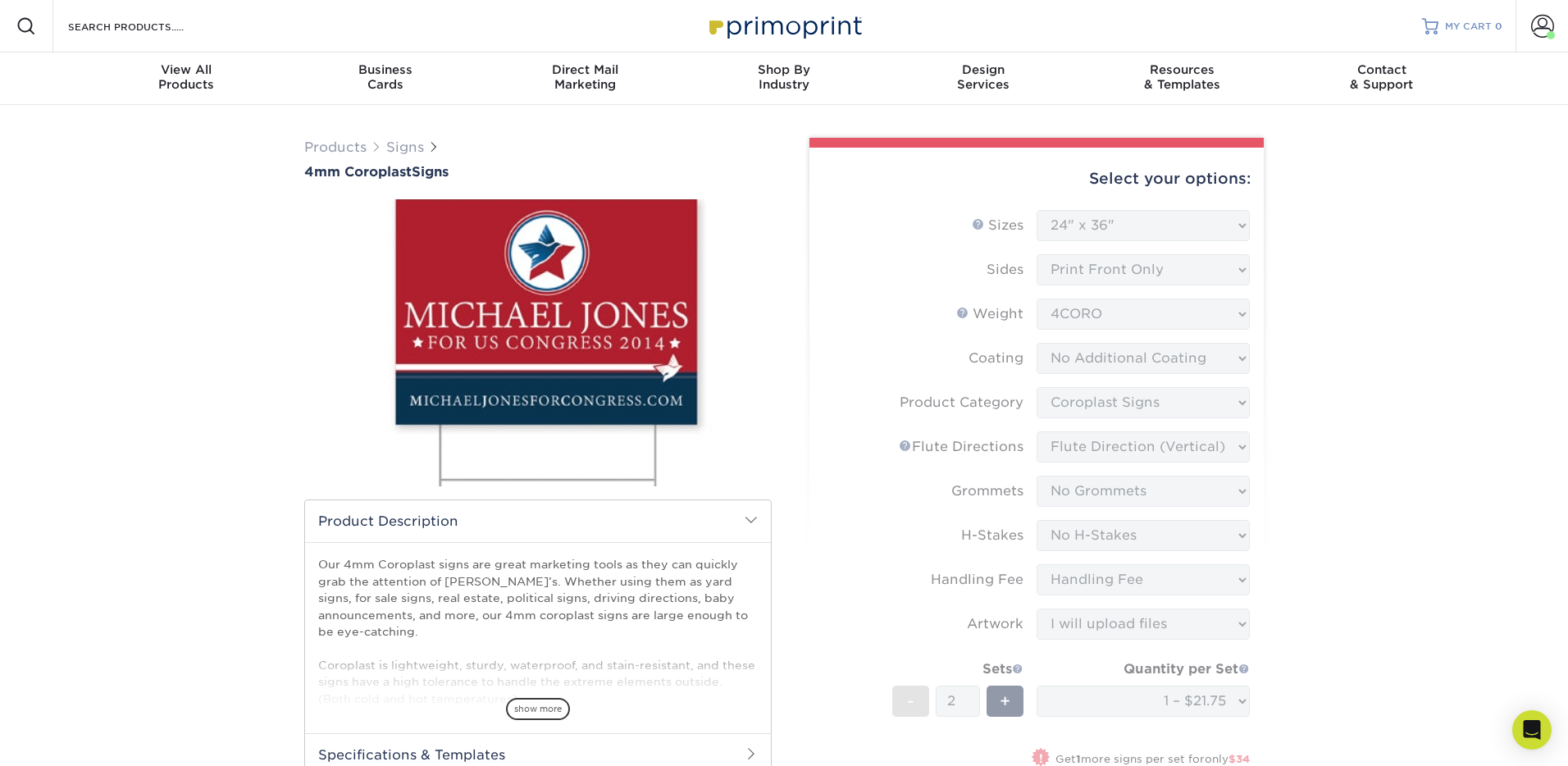
click at [1457, 25] on span "MY CART" at bounding box center [1468, 26] width 47 height 14
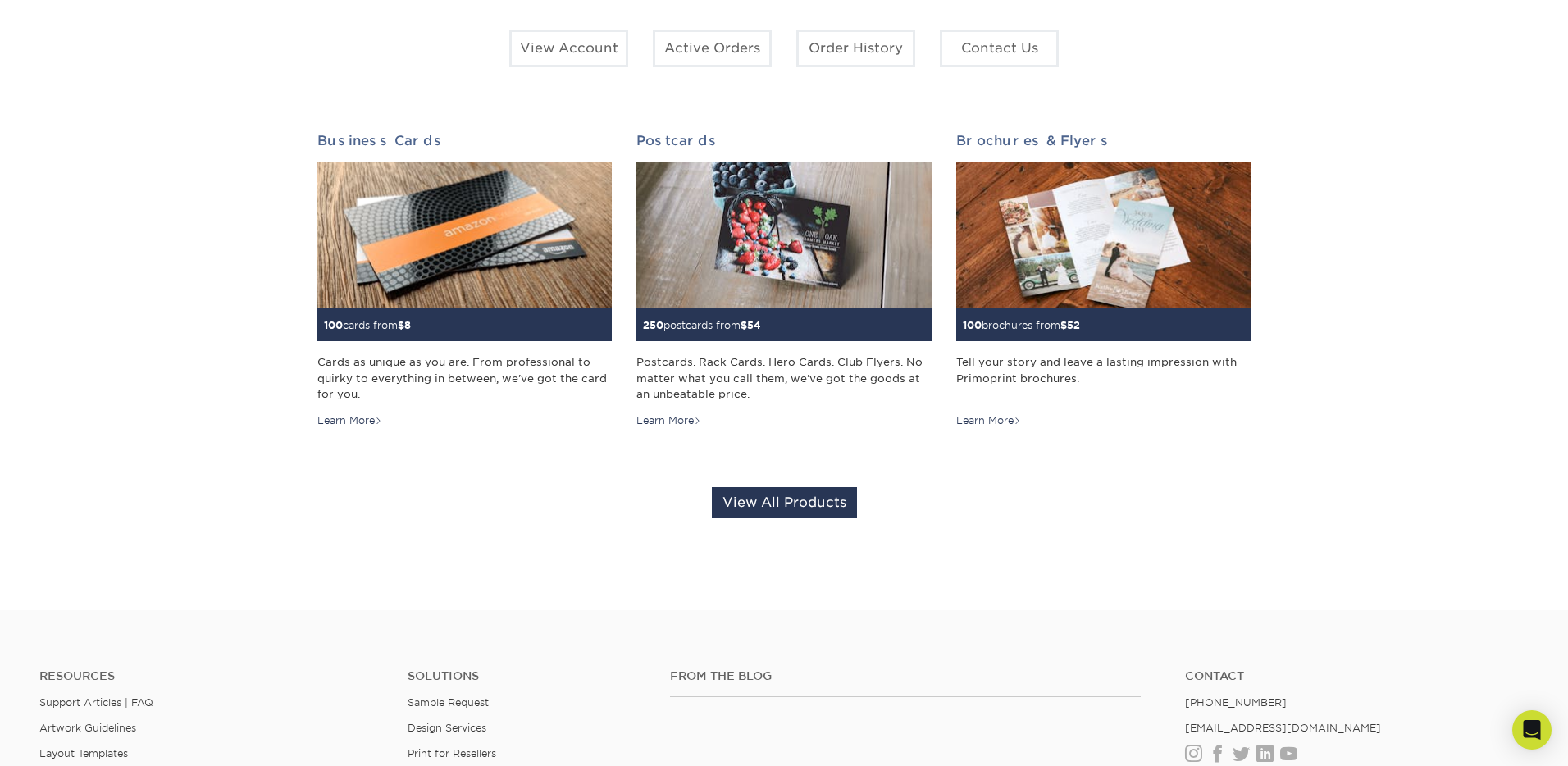
scroll to position [603, 0]
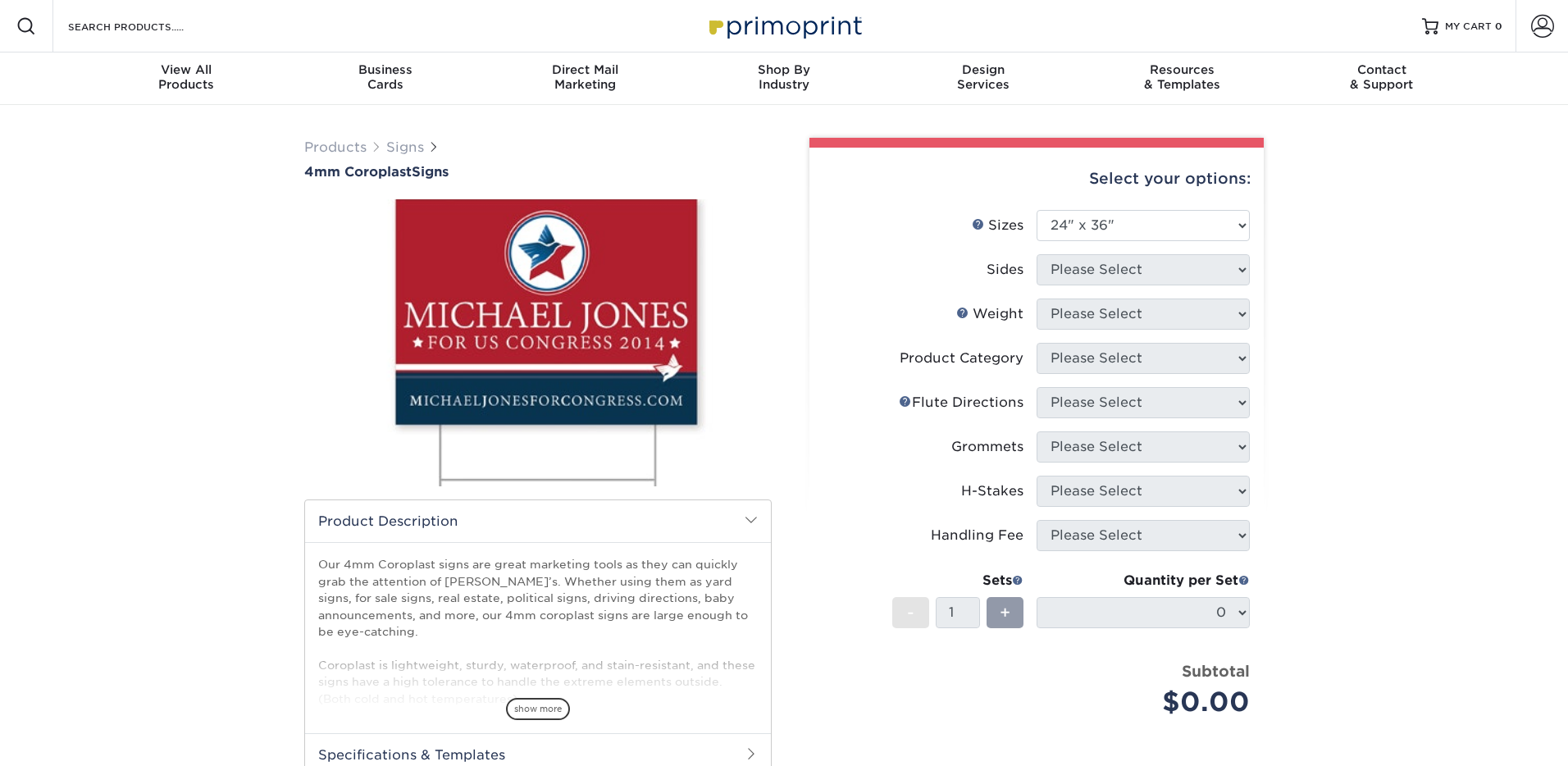
select select "24.00x36.00"
click at [1199, 229] on select "Please Select 12" x 18" 18" x 24" 24" x 24" 24" x 36"" at bounding box center [1144, 226] width 213 height 31
select select "24.00x36.00"
click at [1185, 263] on select "Please Select Print Both Sides Print Front Only" at bounding box center [1144, 270] width 213 height 31
select select "32d3c223-f82c-492b-b915-ba065a00862f"
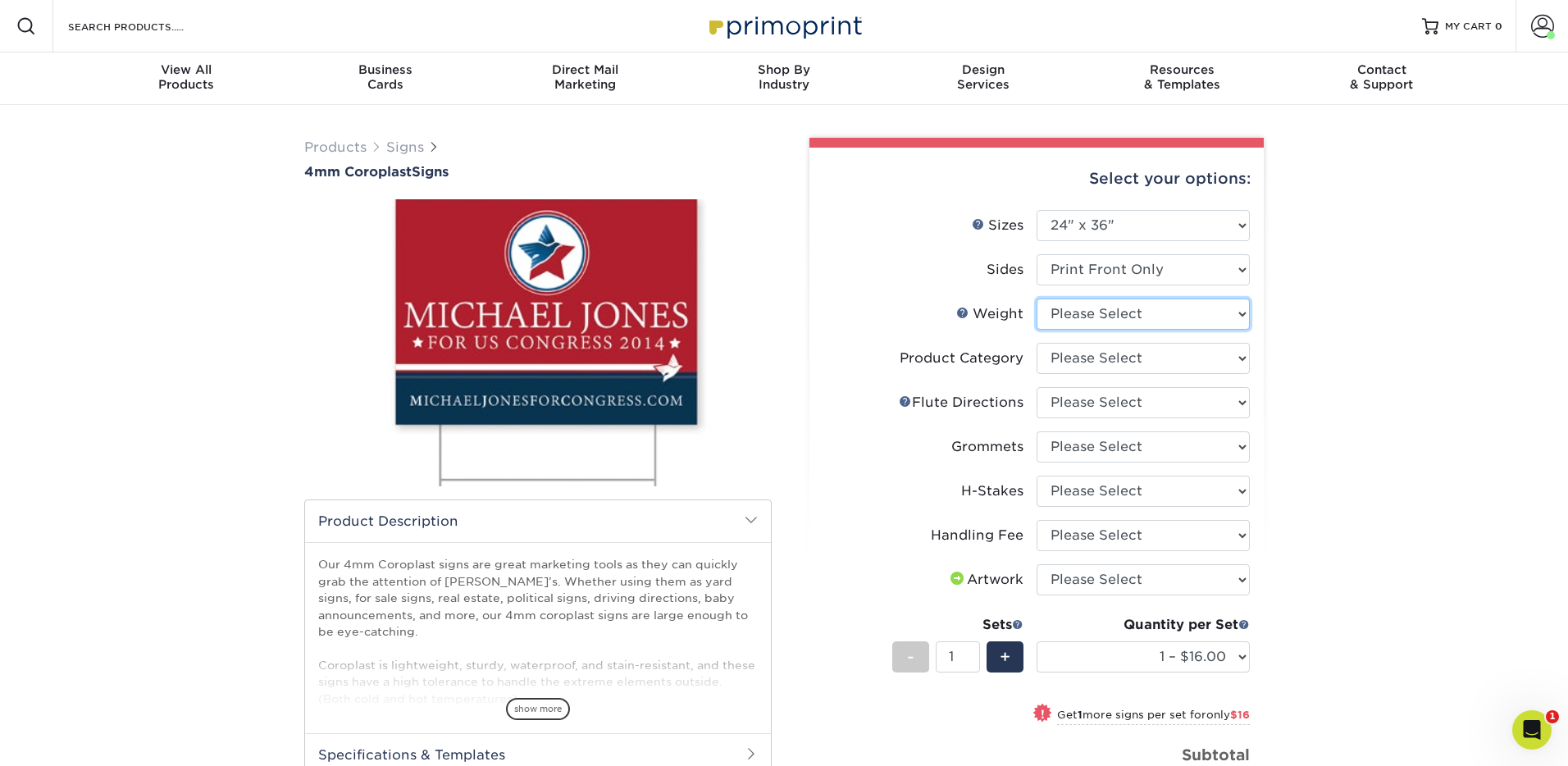
click at [1185, 316] on select "Please Select 4CORO" at bounding box center [1144, 314] width 213 height 31
select select "4CORO"
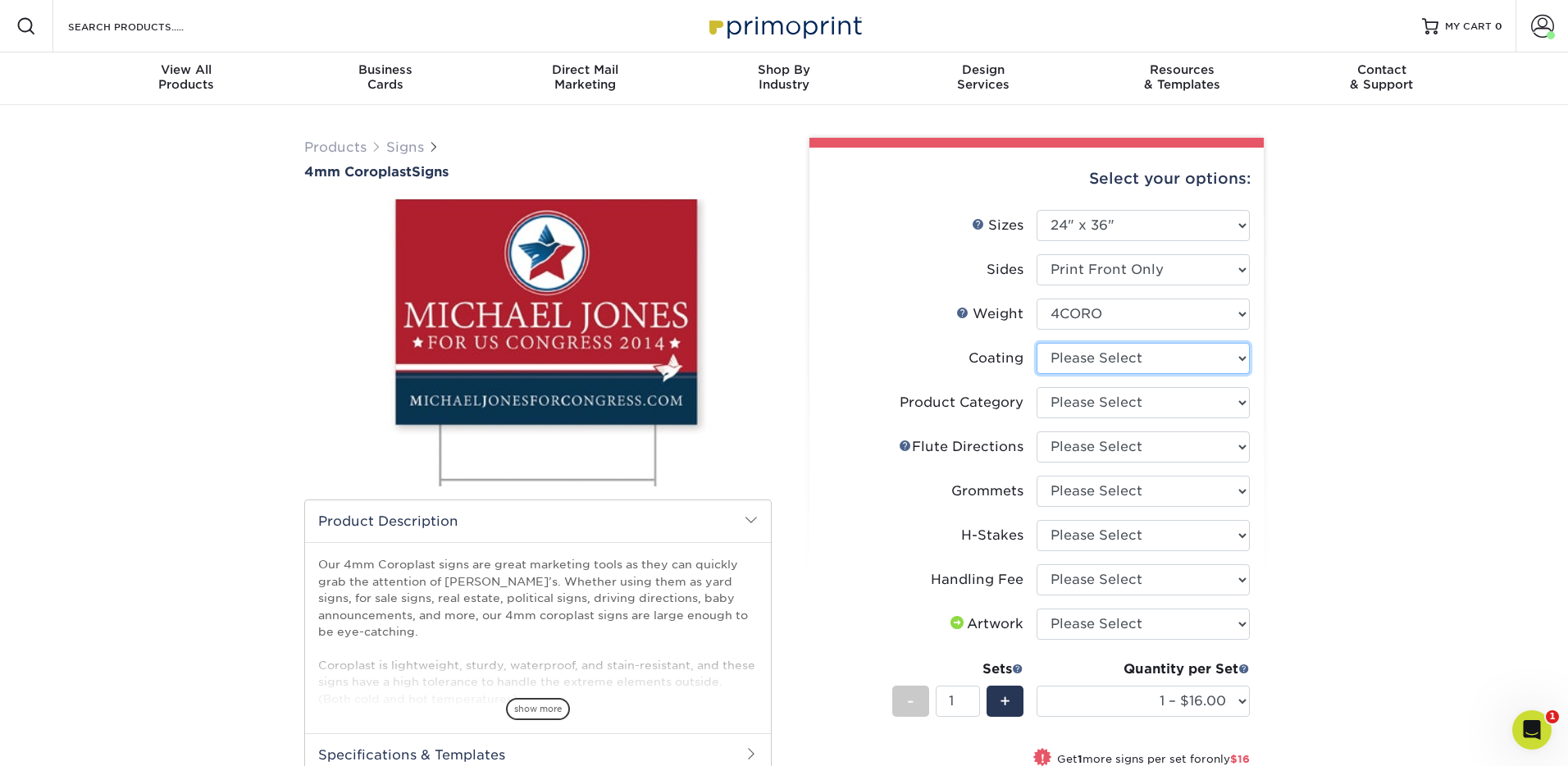
click at [1183, 360] on select at bounding box center [1144, 359] width 213 height 31
select select "3e7618de-abca-4bda-9f97-8b9129e913d8"
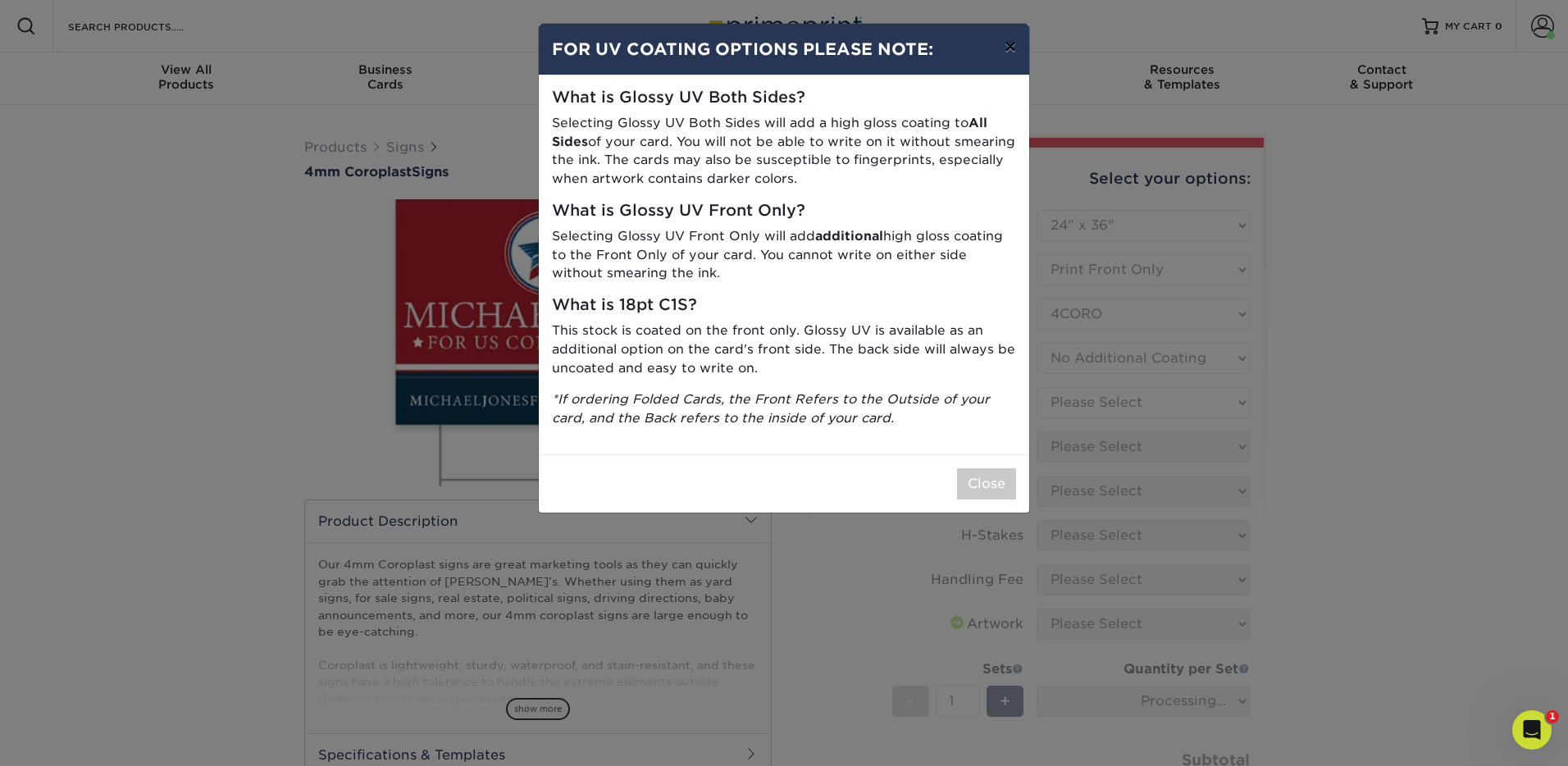
drag, startPoint x: 1011, startPoint y: 48, endPoint x: 1274, endPoint y: 418, distance: 453.9
click at [1012, 50] on button "×" at bounding box center [1011, 47] width 38 height 46
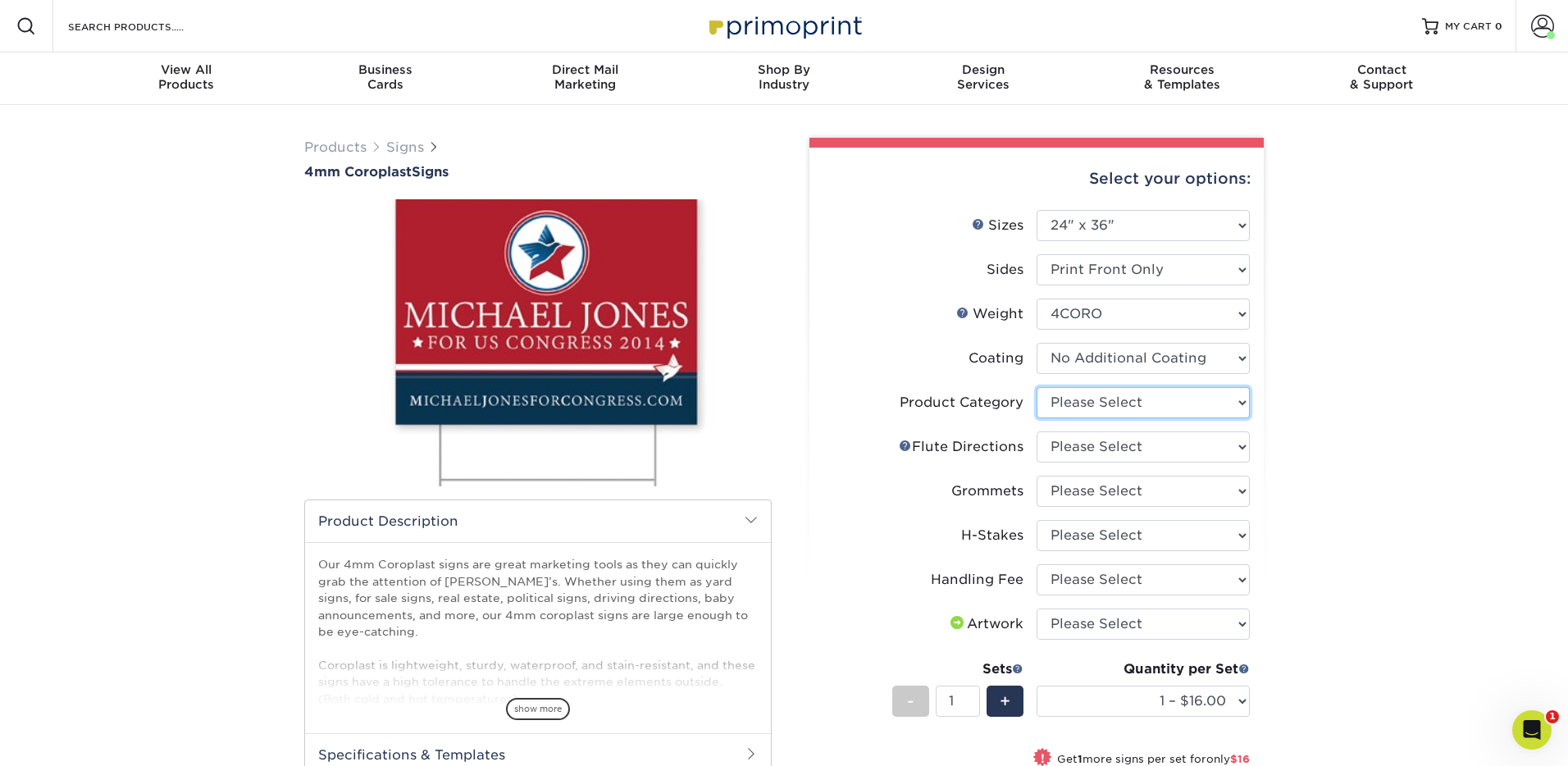
click at [1194, 409] on select "Please Select Coroplast Signs" at bounding box center [1144, 403] width 213 height 31
select select "b3582ed5-6912-492c-8440-2cc51afdb8e1"
click at [1184, 446] on select "Please Select Flute Direction (Horizontal) Flute Direction (Vertical)" at bounding box center [1144, 447] width 213 height 31
select select "b9474d6d-25b7-40b8-b284-85b7690982f8"
click at [1174, 488] on select "Please Select No Grommets Yes, Grommet All 4 Corners Yes, Grommet All 4 Corners…" at bounding box center [1144, 491] width 213 height 31
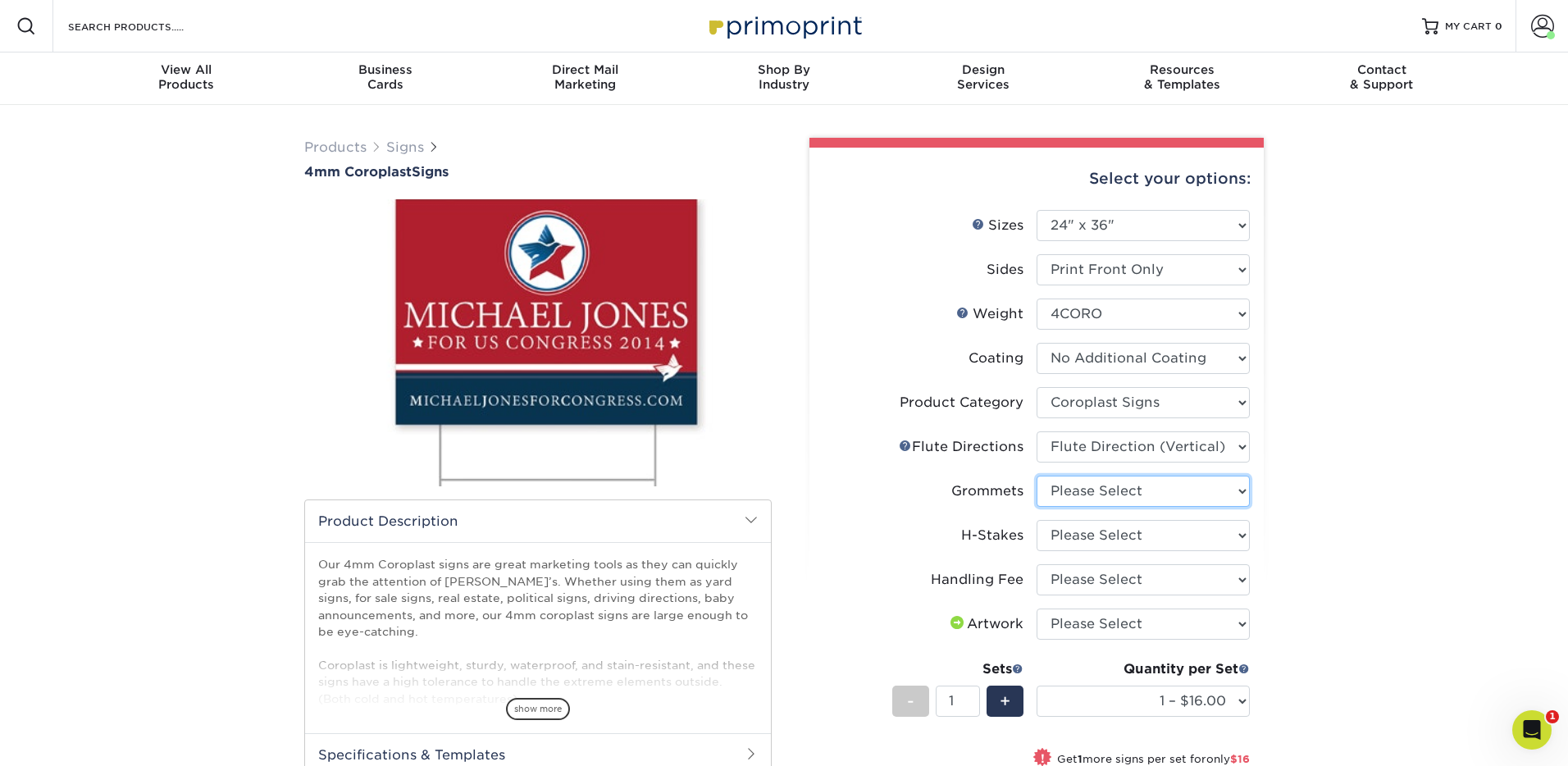
select select "90d329df-db80-4206-b821-ff9d3f363977"
click at [1171, 537] on select "Please Select No H-Stakes Yes" at bounding box center [1144, 535] width 213 height 31
select select "aec992a9-897e-40ed-b45c-8ce74849ba63"
click at [1153, 577] on select "Please Select Handling Fee" at bounding box center [1144, 580] width 213 height 31
select select "ab74c079-444c-4260-ae6a-e09bdee8073c"
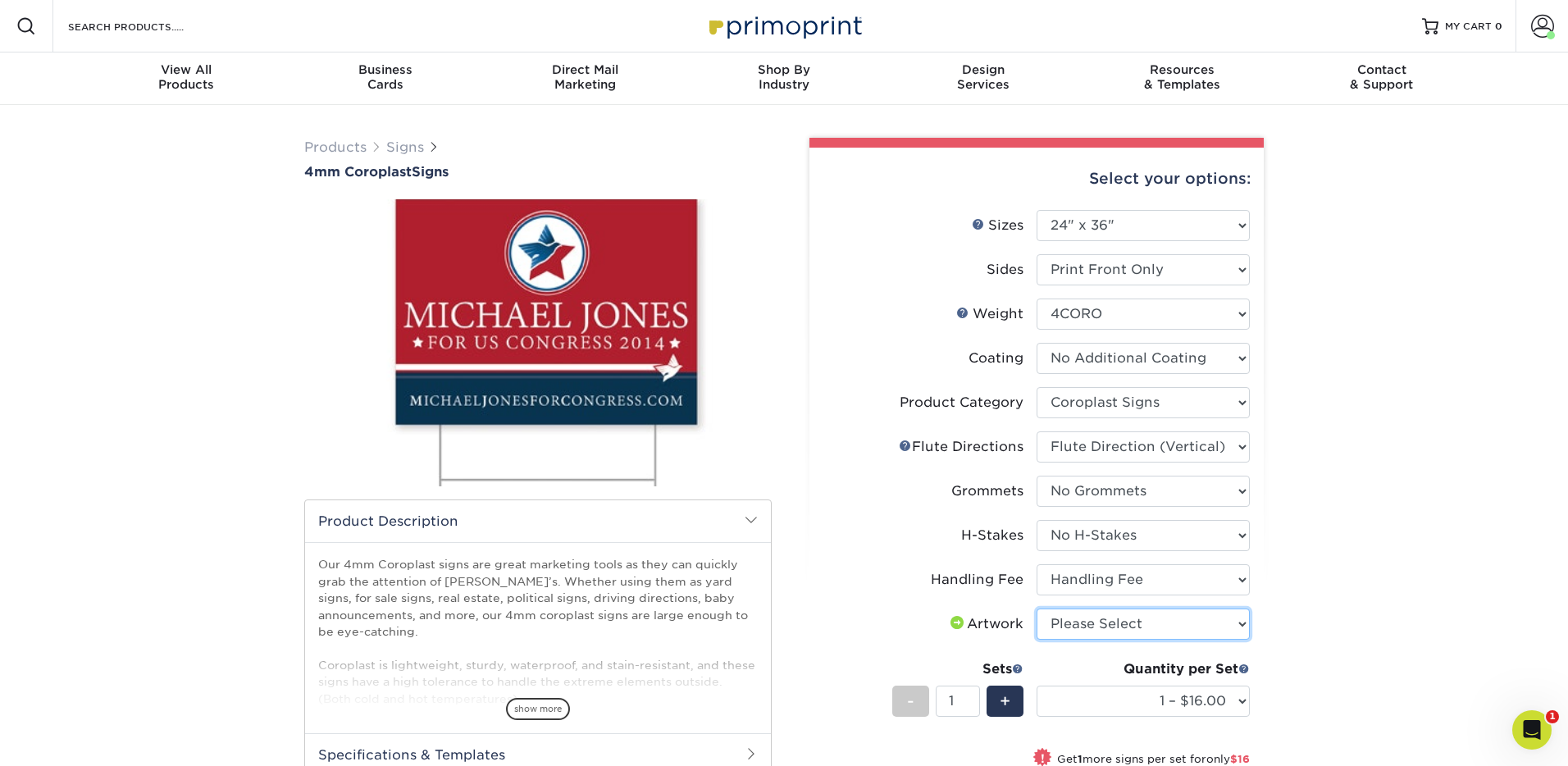
click at [1171, 626] on select "Please Select I will upload files I need a design - $50" at bounding box center [1144, 624] width 213 height 31
select select "upload"
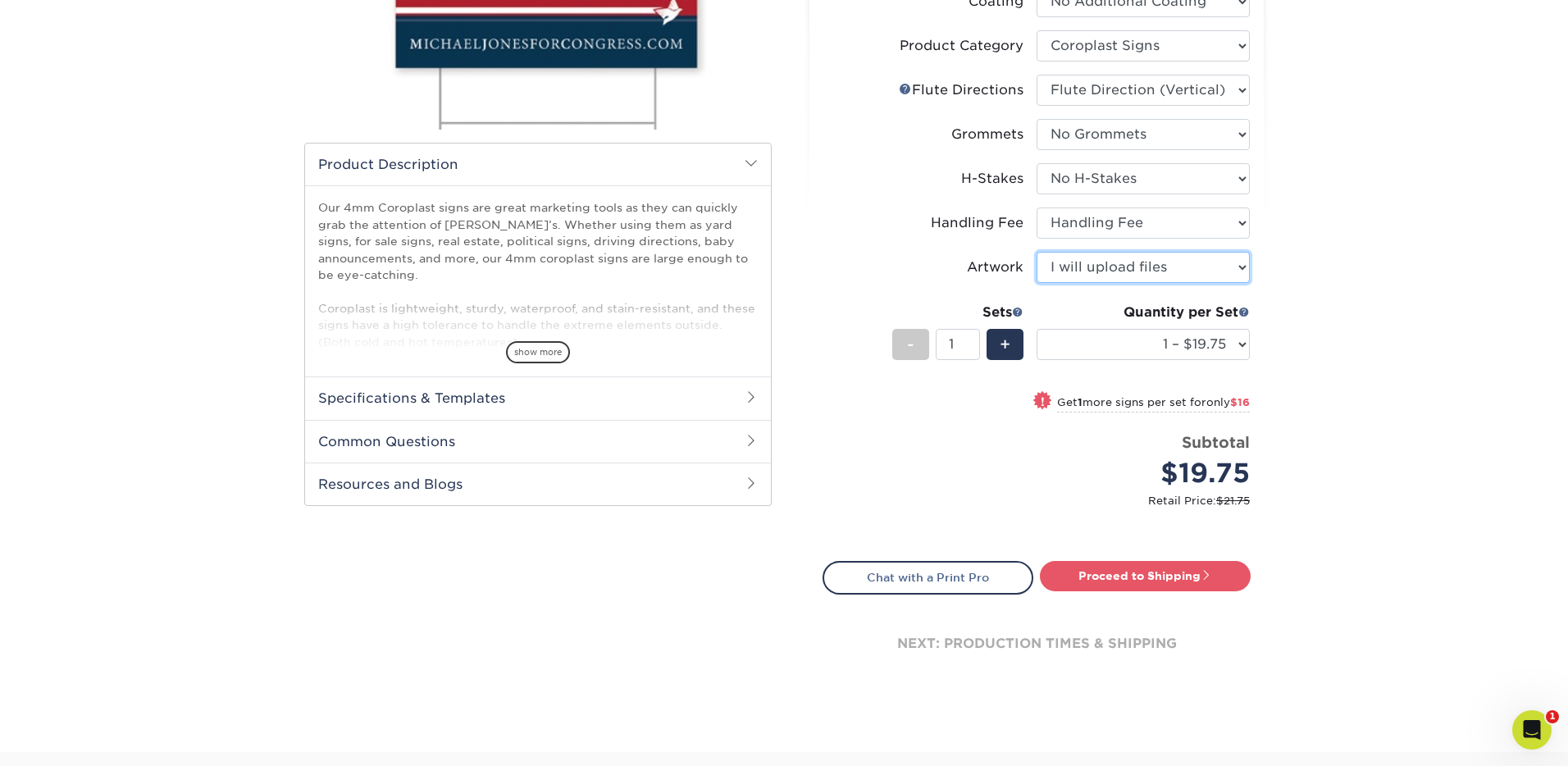
scroll to position [377, 0]
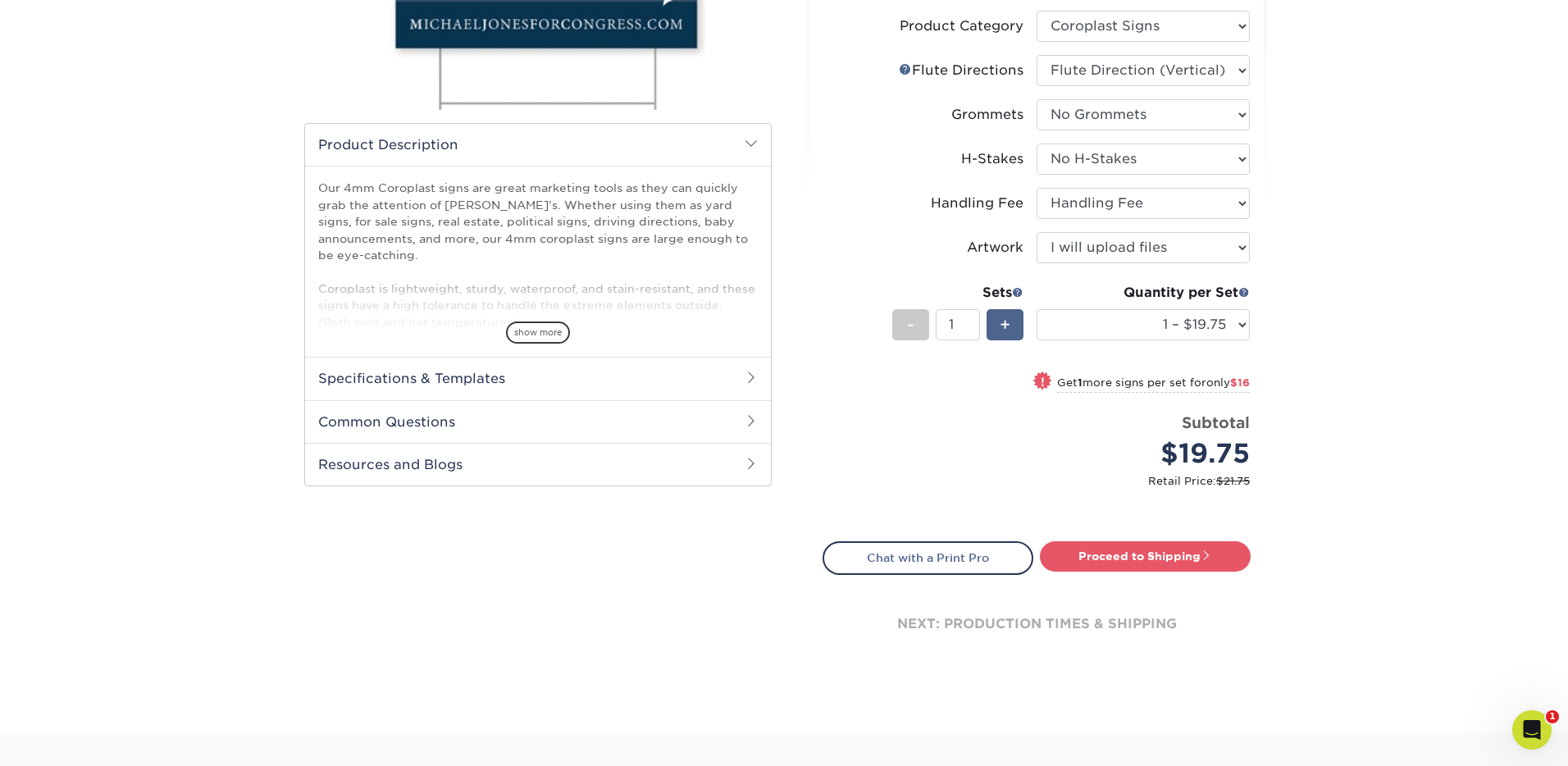
click at [1006, 326] on span "+" at bounding box center [1005, 325] width 11 height 25
type input "2"
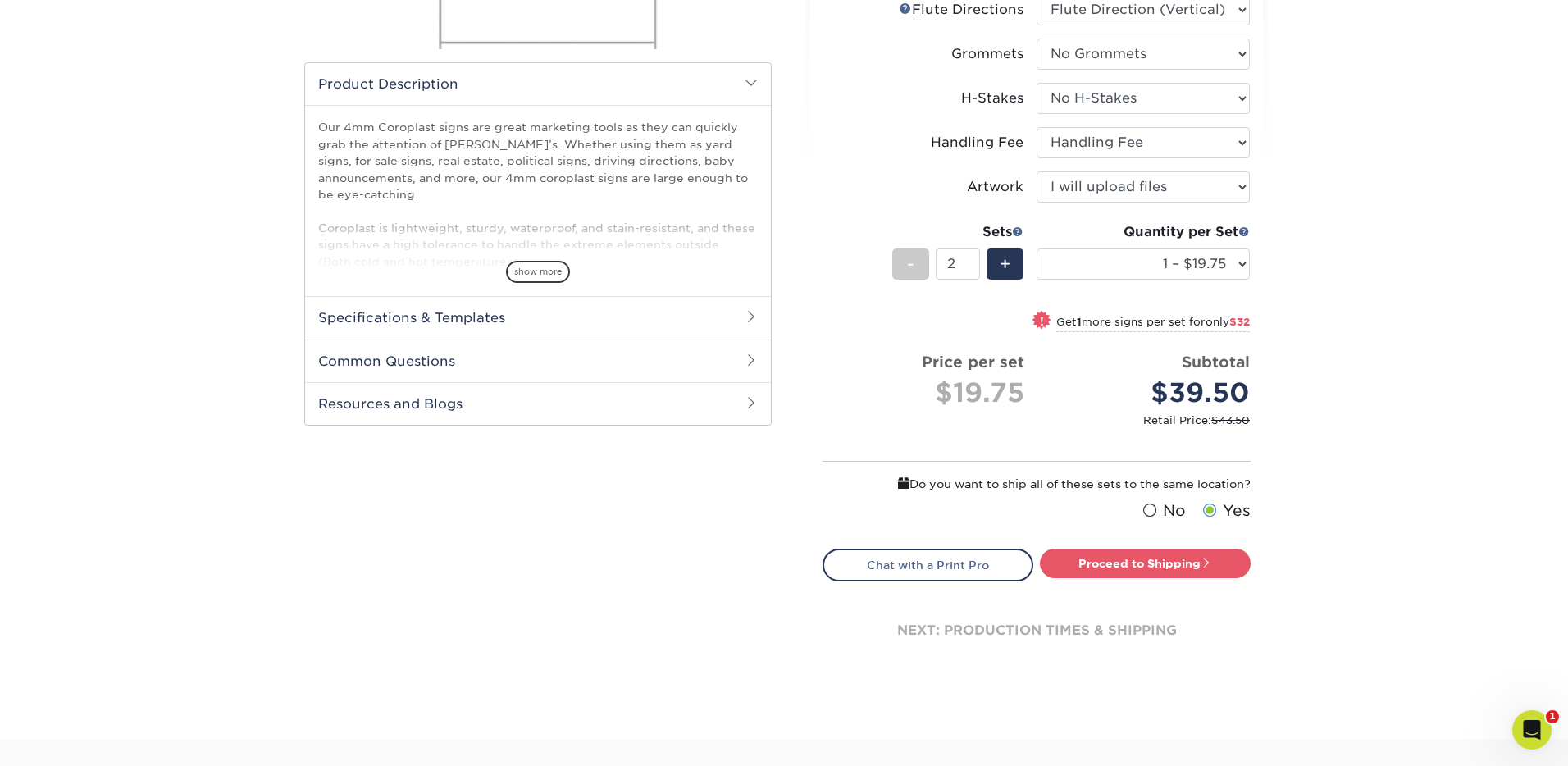
scroll to position [499, 0]
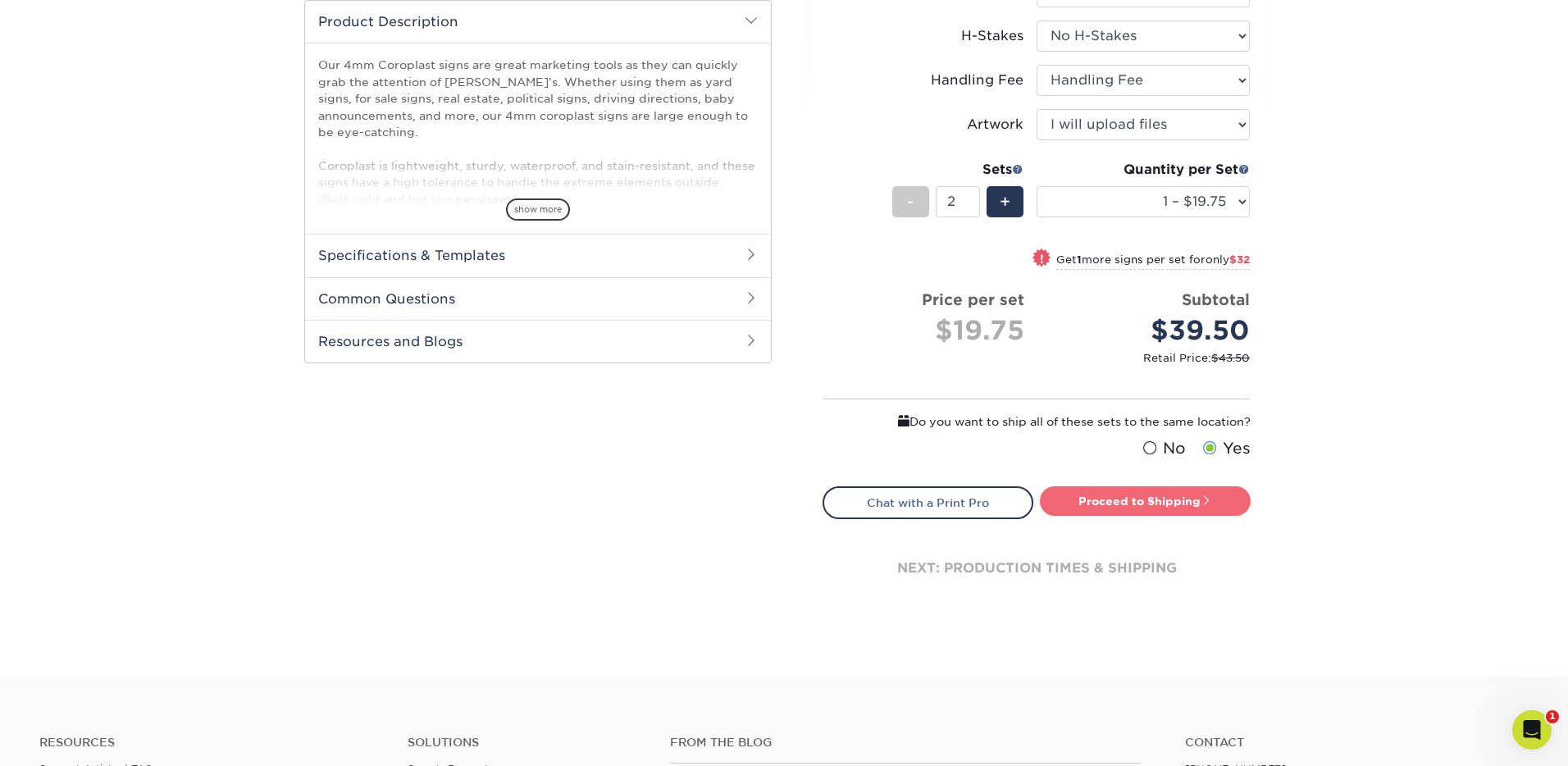
click at [1109, 501] on link "Proceed to Shipping" at bounding box center [1145, 501] width 211 height 30
type input "Set 1"
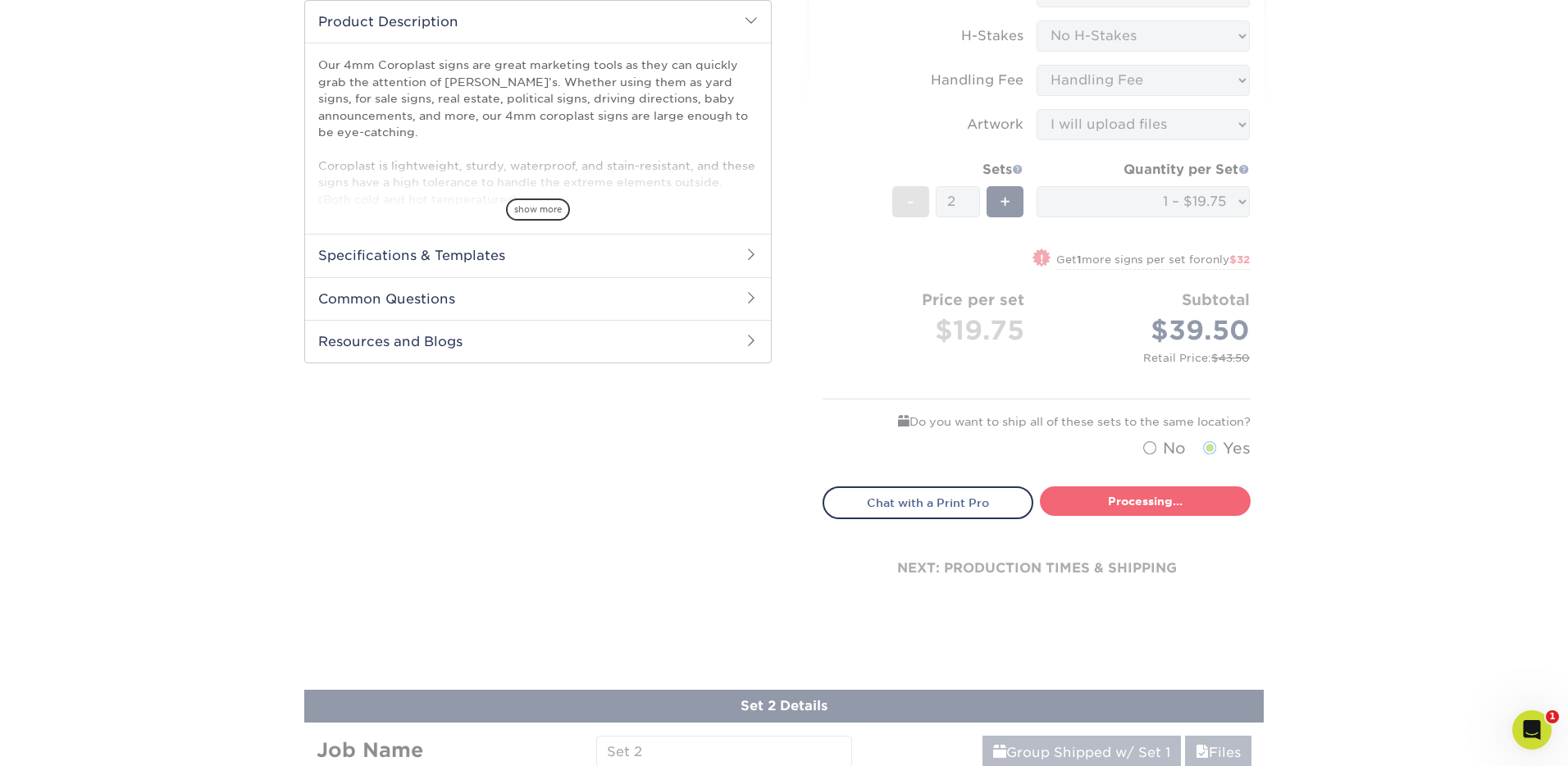
select select "044640a2-81e0-4a14-b128-5232b6ab5635"
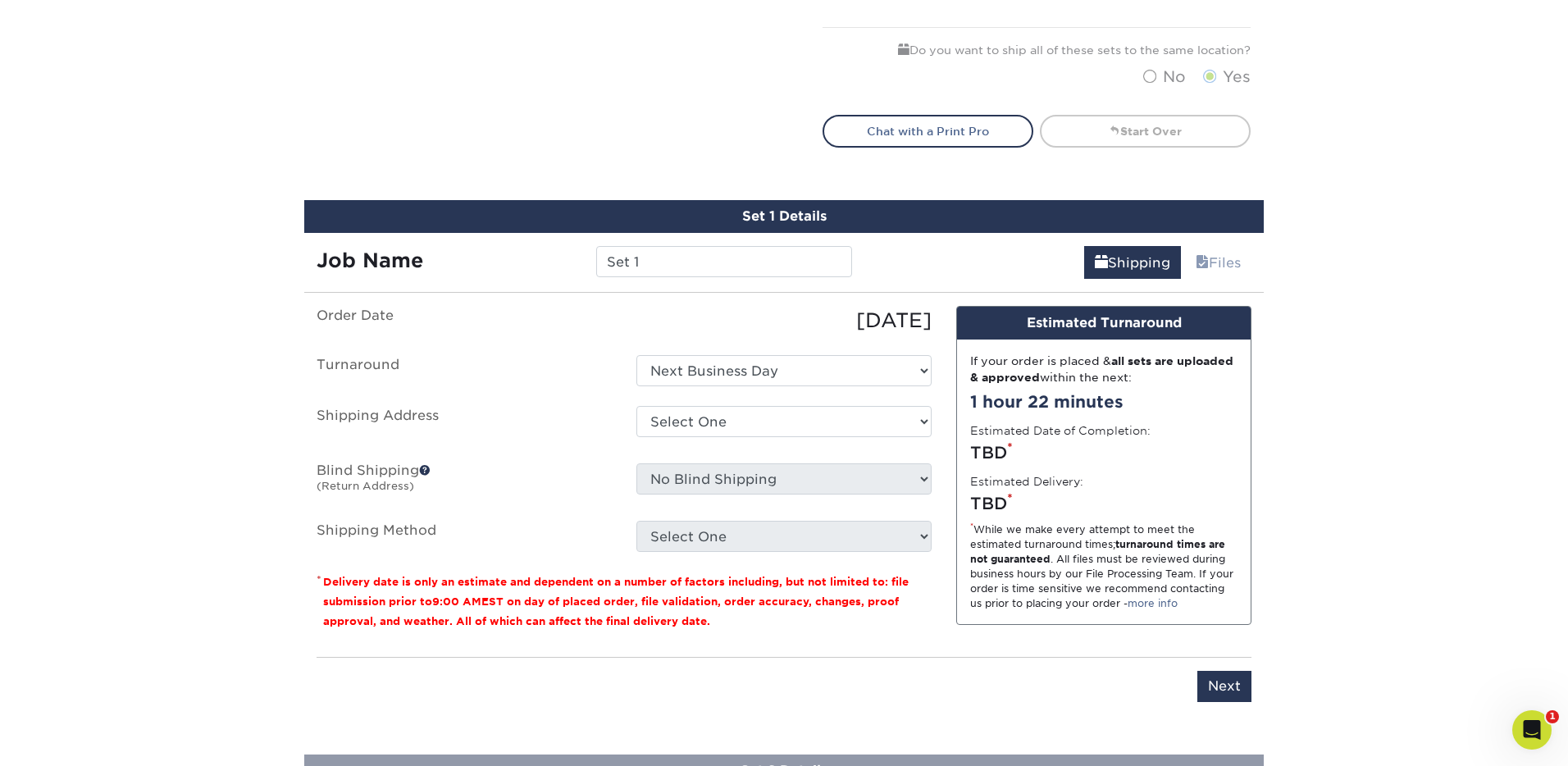
scroll to position [1030, 0]
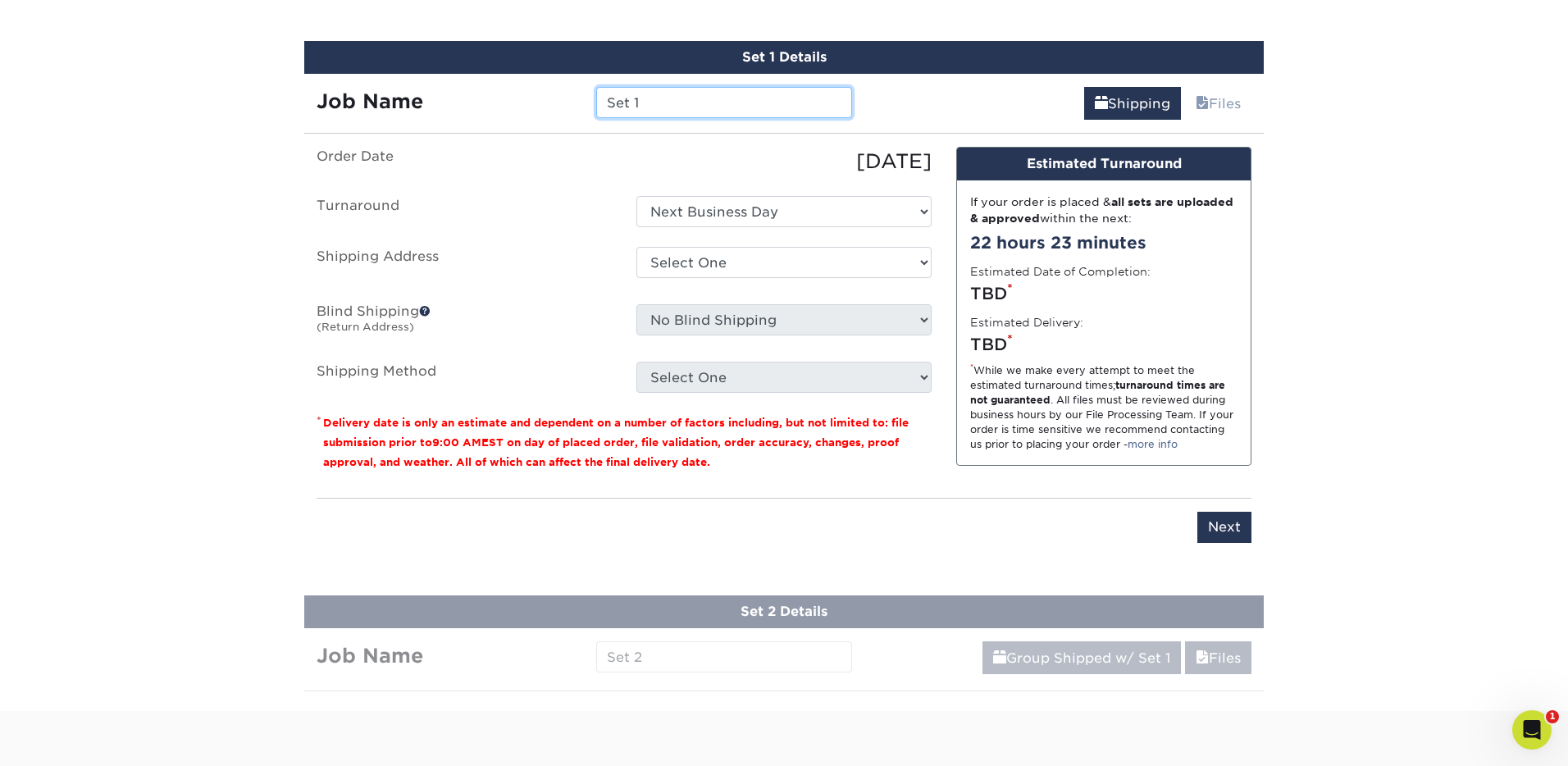
click at [685, 107] on input "Set 1" at bounding box center [723, 103] width 255 height 31
drag, startPoint x: 686, startPoint y: 106, endPoint x: 568, endPoint y: 92, distance: 118.8
click at [568, 92] on div "Job Name Set 1" at bounding box center [585, 103] width 560 height 31
type input "Islamorada"
click at [692, 267] on select "Select One Andre Quirino Bill & Bev's Client Fred Home Islamorada Pools JC's Jo…" at bounding box center [784, 263] width 296 height 31
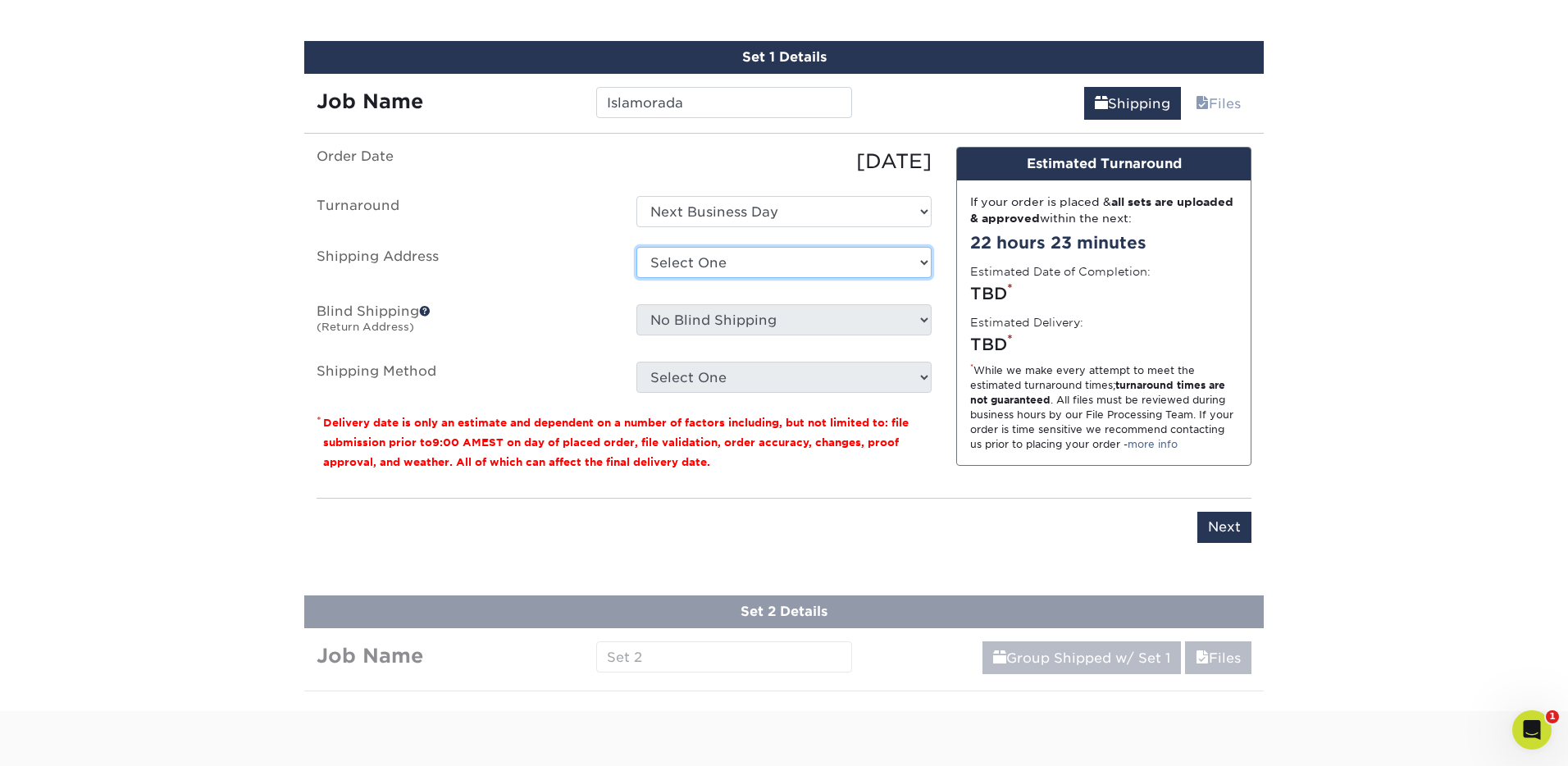
select select "15346"
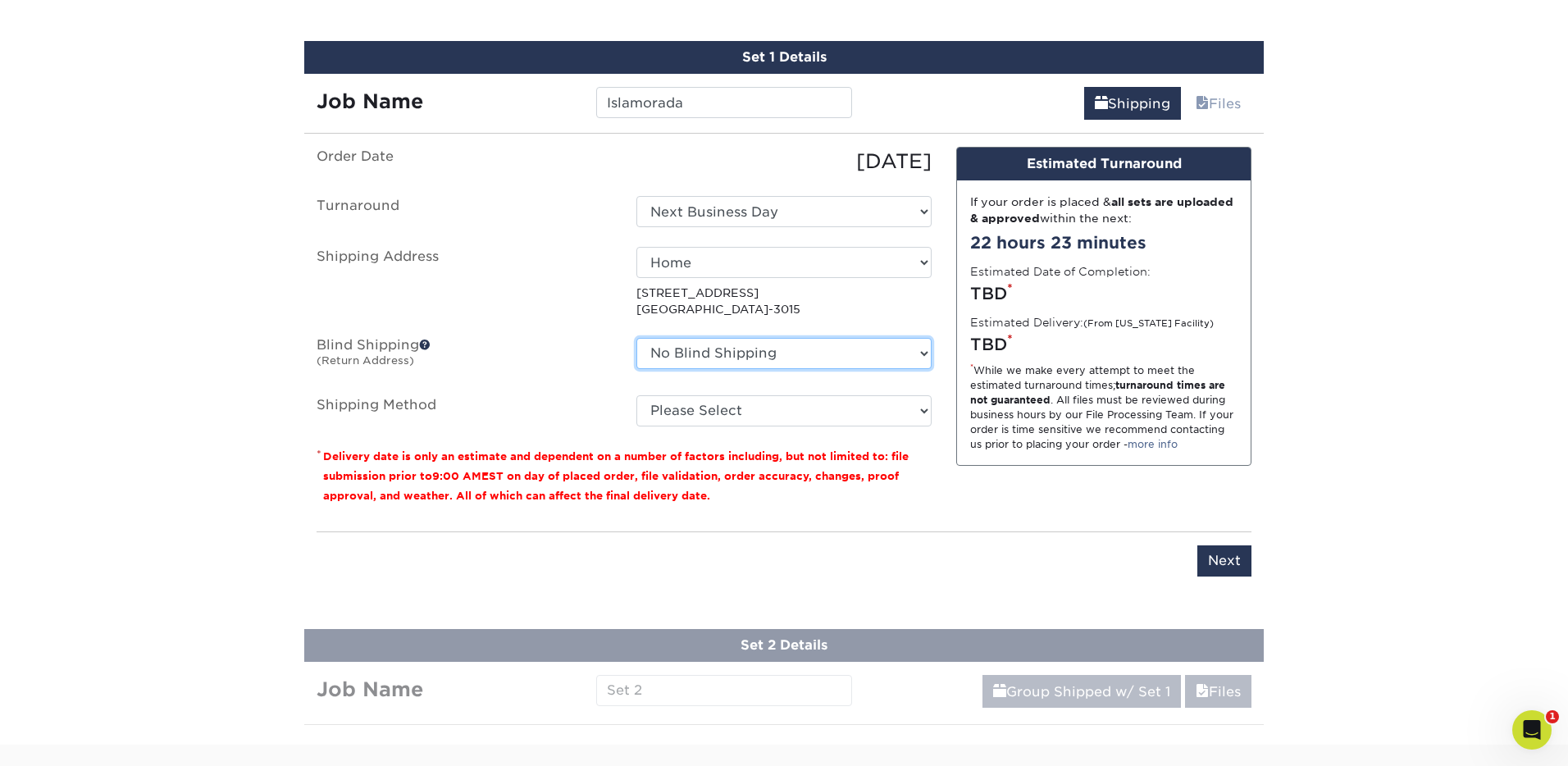
click at [733, 355] on select "No Blind Shipping Andre Quirino Bill & Bev's Client Fred Home Islamorada Pools …" at bounding box center [784, 354] width 296 height 31
select select "15346"
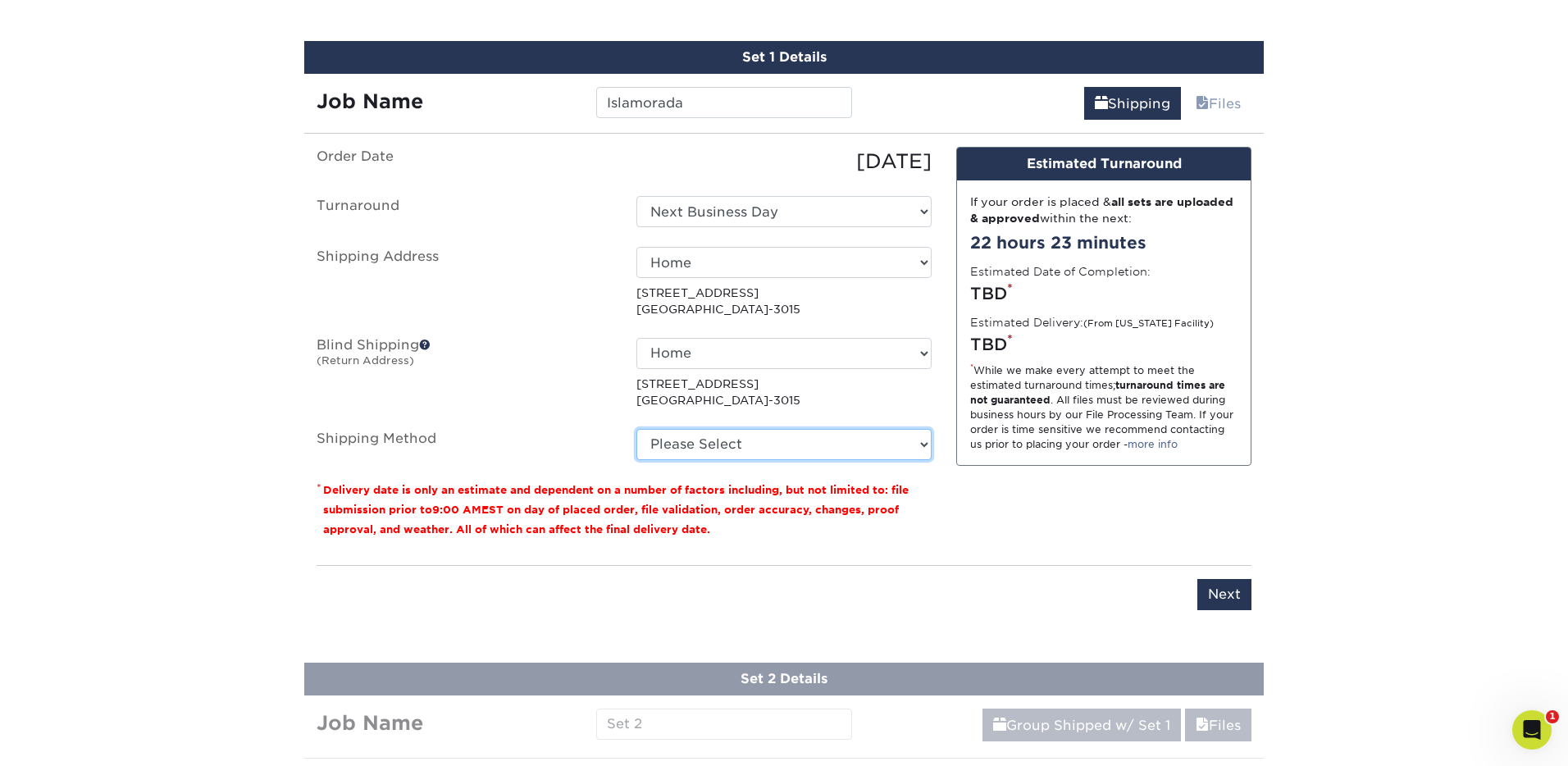
click at [736, 444] on select "Please Select Next Day Everywhere (+$11.20) 3 Day Shipping Service (+$26.64) 2 …" at bounding box center [784, 445] width 296 height 31
select select "NEXTDAYEVERYWHERE"
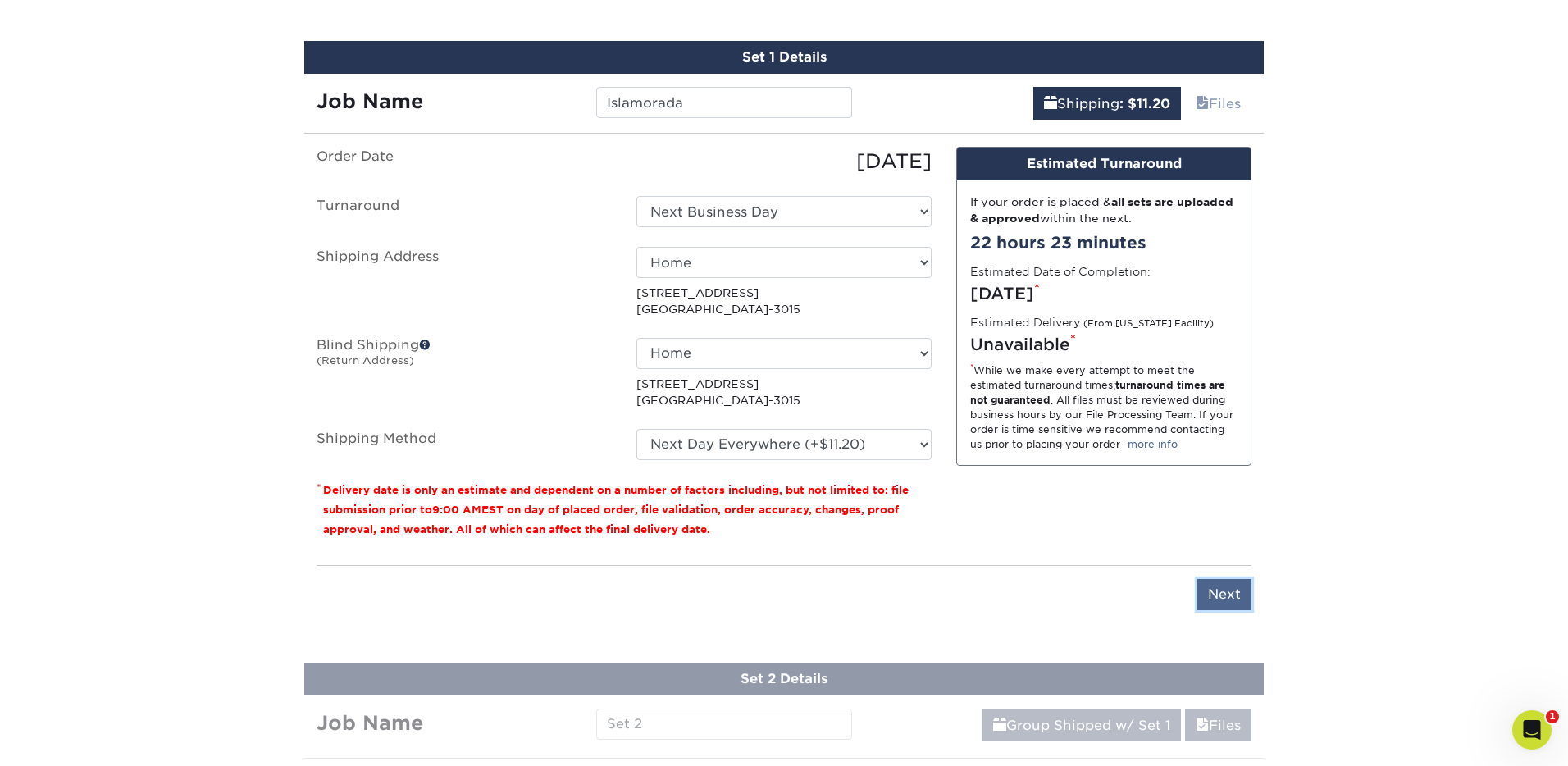
click at [1214, 593] on input "Next" at bounding box center [1225, 594] width 54 height 31
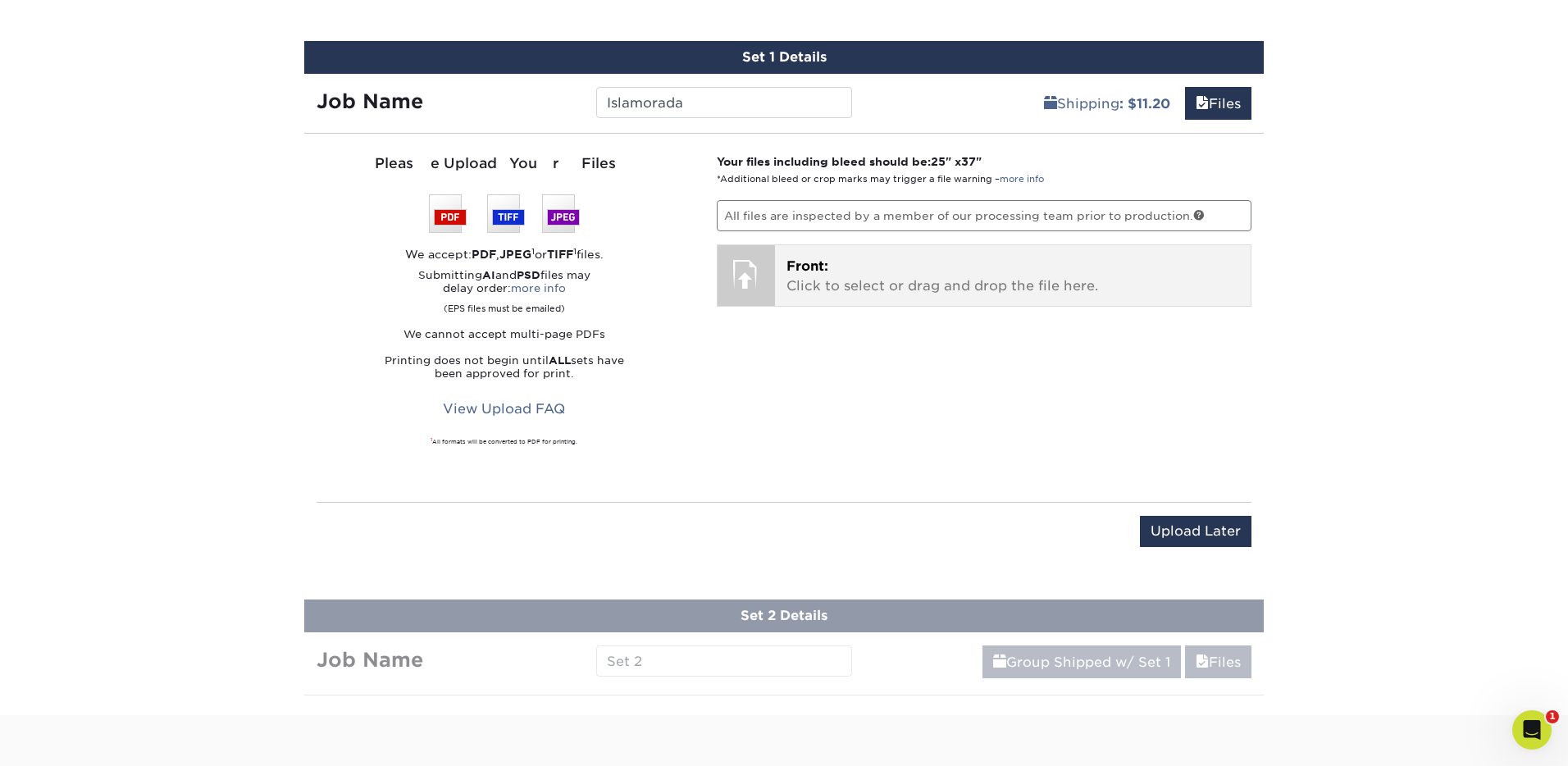
click at [831, 274] on p "Front: Click to select or drag and drop the file here." at bounding box center [1013, 277] width 453 height 39
click at [1016, 279] on p "Front: Click to select or drag and drop the file here." at bounding box center [1013, 277] width 453 height 39
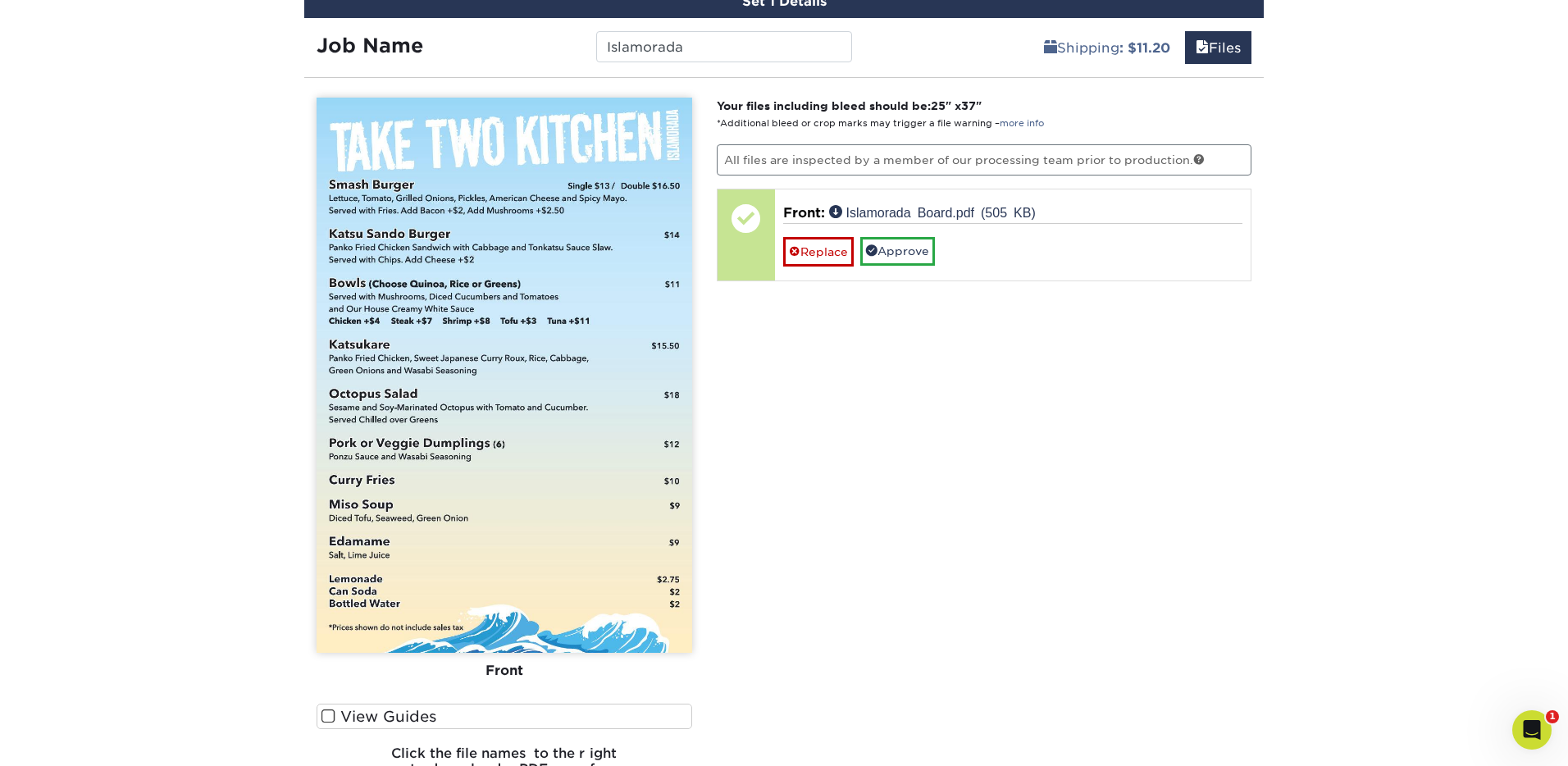
scroll to position [1094, 0]
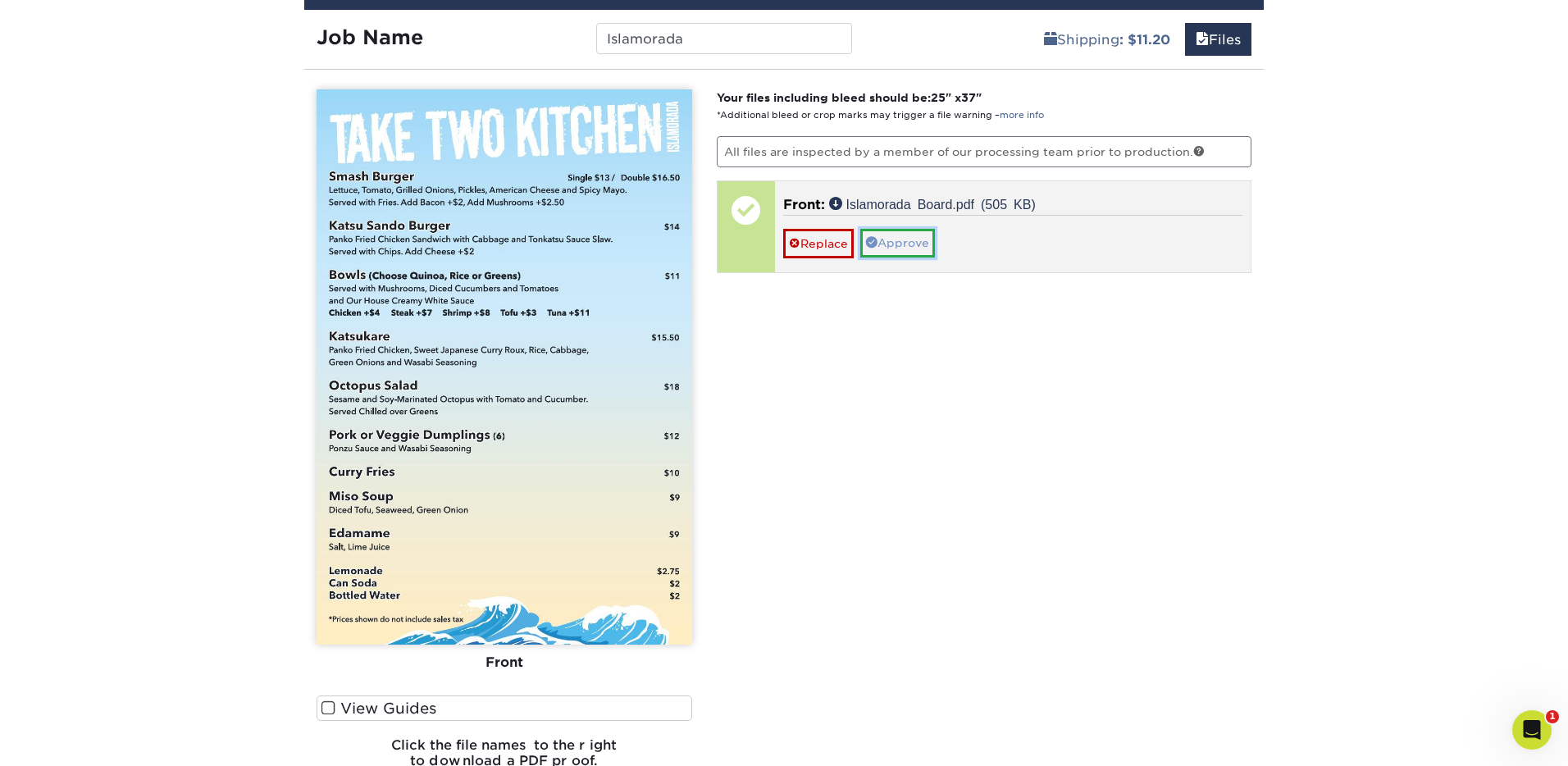
click at [912, 246] on link "Approve" at bounding box center [897, 243] width 75 height 28
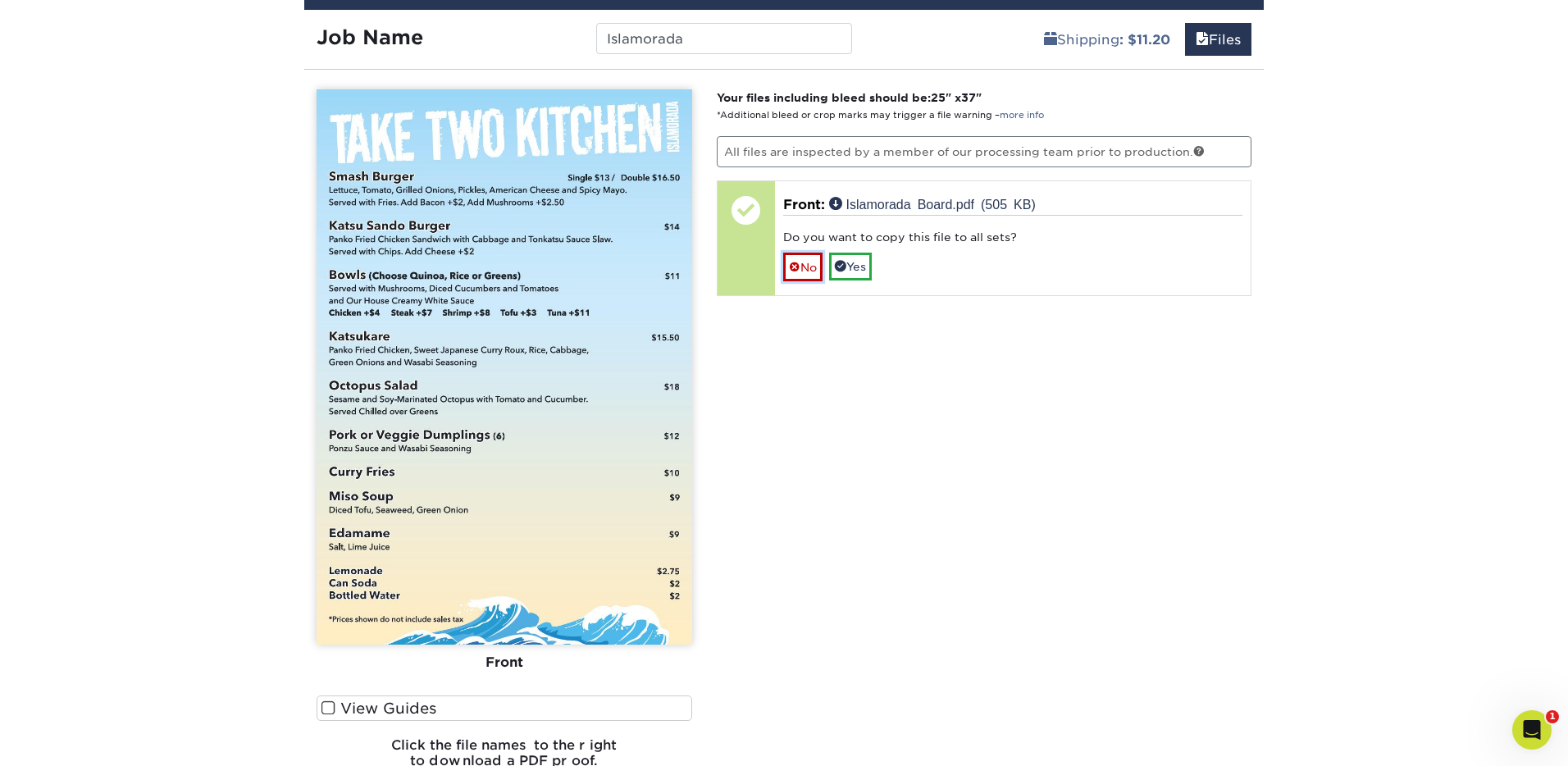
drag, startPoint x: 815, startPoint y: 268, endPoint x: 833, endPoint y: 295, distance: 32.4
click at [815, 269] on link "No" at bounding box center [803, 267] width 39 height 29
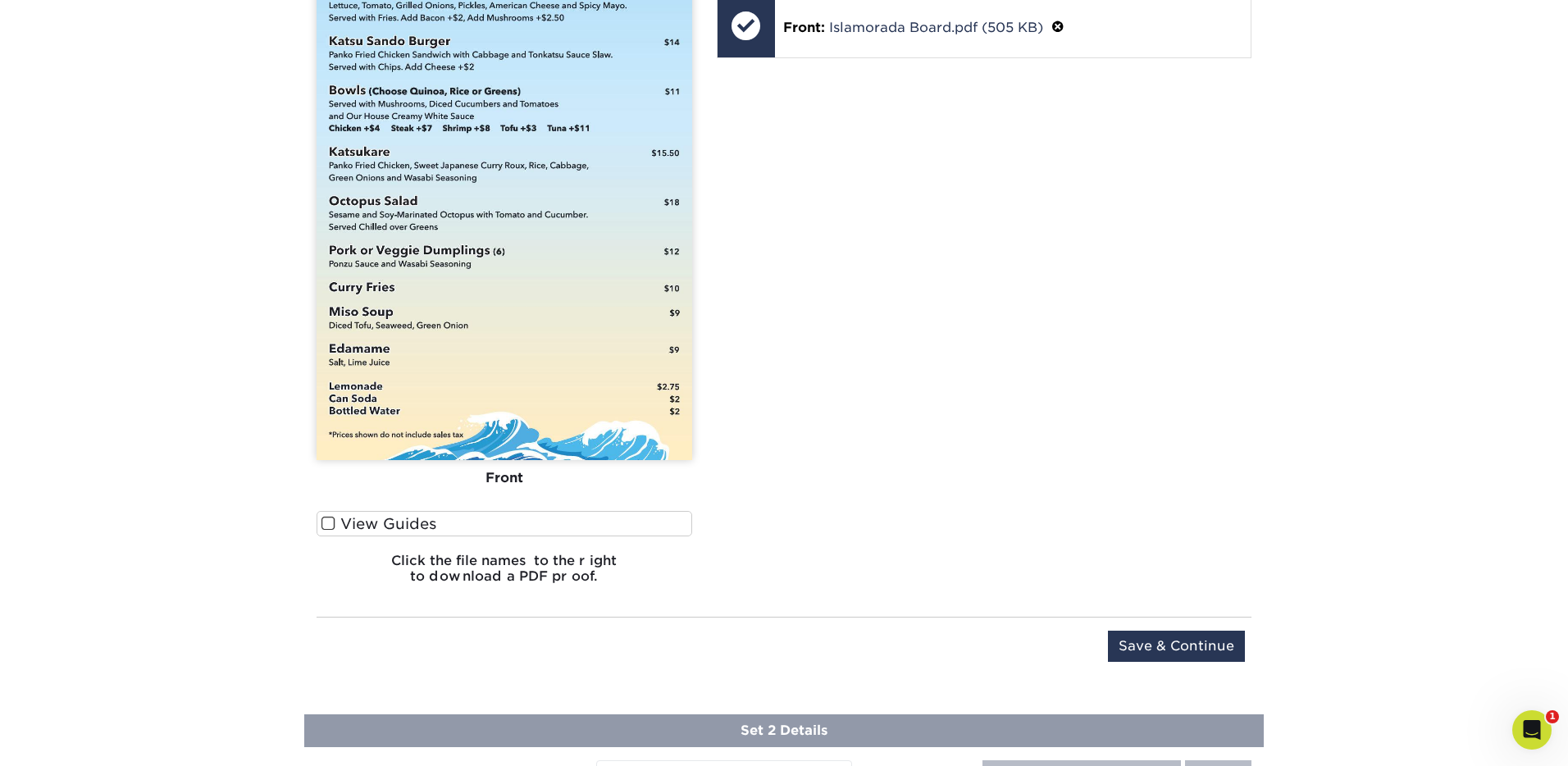
scroll to position [1442, 0]
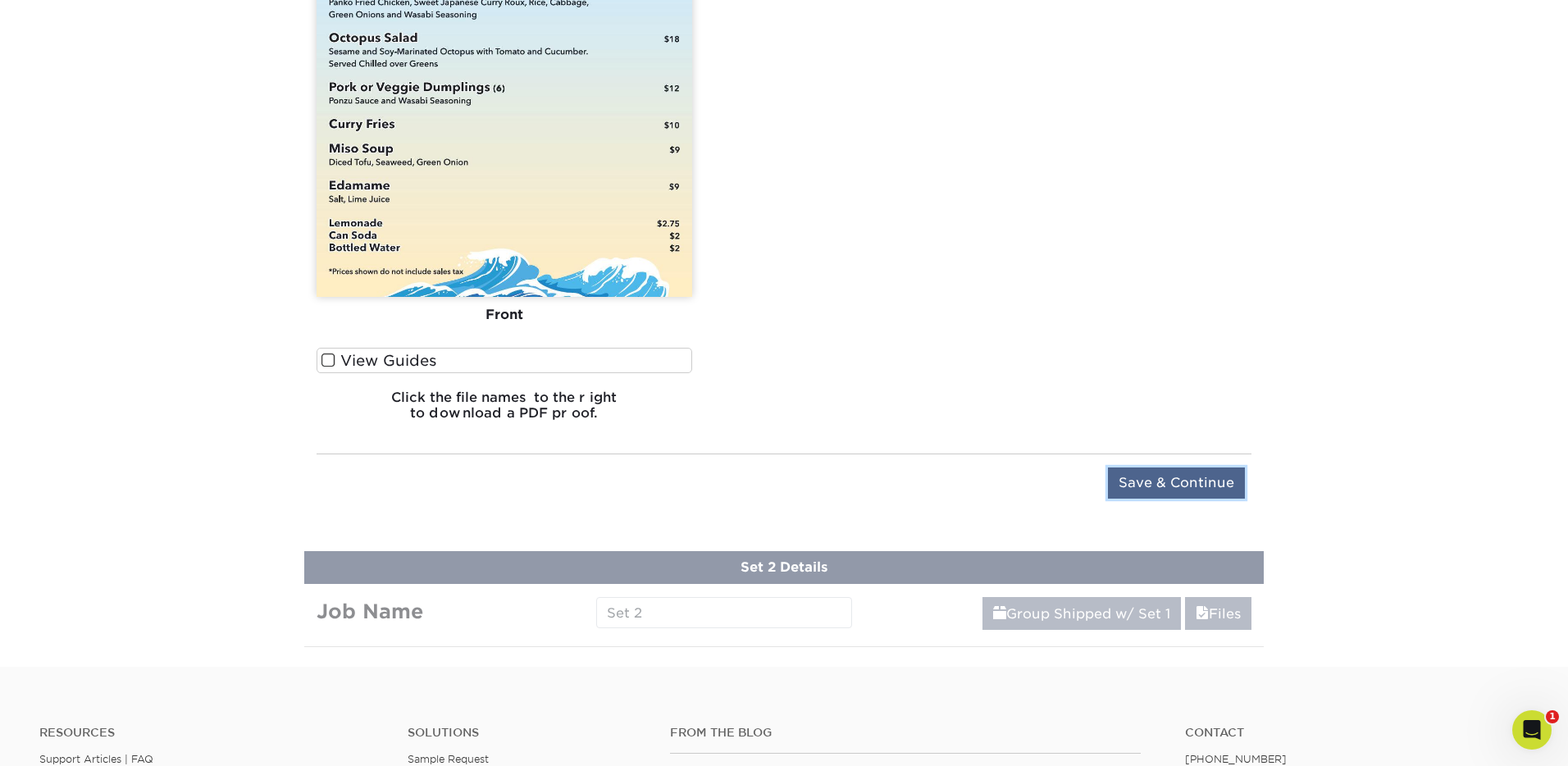
click at [1157, 484] on input "Save & Continue" at bounding box center [1176, 483] width 137 height 31
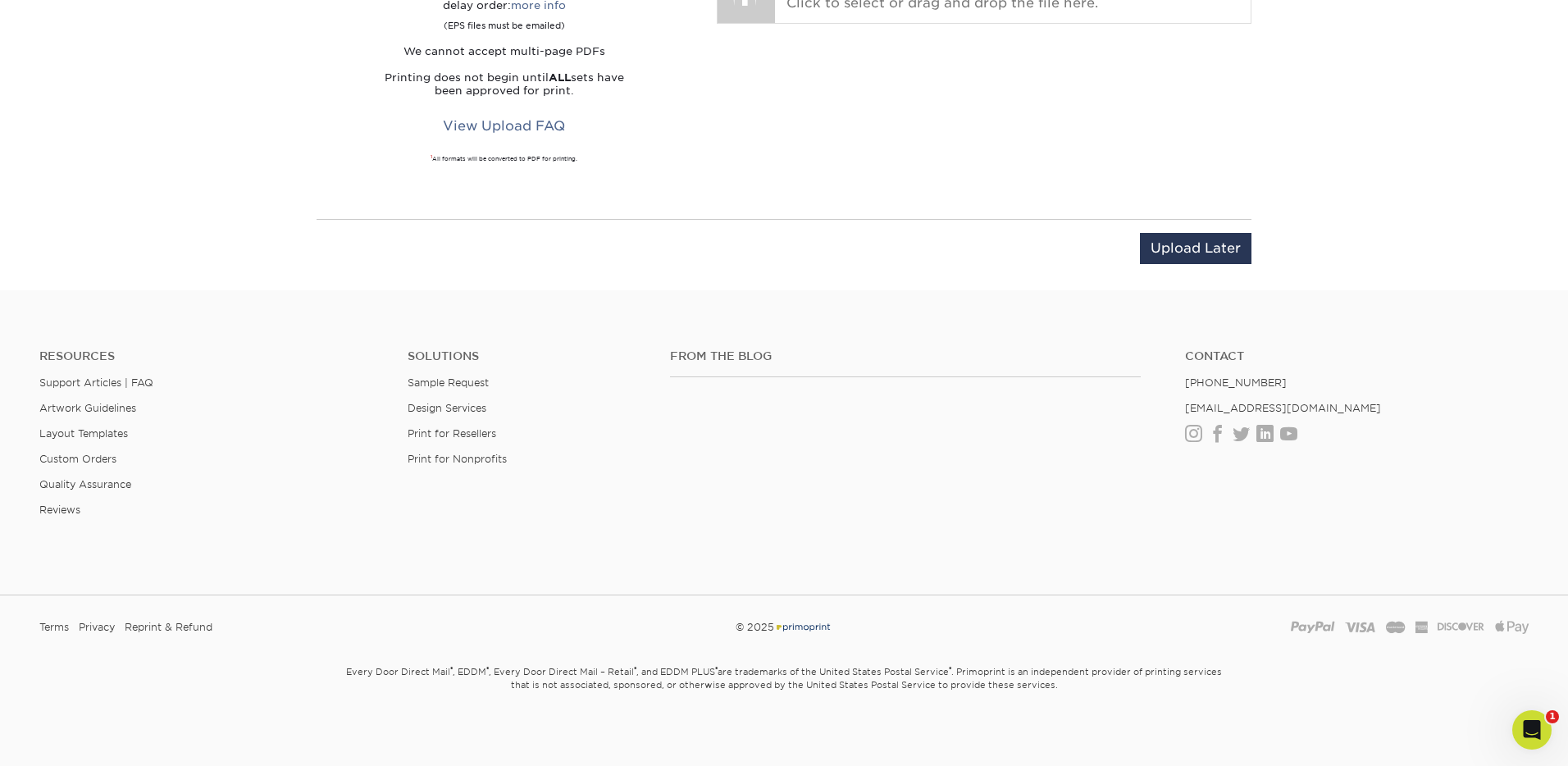
scroll to position [875, 0]
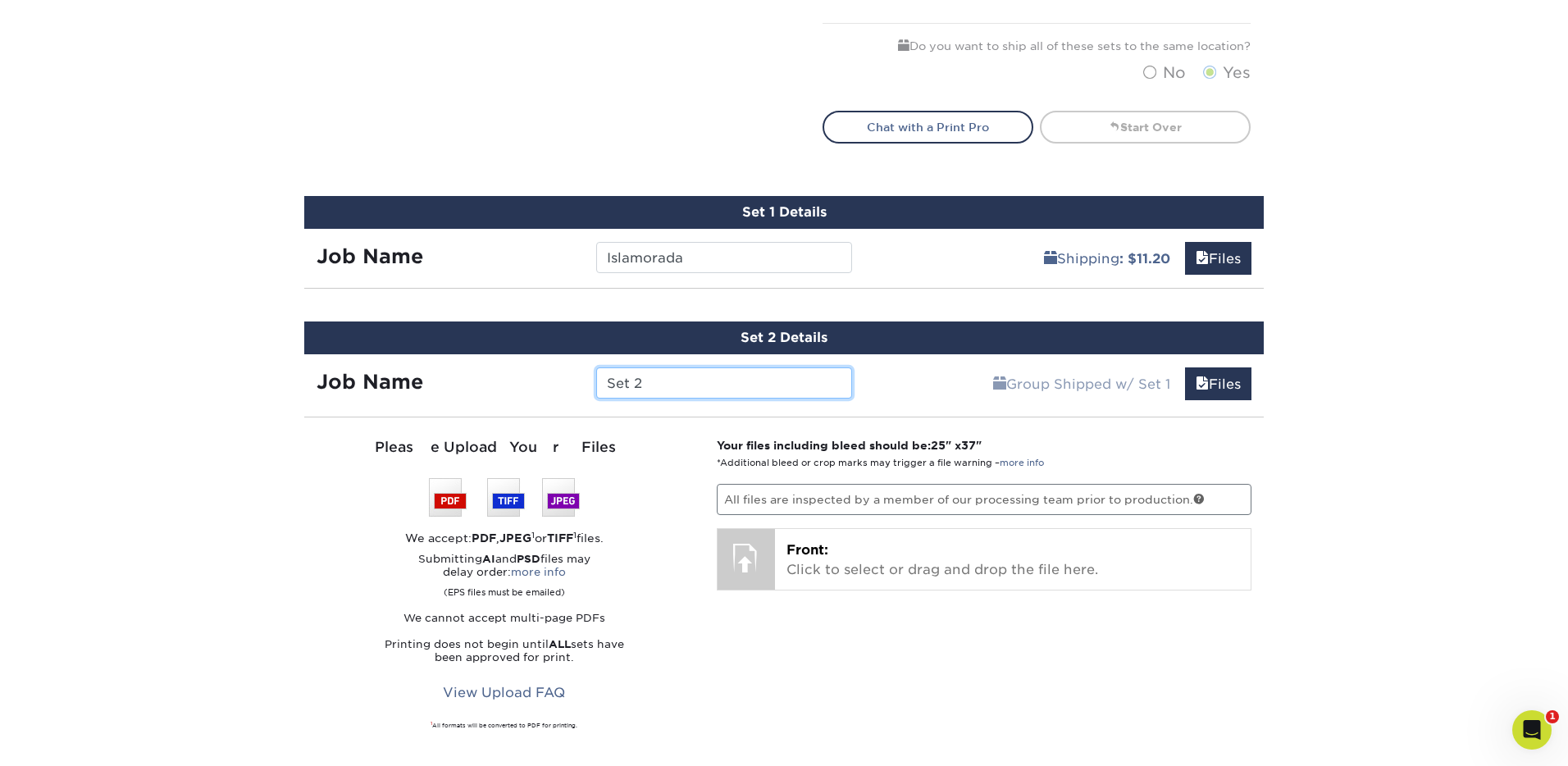
drag, startPoint x: 709, startPoint y: 389, endPoint x: 583, endPoint y: 369, distance: 127.6
click at [583, 369] on div "Job Name Set 2" at bounding box center [585, 383] width 560 height 31
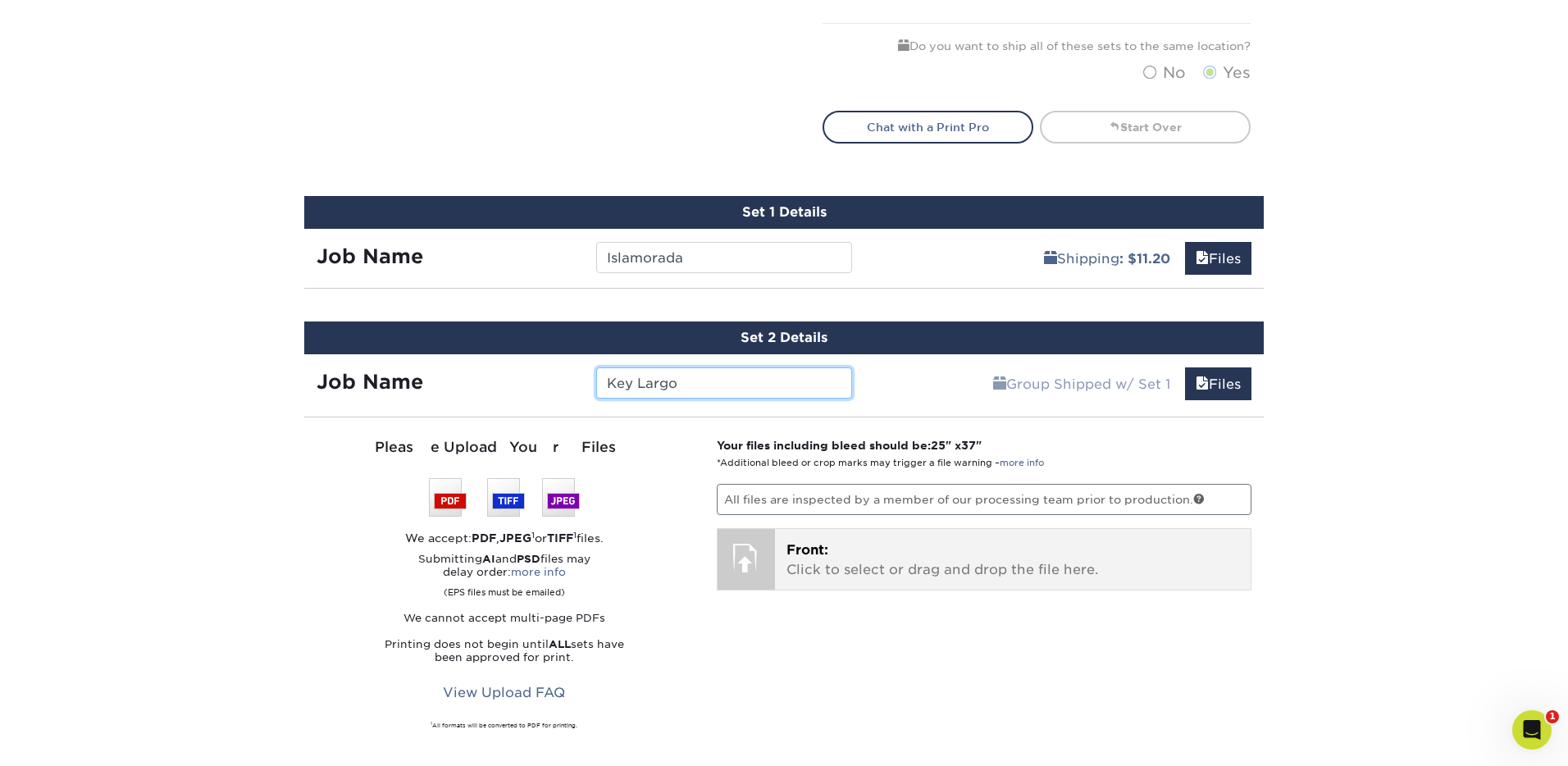
type input "Key Largo"
click at [938, 551] on p "Front: Click to select or drag and drop the file here." at bounding box center [1013, 560] width 453 height 39
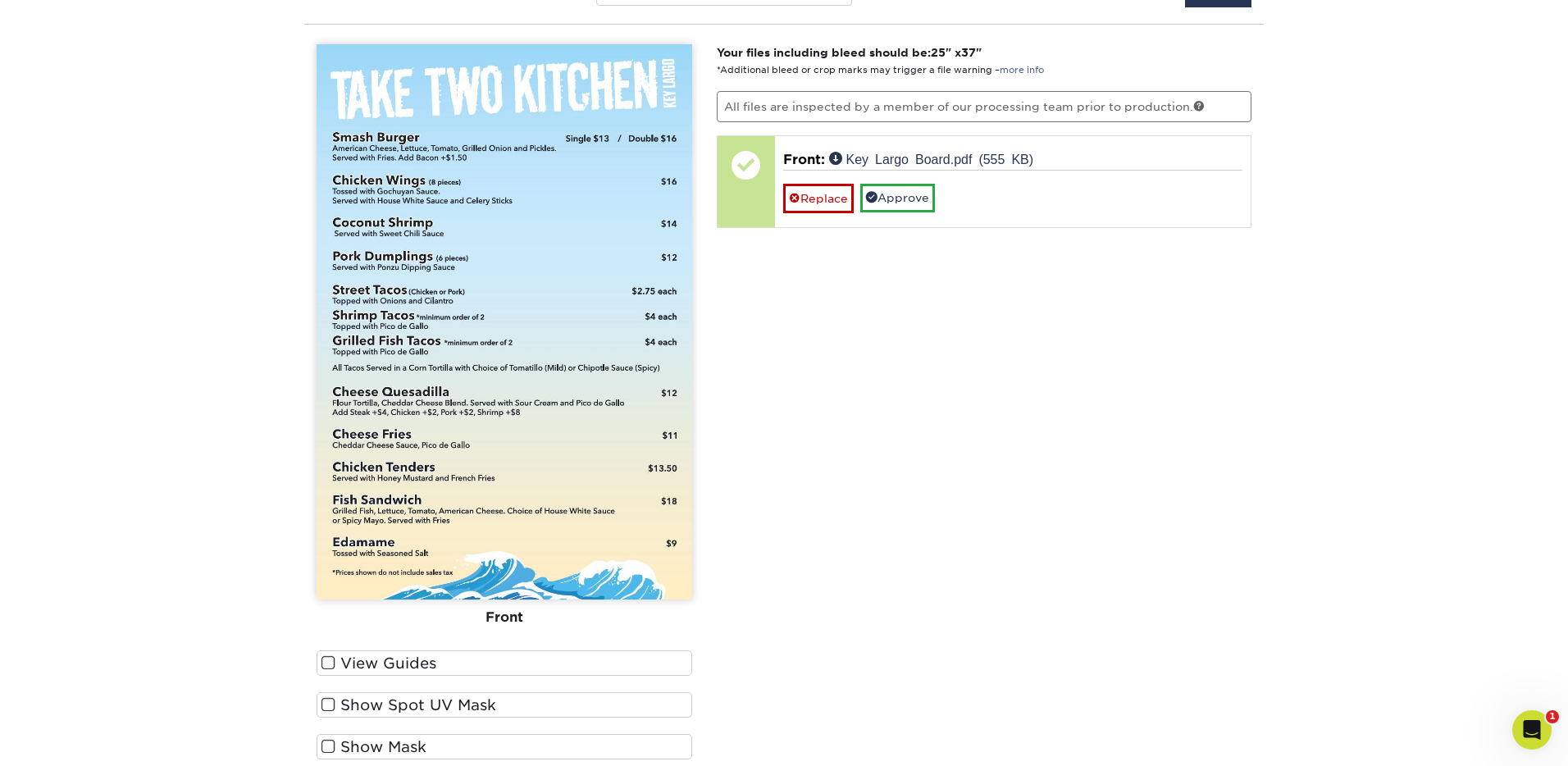
scroll to position [1273, 0]
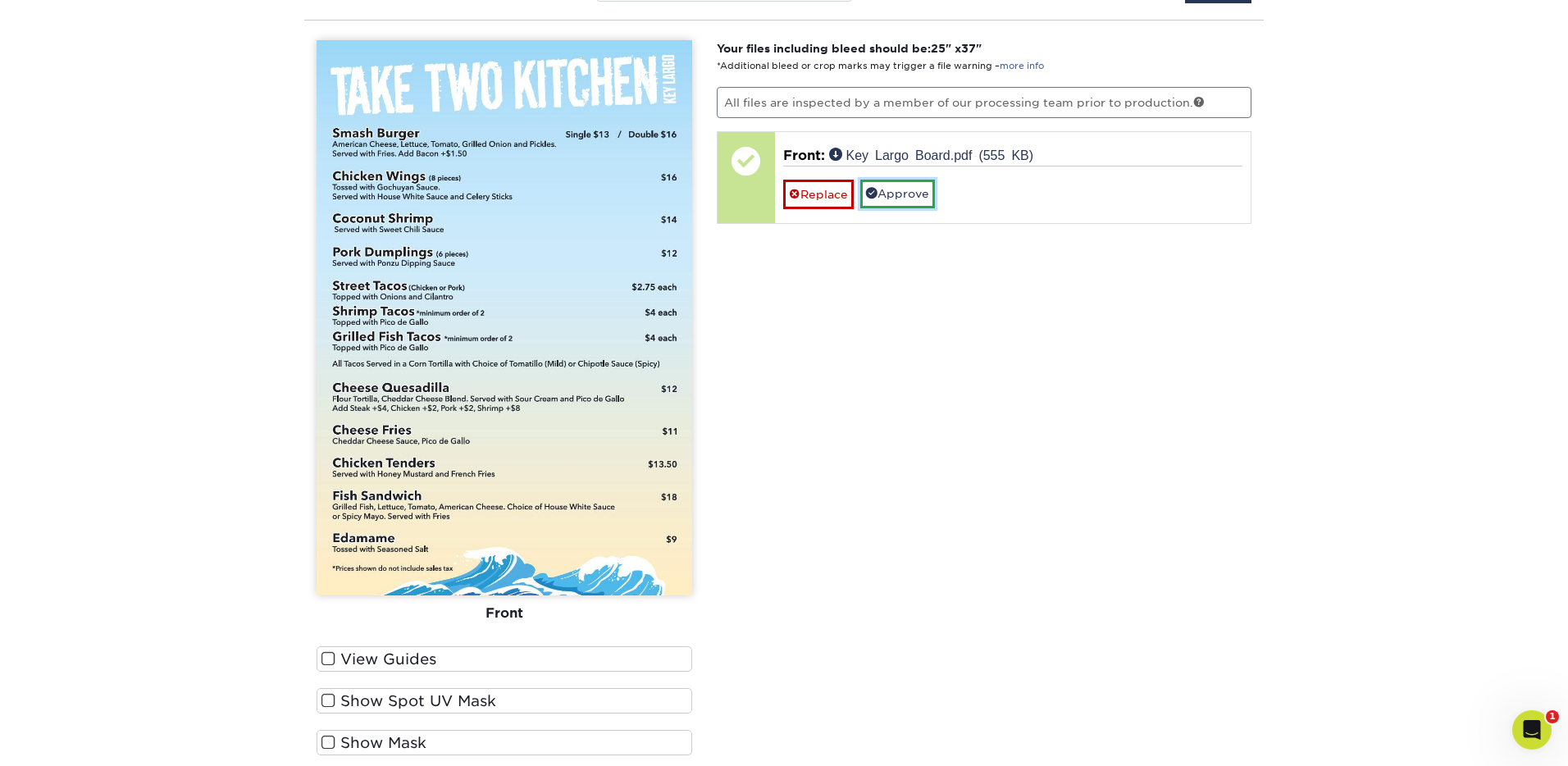
drag, startPoint x: 899, startPoint y: 196, endPoint x: 955, endPoint y: 294, distance: 112.9
click at [899, 196] on link "Approve" at bounding box center [897, 194] width 75 height 28
click at [808, 217] on link "No" at bounding box center [803, 218] width 39 height 29
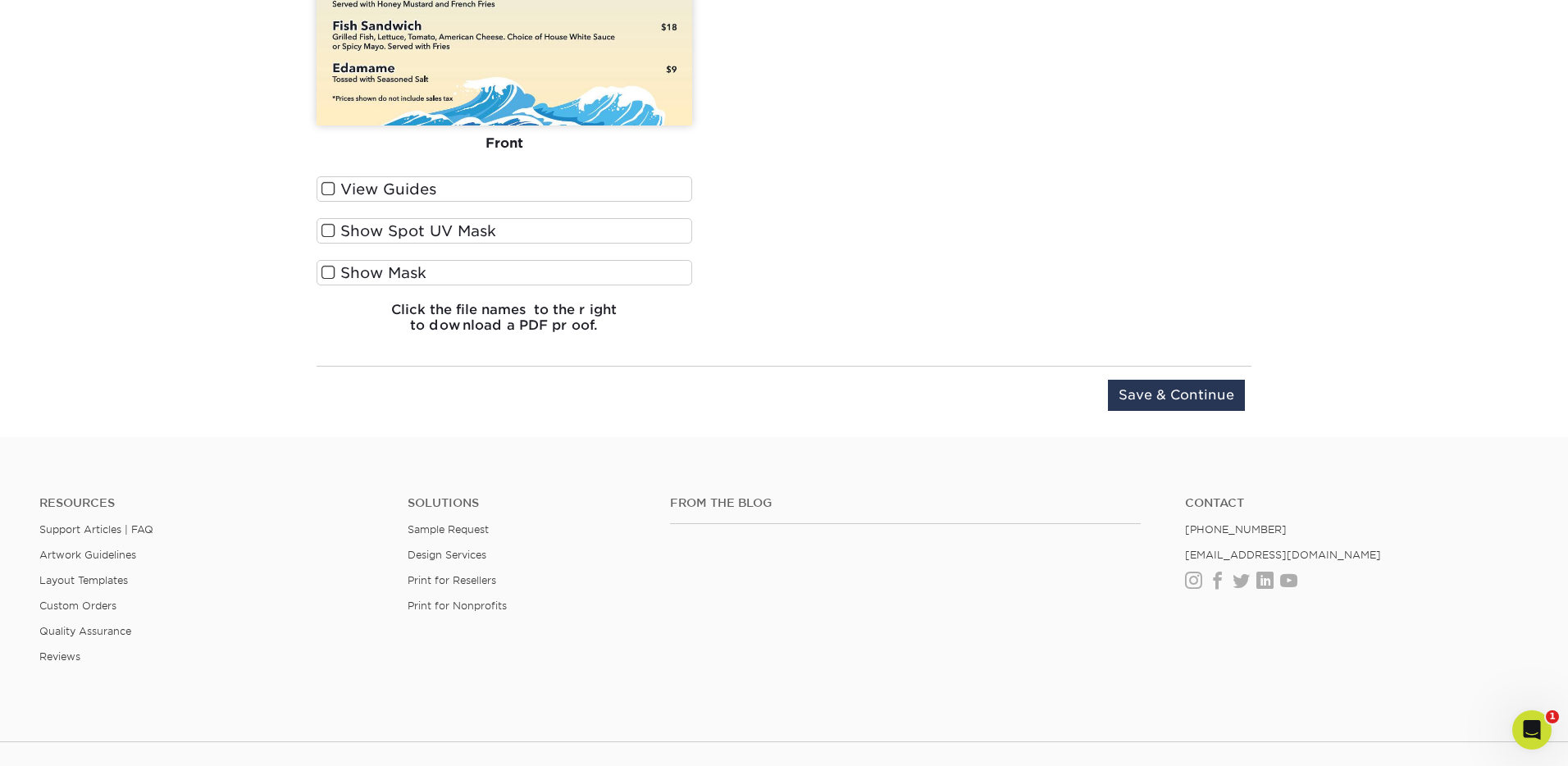
scroll to position [1757, 0]
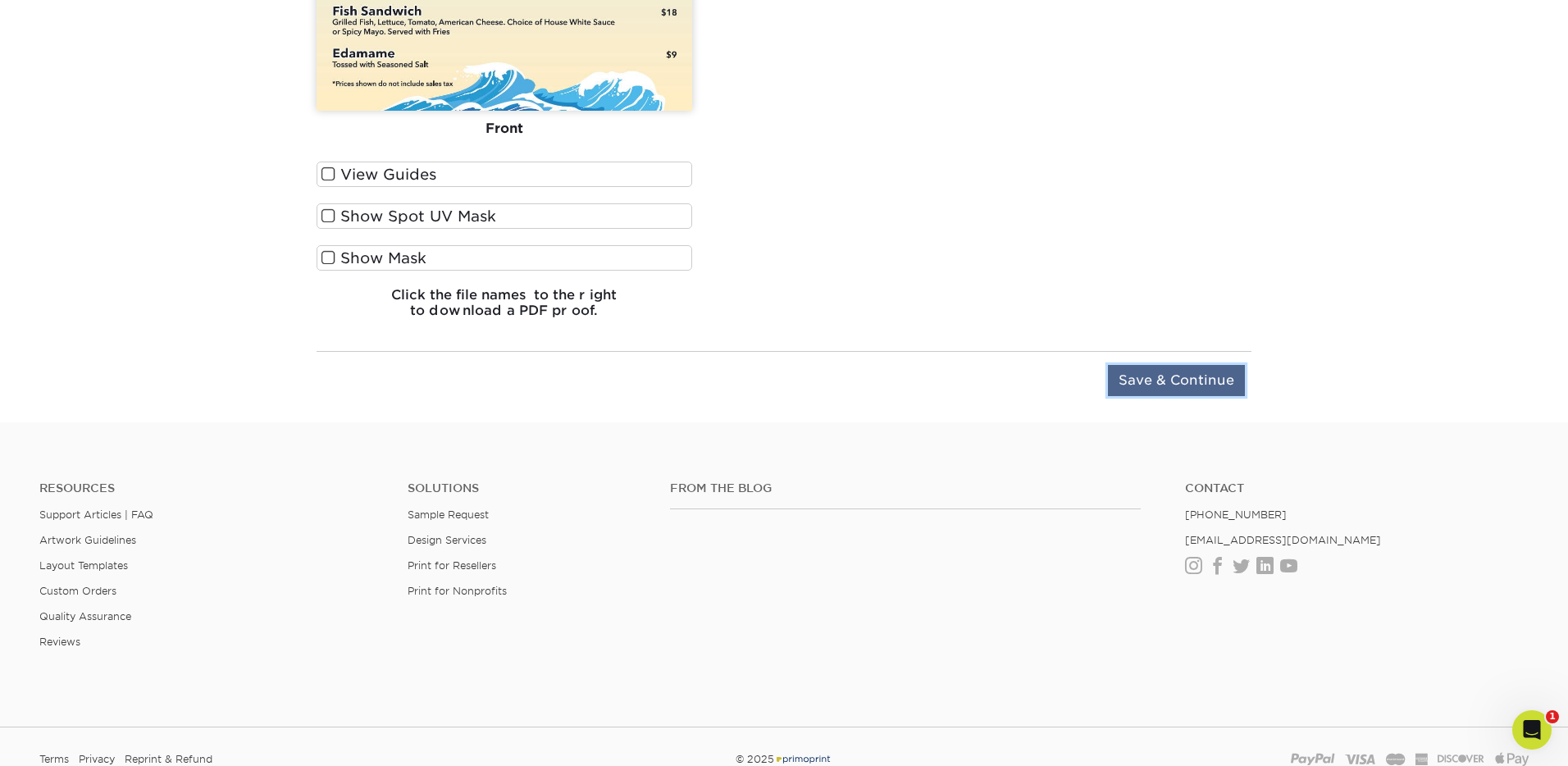
click at [1176, 372] on input "Save & Continue" at bounding box center [1176, 381] width 137 height 31
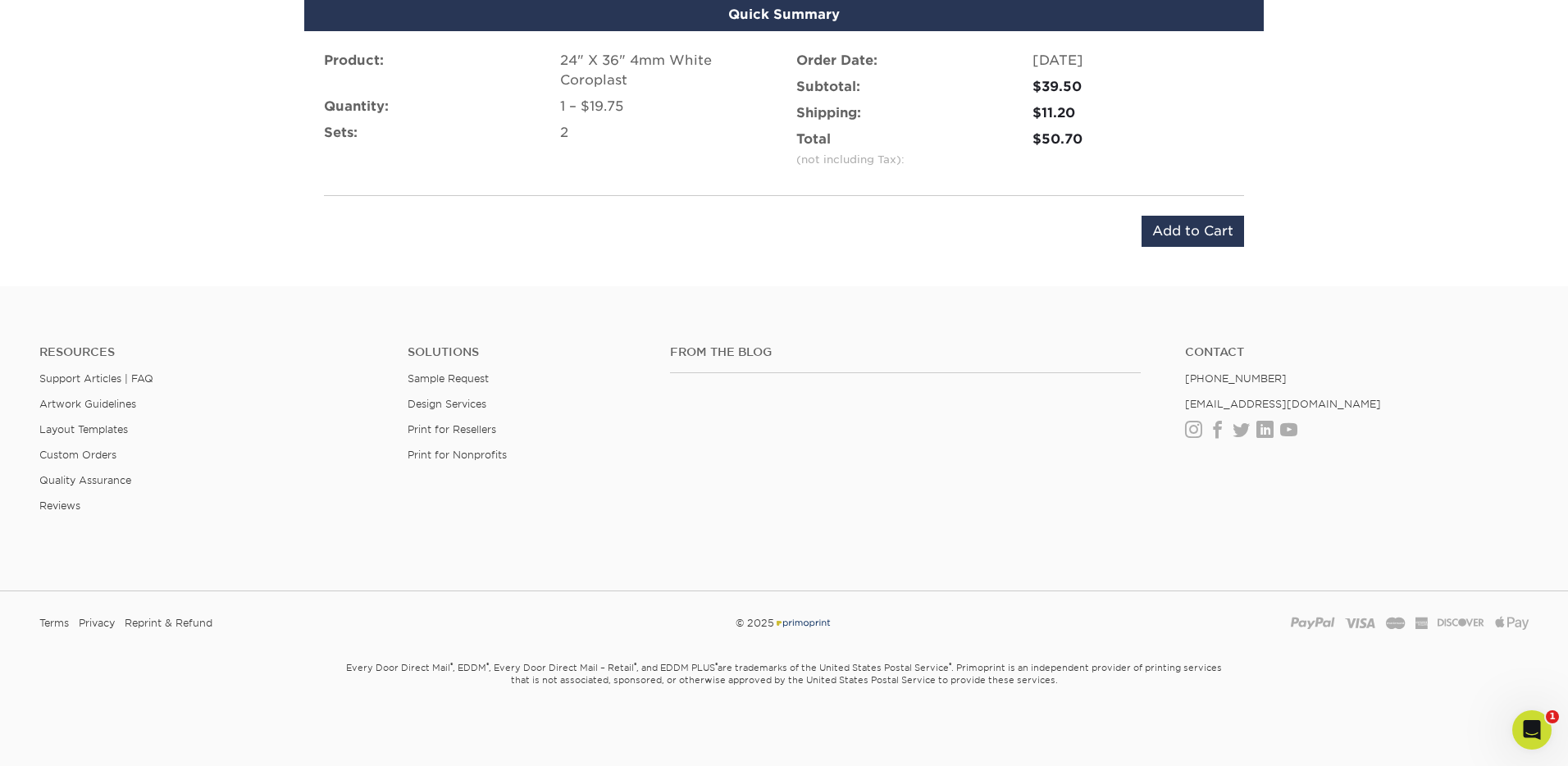
scroll to position [1308, 0]
drag, startPoint x: 1205, startPoint y: 230, endPoint x: 1218, endPoint y: 300, distance: 71.2
click at [1205, 230] on input "Add to Cart" at bounding box center [1193, 232] width 103 height 31
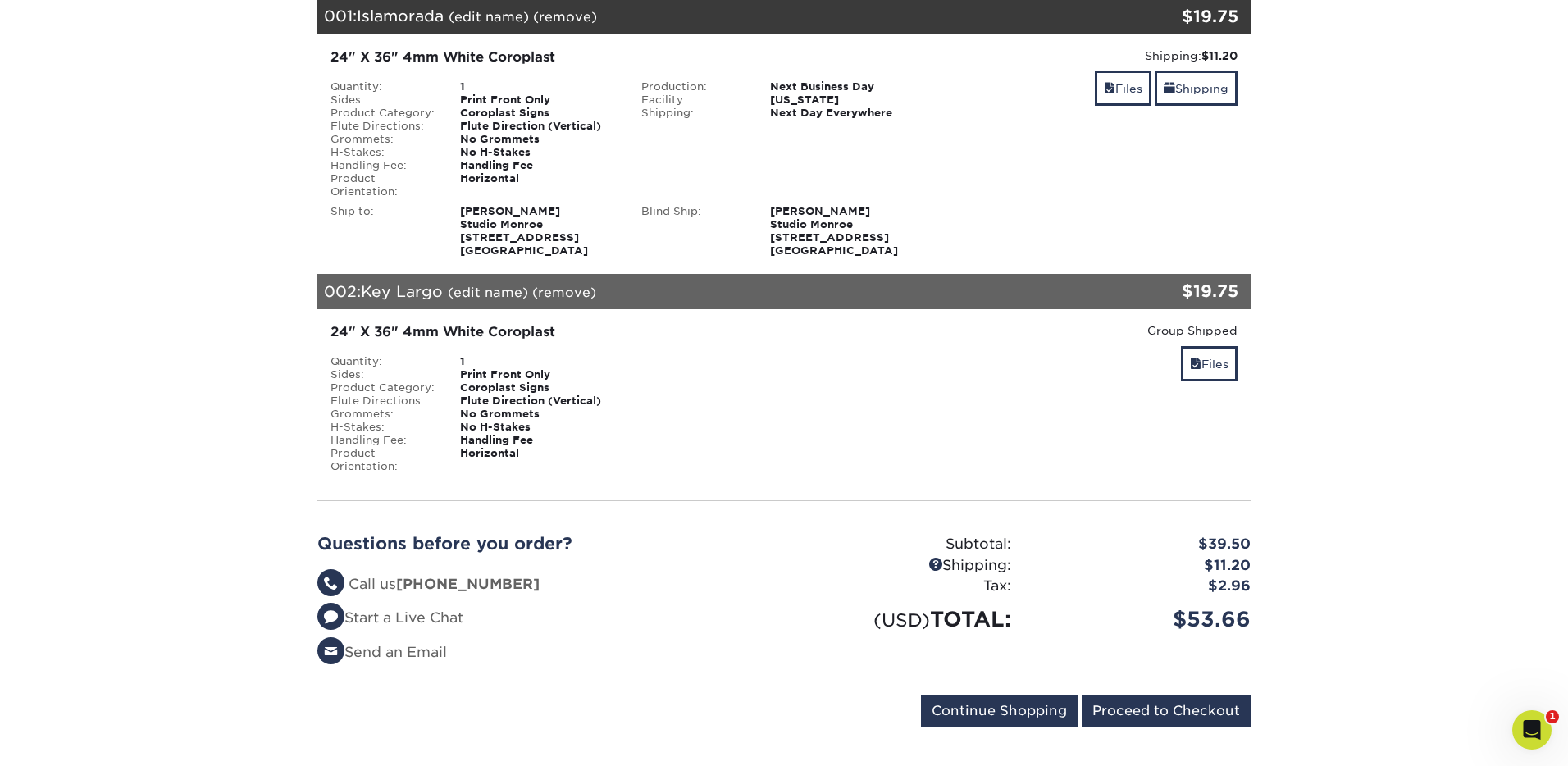
scroll to position [330, 0]
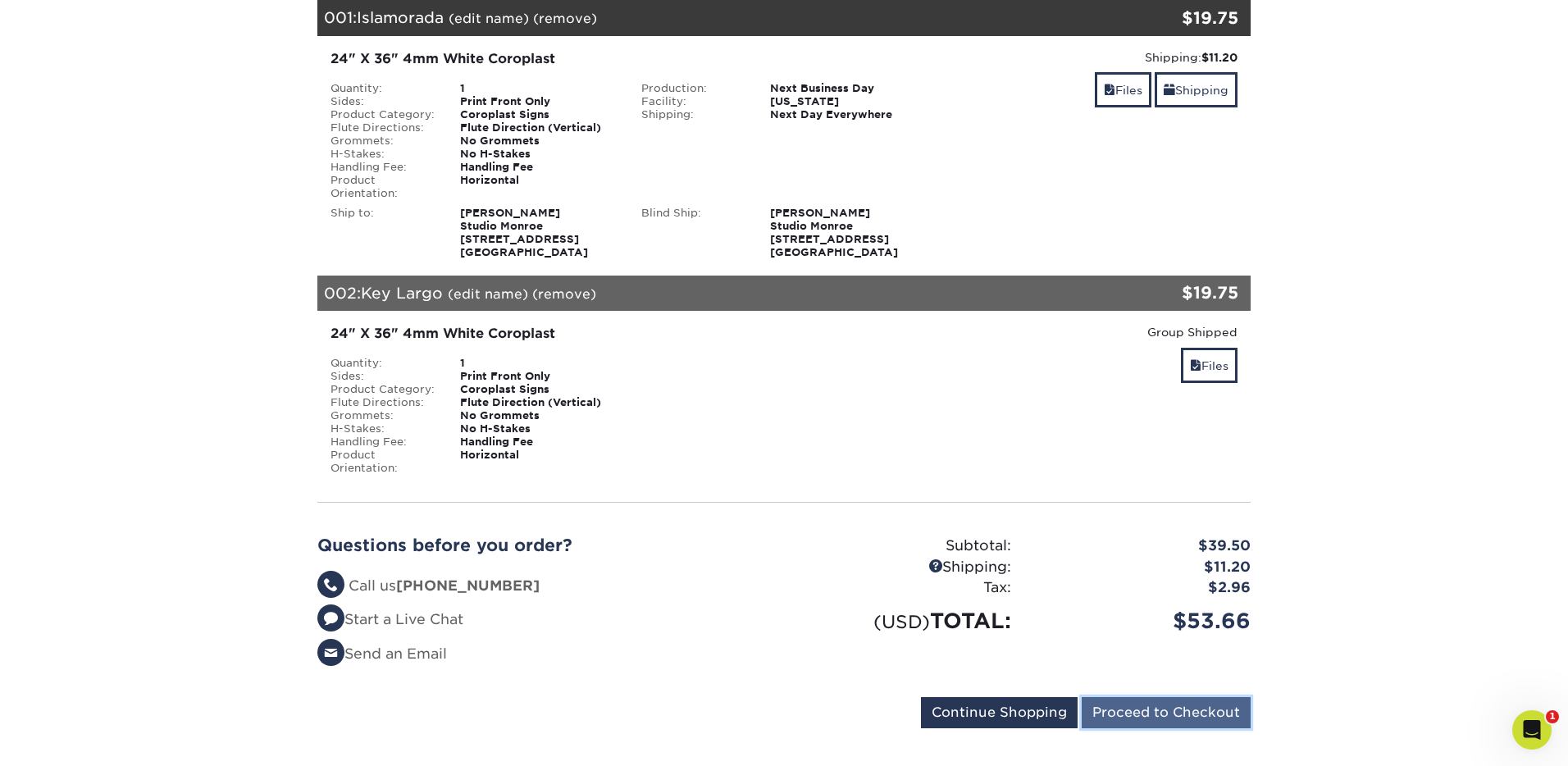
click at [1222, 705] on input "Proceed to Checkout" at bounding box center [1167, 713] width 169 height 31
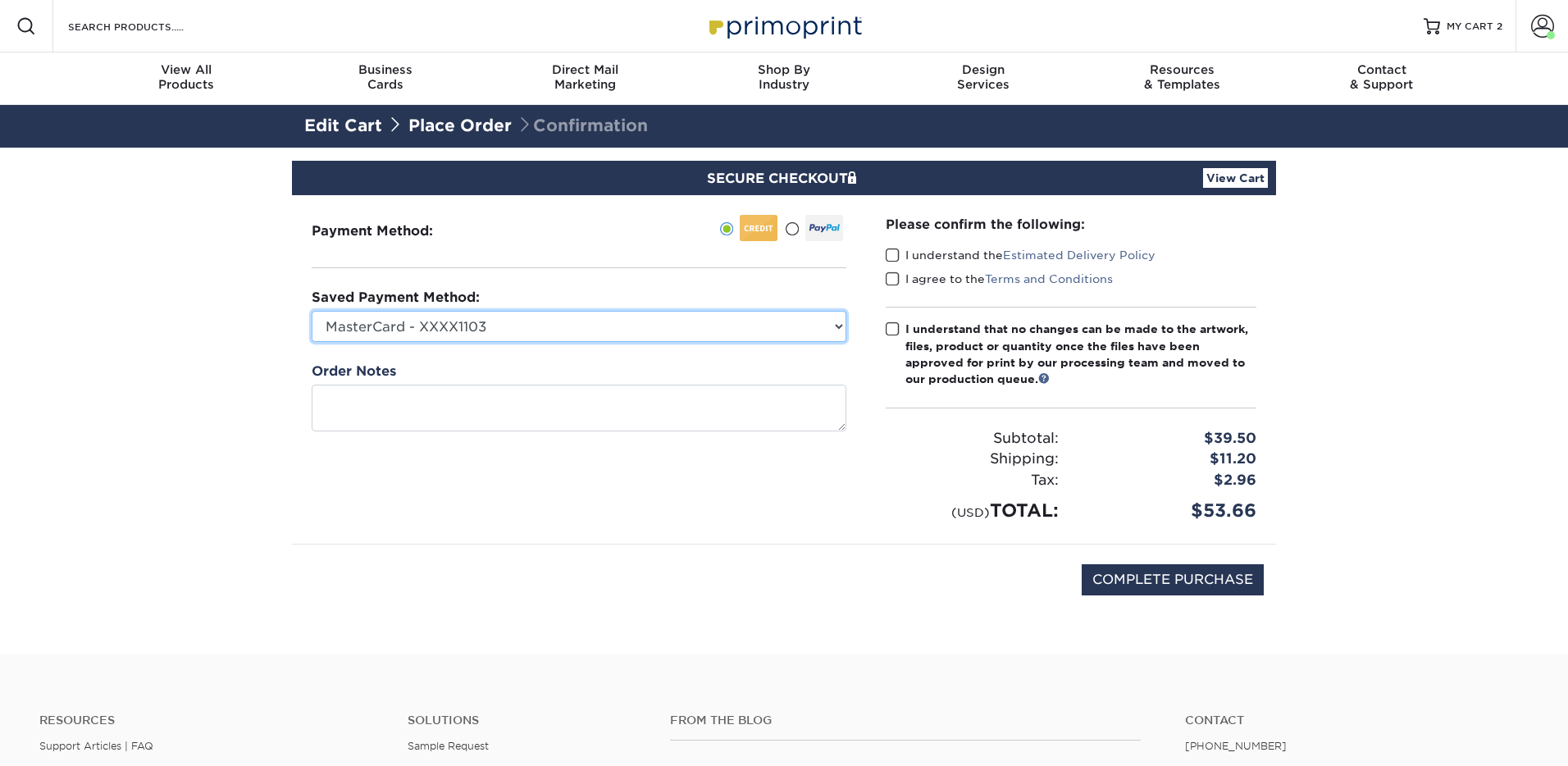
click at [656, 331] on select "MasterCard - XXXX1103 MasterCard - XXXX4990 MasterCard - XXXX6385 MasterCard - …" at bounding box center [579, 327] width 534 height 31
select select "61089"
drag, startPoint x: 888, startPoint y: 255, endPoint x: 891, endPoint y: 275, distance: 20.2
click at [889, 256] on span at bounding box center [892, 255] width 14 height 16
click at [0, 0] on input "I understand the Estimated Delivery Policy" at bounding box center [0, 0] width 0 height 0
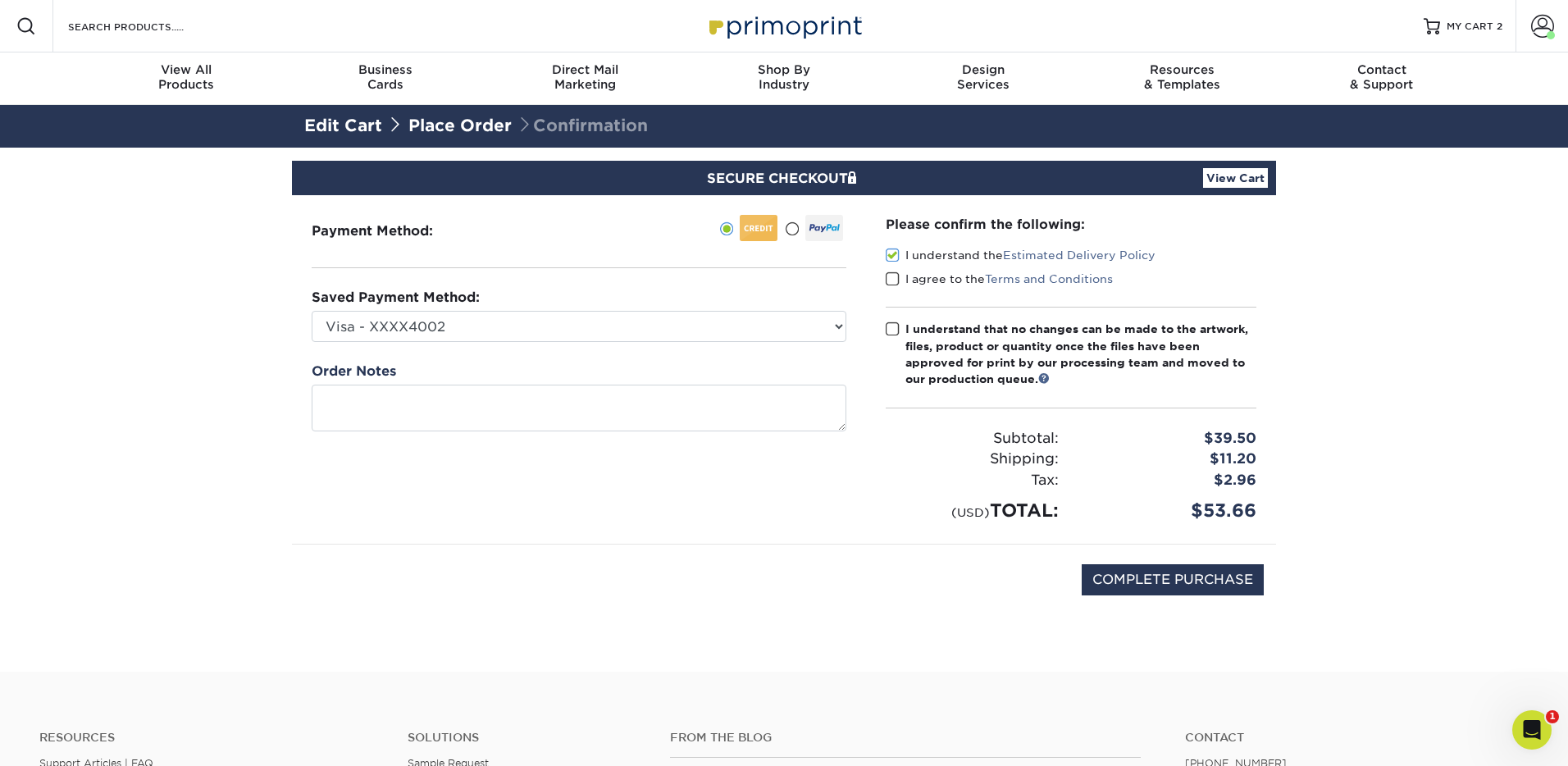
drag, startPoint x: 891, startPoint y: 275, endPoint x: 897, endPoint y: 329, distance: 54.3
click at [891, 278] on span at bounding box center [892, 279] width 14 height 16
click at [0, 0] on input "I agree to the Terms and Conditions" at bounding box center [0, 0] width 0 height 0
drag, startPoint x: 897, startPoint y: 329, endPoint x: 1084, endPoint y: 569, distance: 304.3
click at [897, 329] on span at bounding box center [892, 329] width 14 height 16
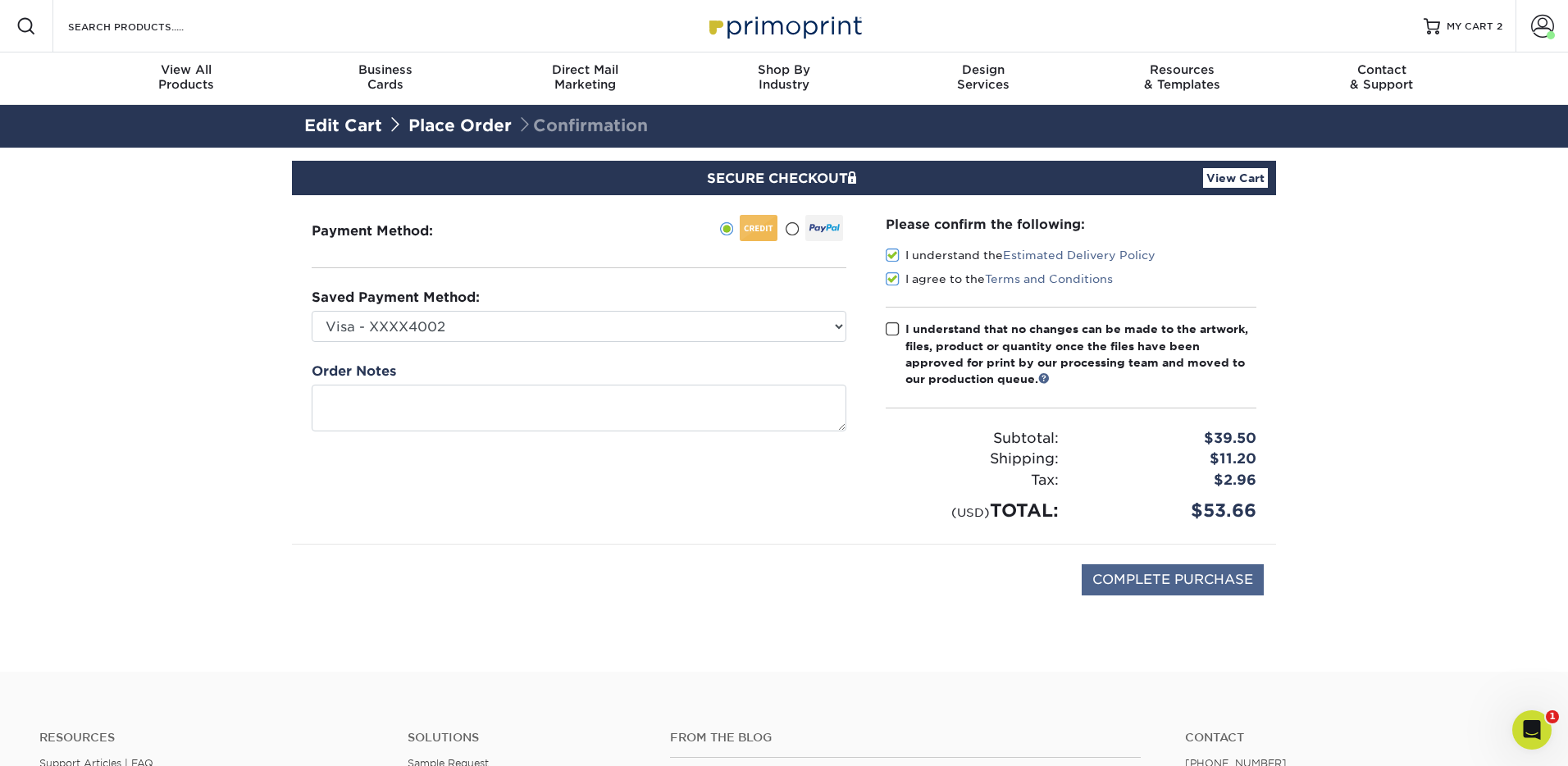
click at [0, 0] on input "I understand that no changes can be made to the artwork, files, product or quan…" at bounding box center [0, 0] width 0 height 0
click at [1197, 579] on input "COMPLETE PURCHASE" at bounding box center [1173, 580] width 182 height 31
type input "PROCESSING, PLEASE WAIT..."
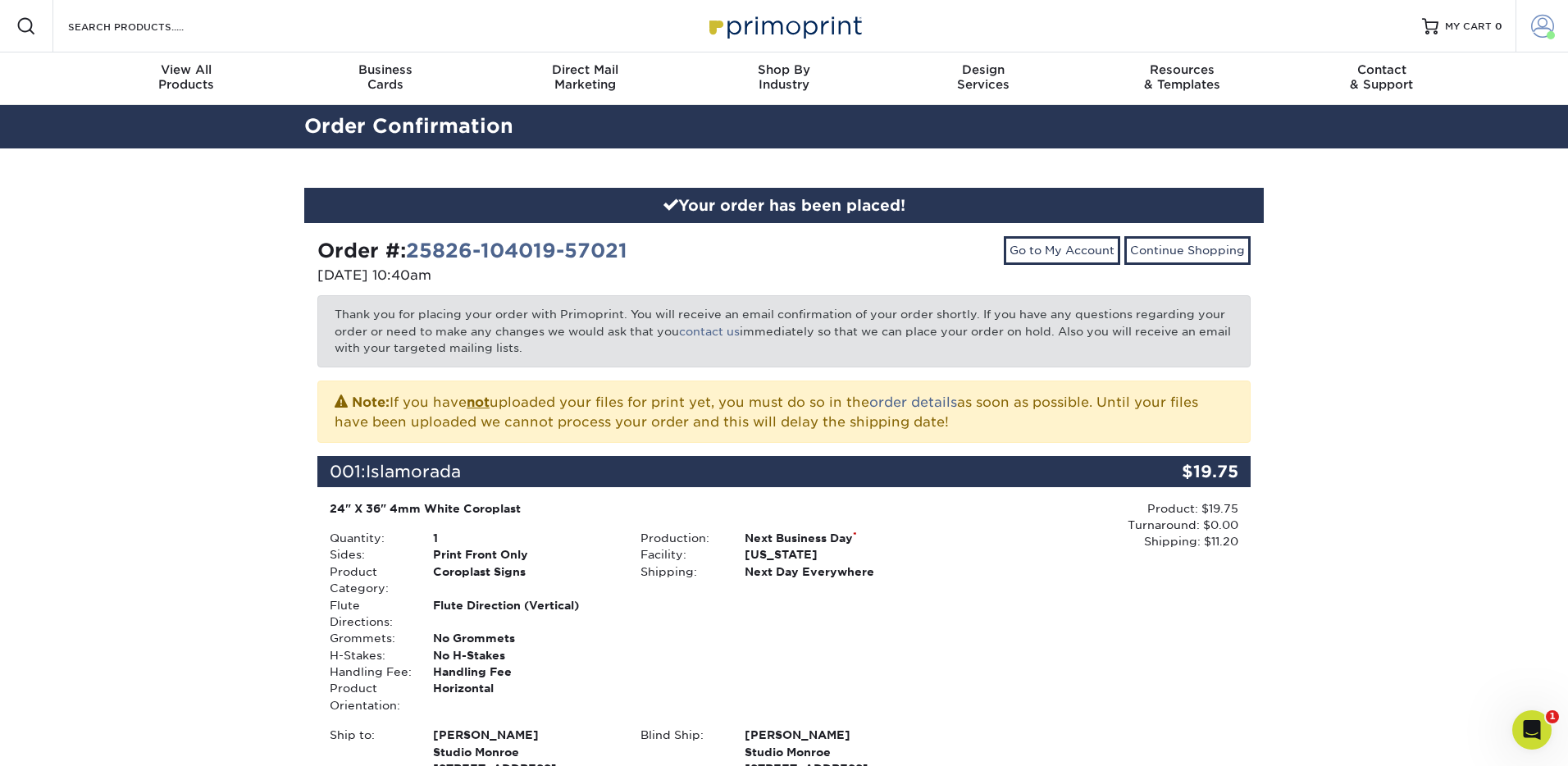
click at [1543, 22] on span at bounding box center [1543, 26] width 23 height 23
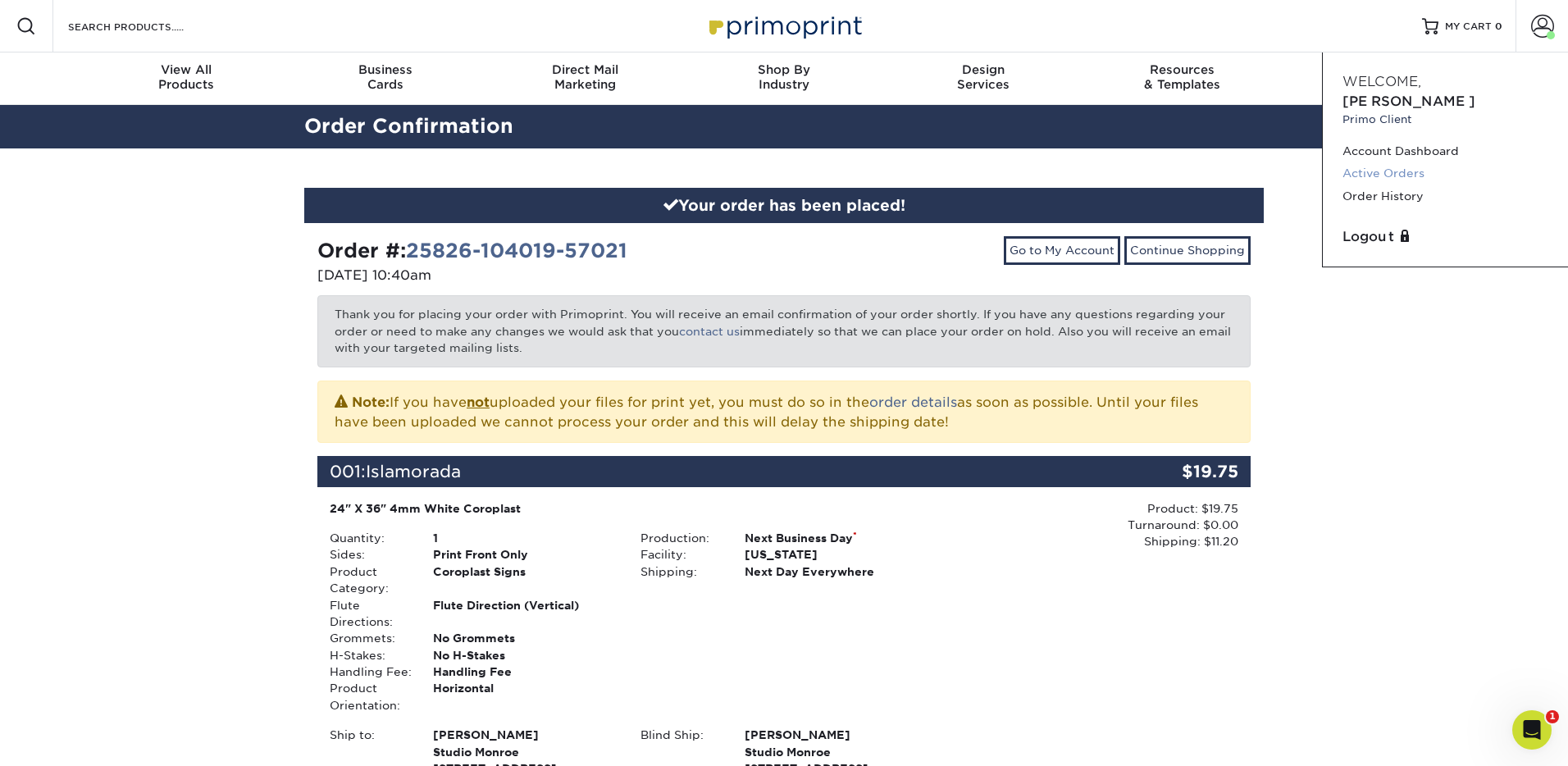
click at [1375, 163] on link "Active Orders" at bounding box center [1445, 173] width 206 height 22
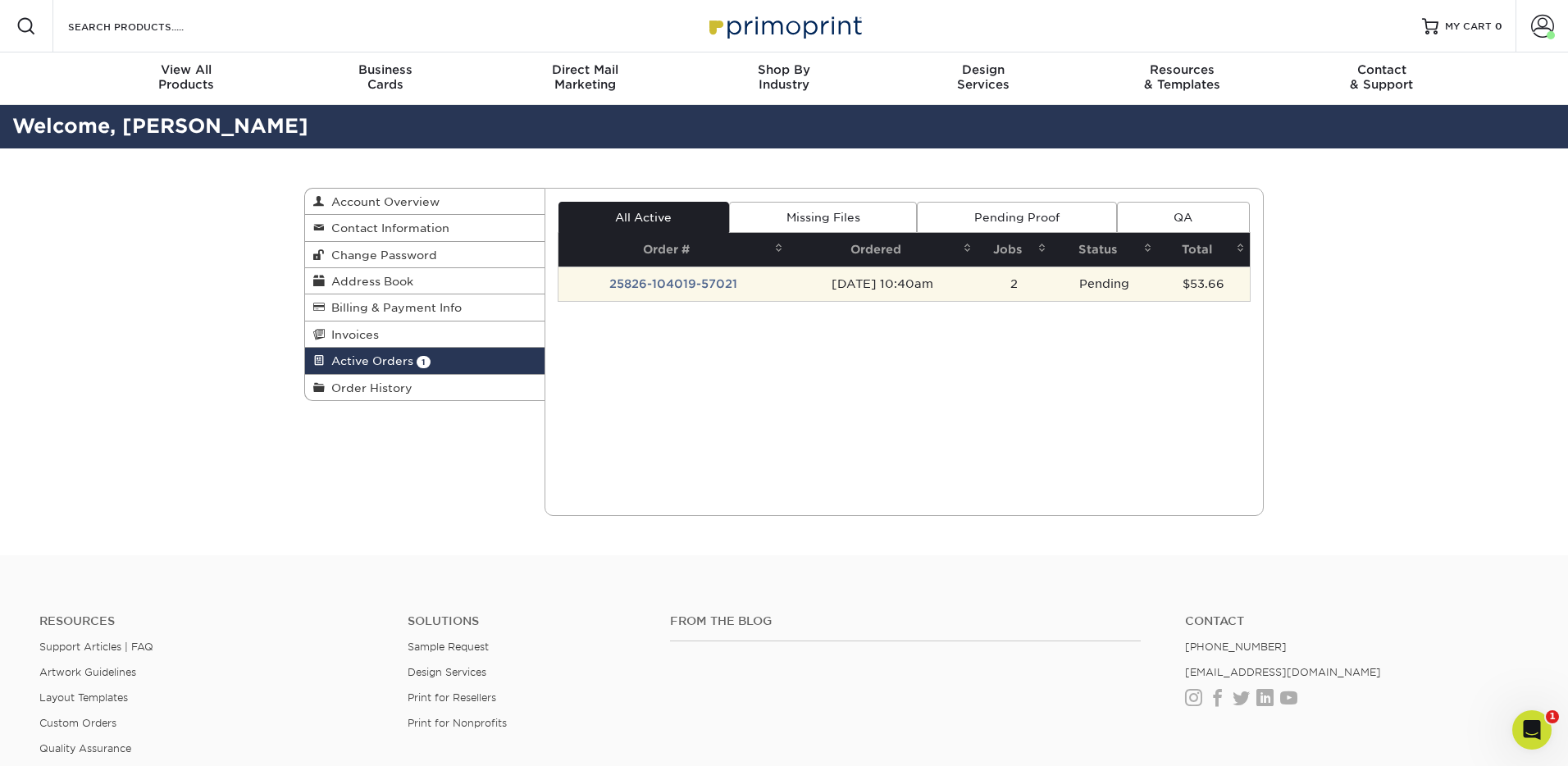
click at [677, 281] on td "25826-104019-57021" at bounding box center [673, 284] width 231 height 34
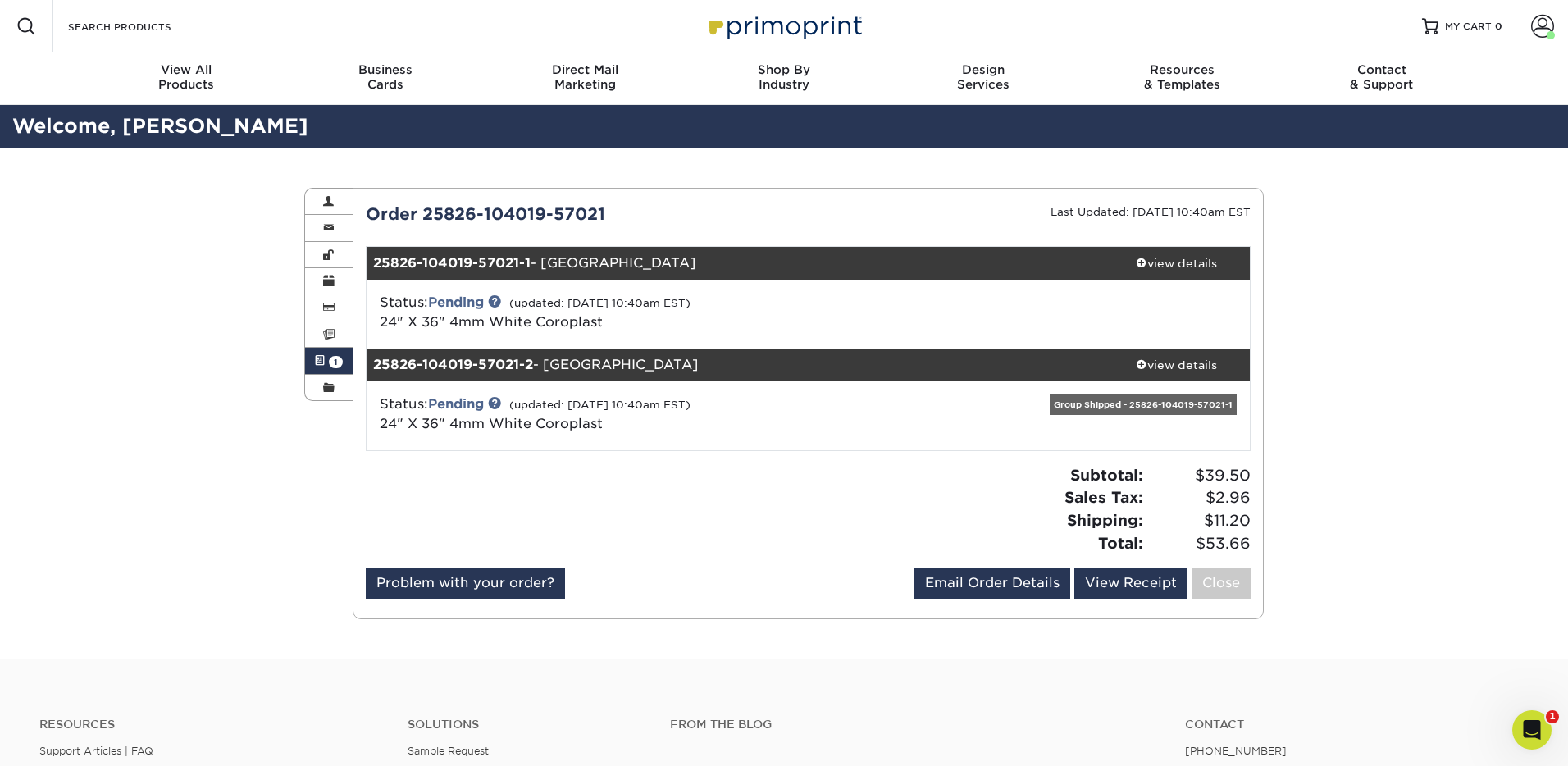
scroll to position [54, 0]
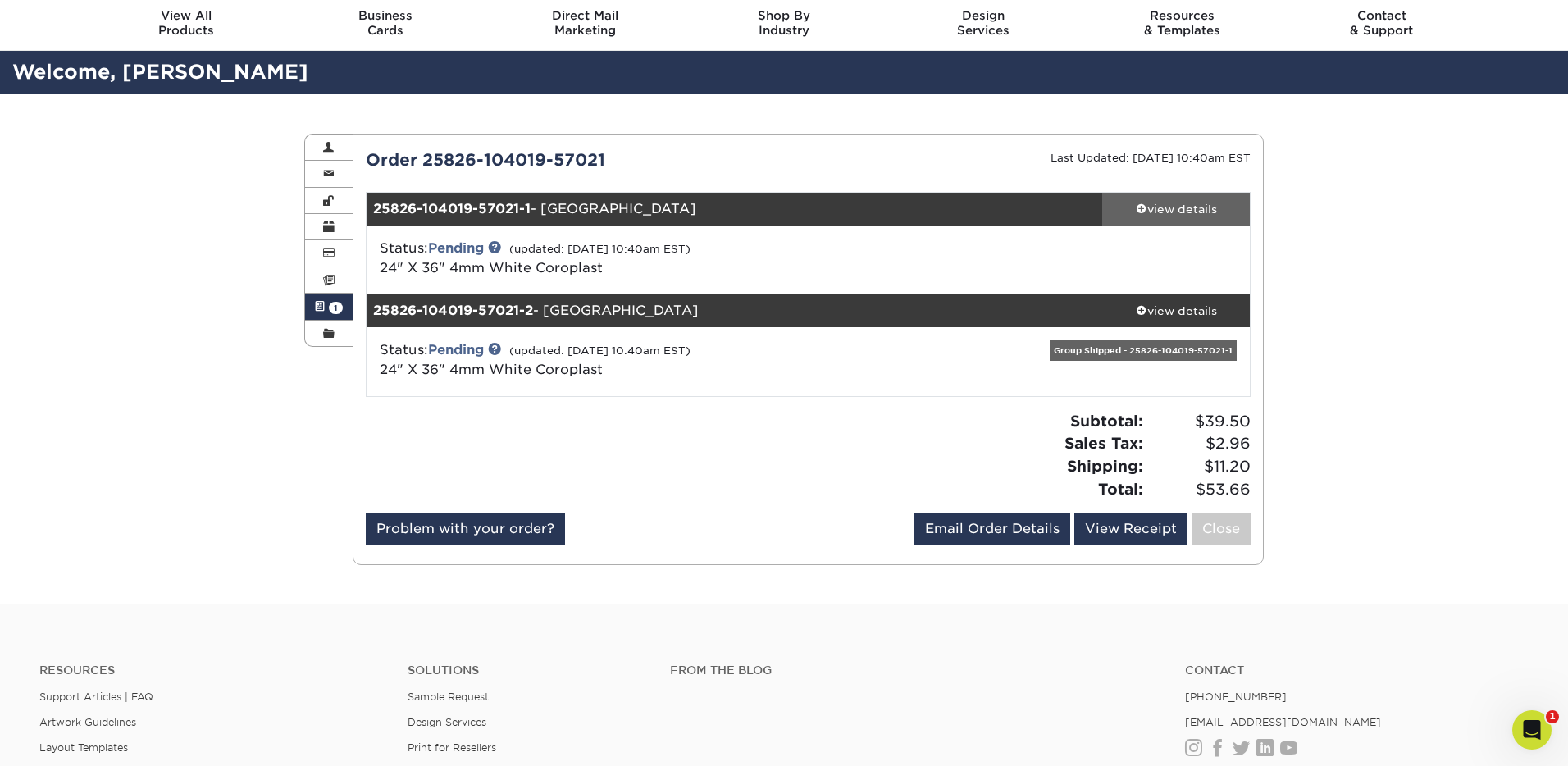
click at [1197, 208] on div "view details" at bounding box center [1176, 209] width 148 height 16
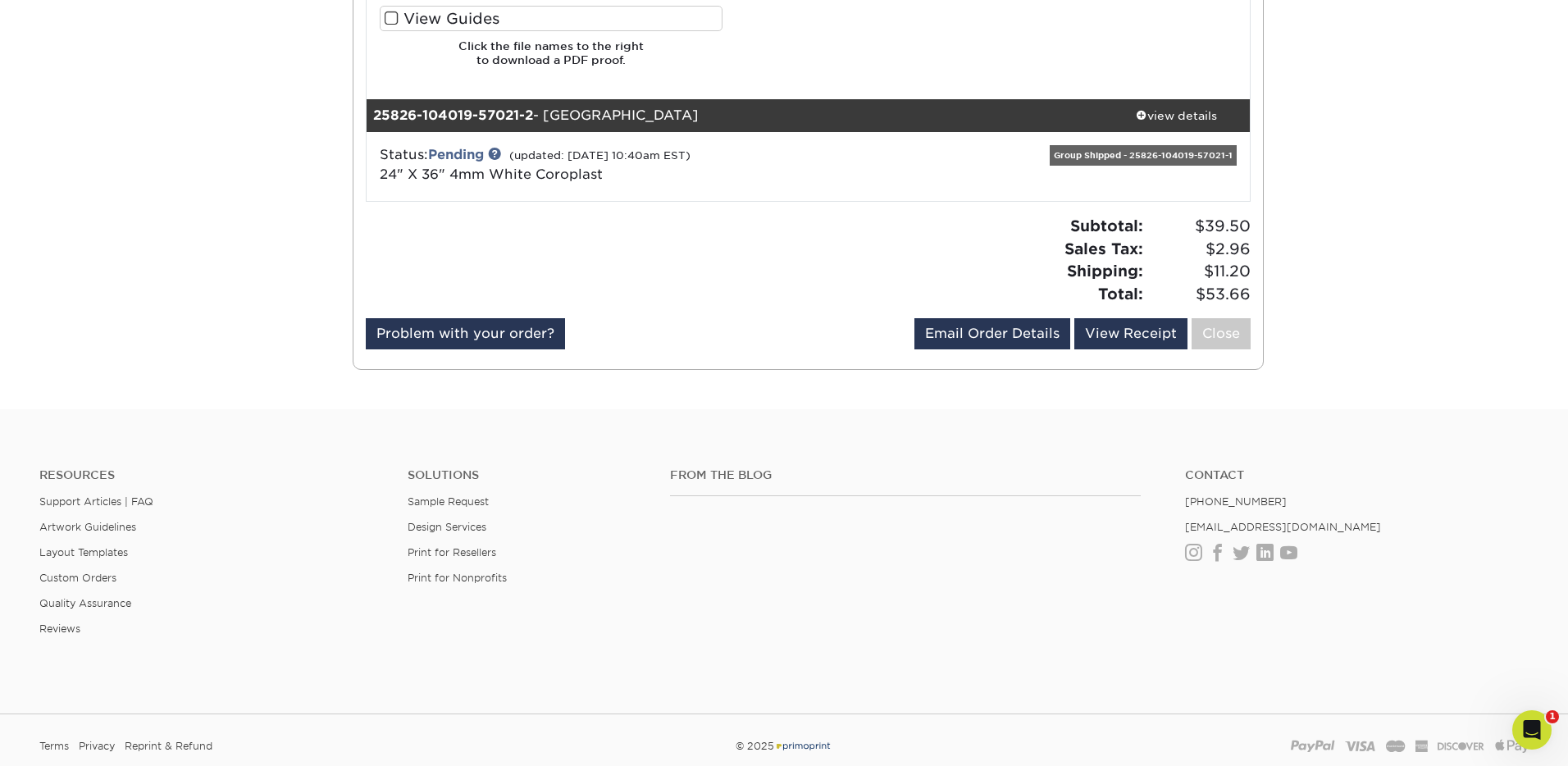
scroll to position [1313, 0]
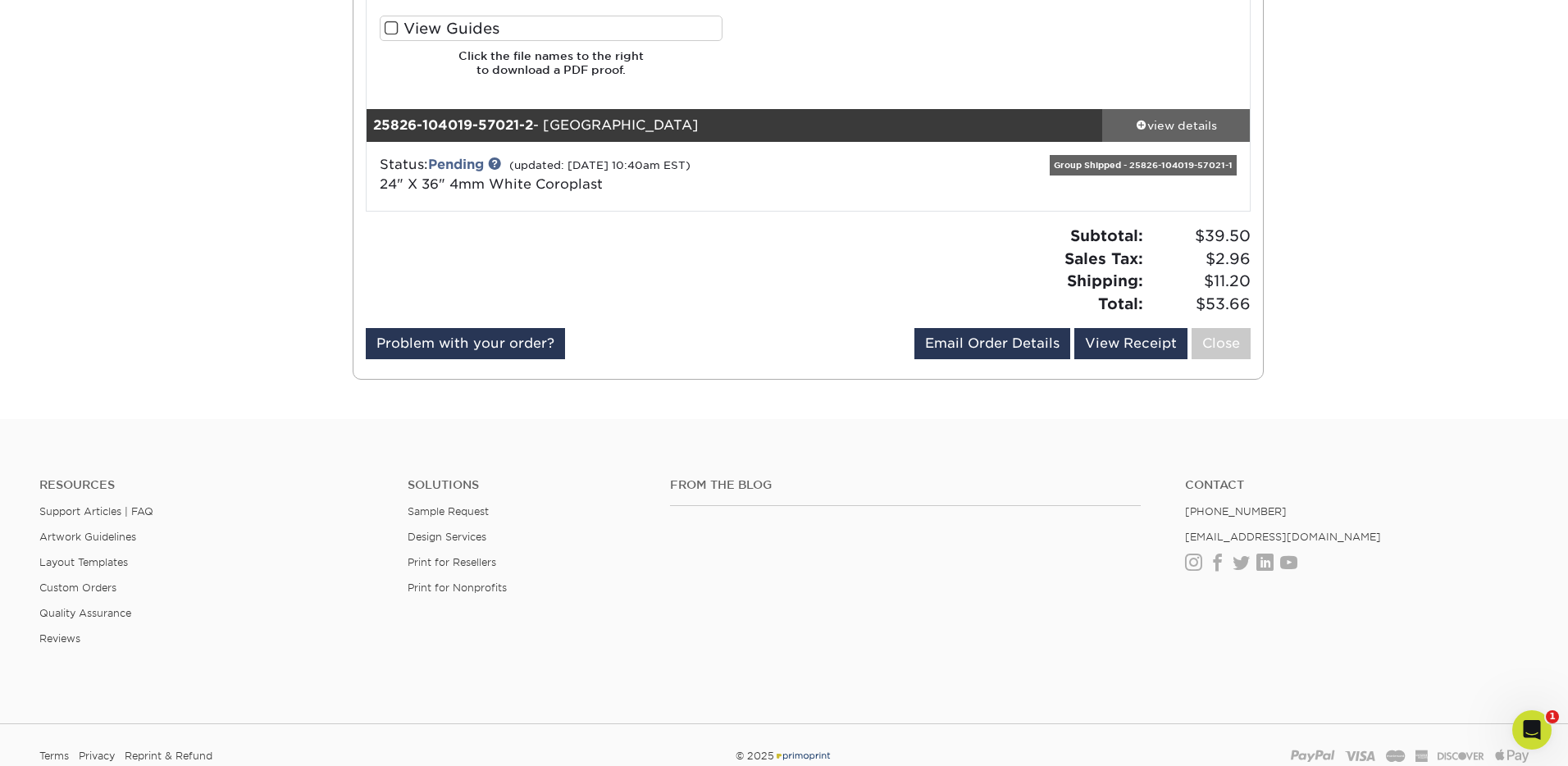
click at [1205, 125] on div "view details" at bounding box center [1176, 126] width 148 height 16
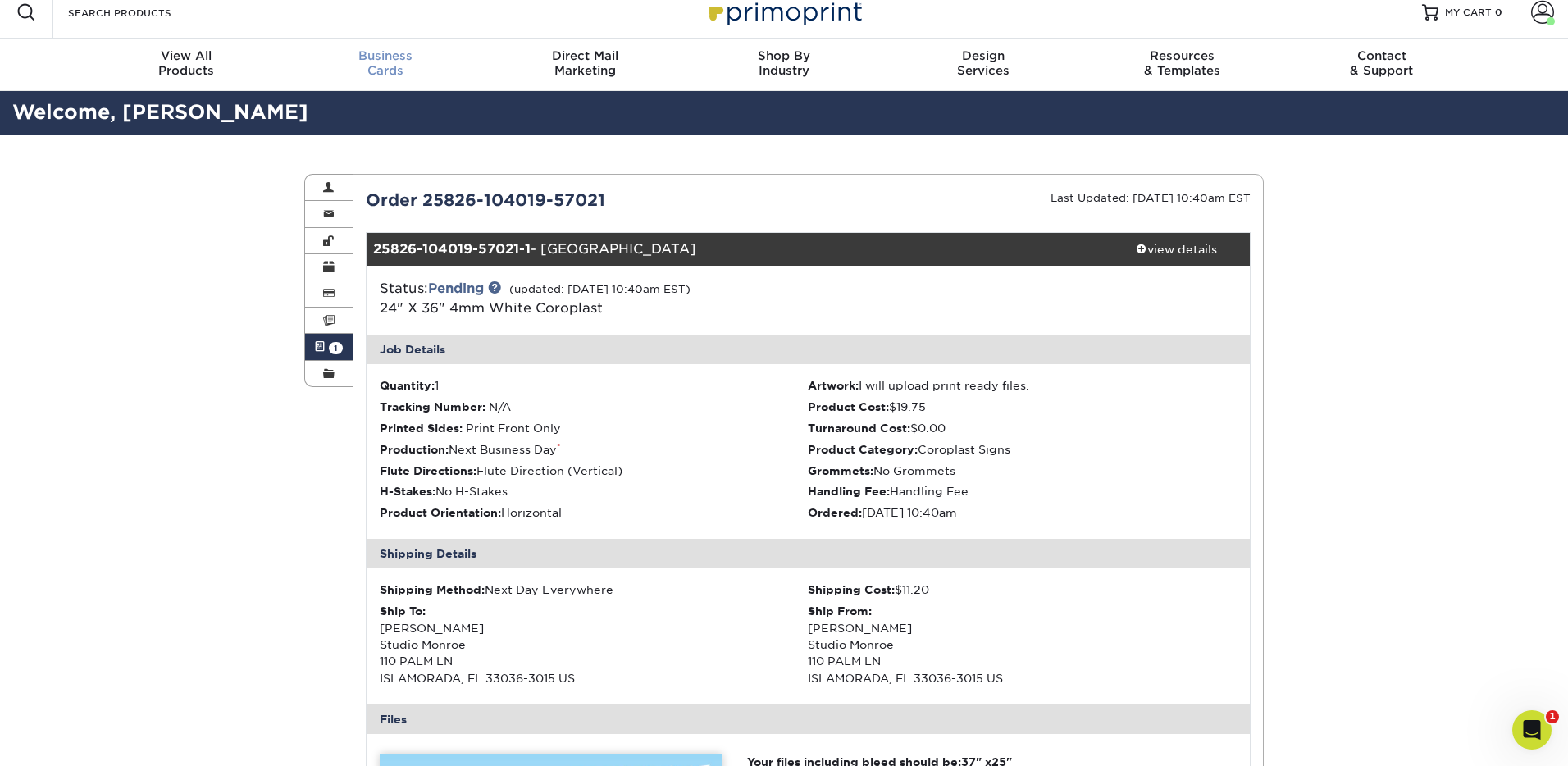
scroll to position [0, 0]
